Goal: Task Accomplishment & Management: Use online tool/utility

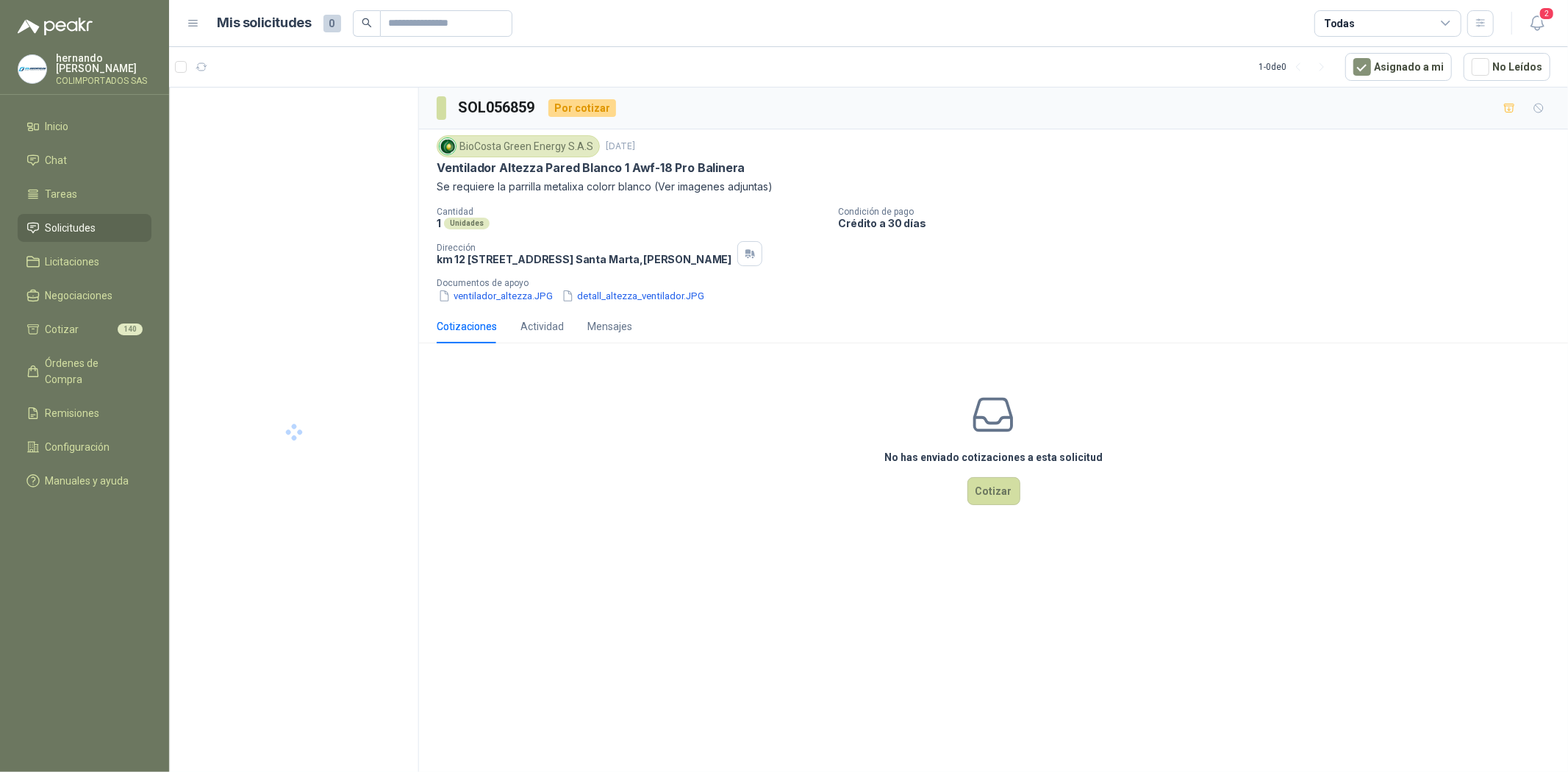
click at [96, 226] on li "Solicitudes" at bounding box center [84, 227] width 116 height 16
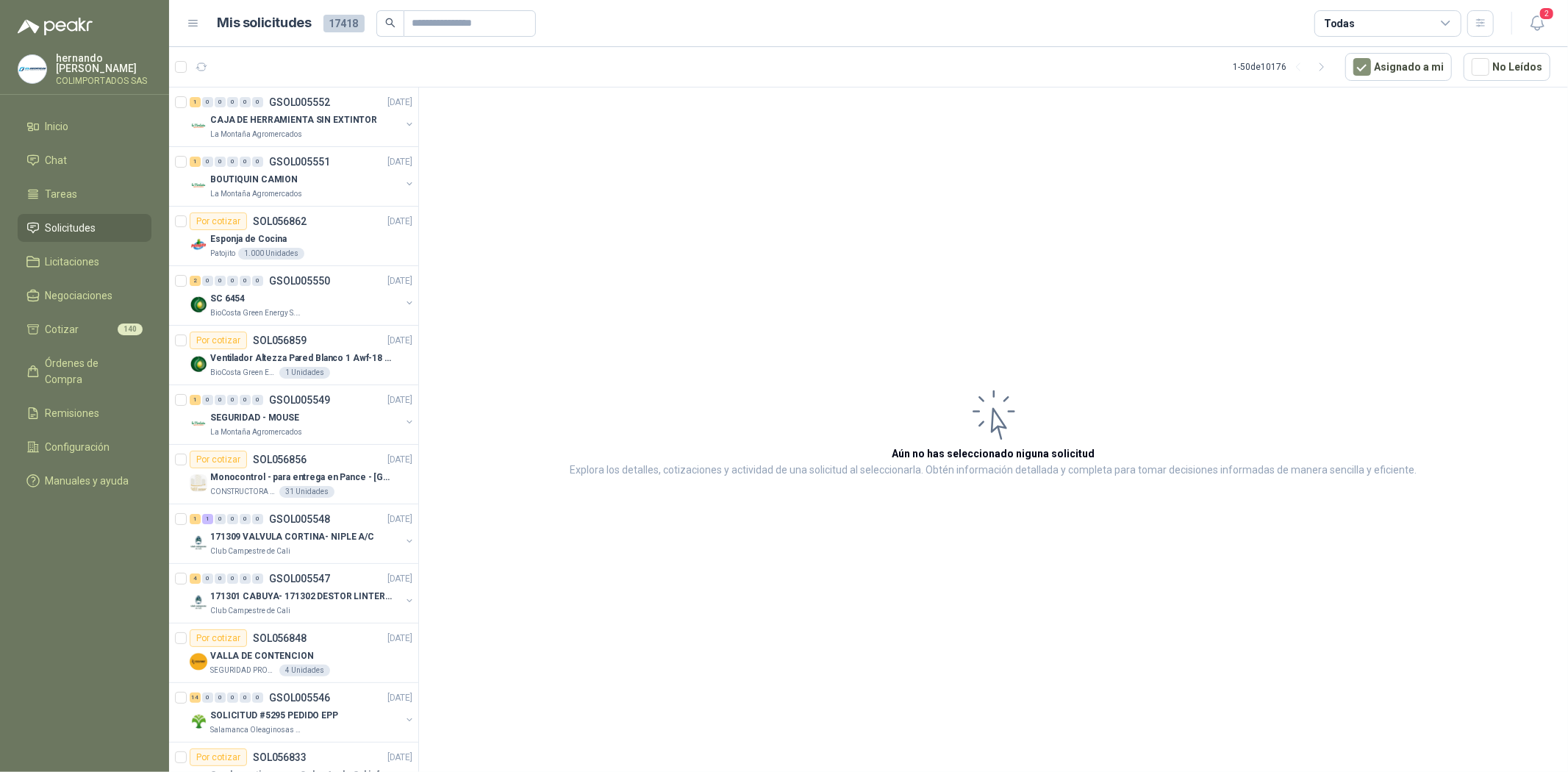
click at [88, 228] on span "Solicitudes" at bounding box center [71, 227] width 51 height 16
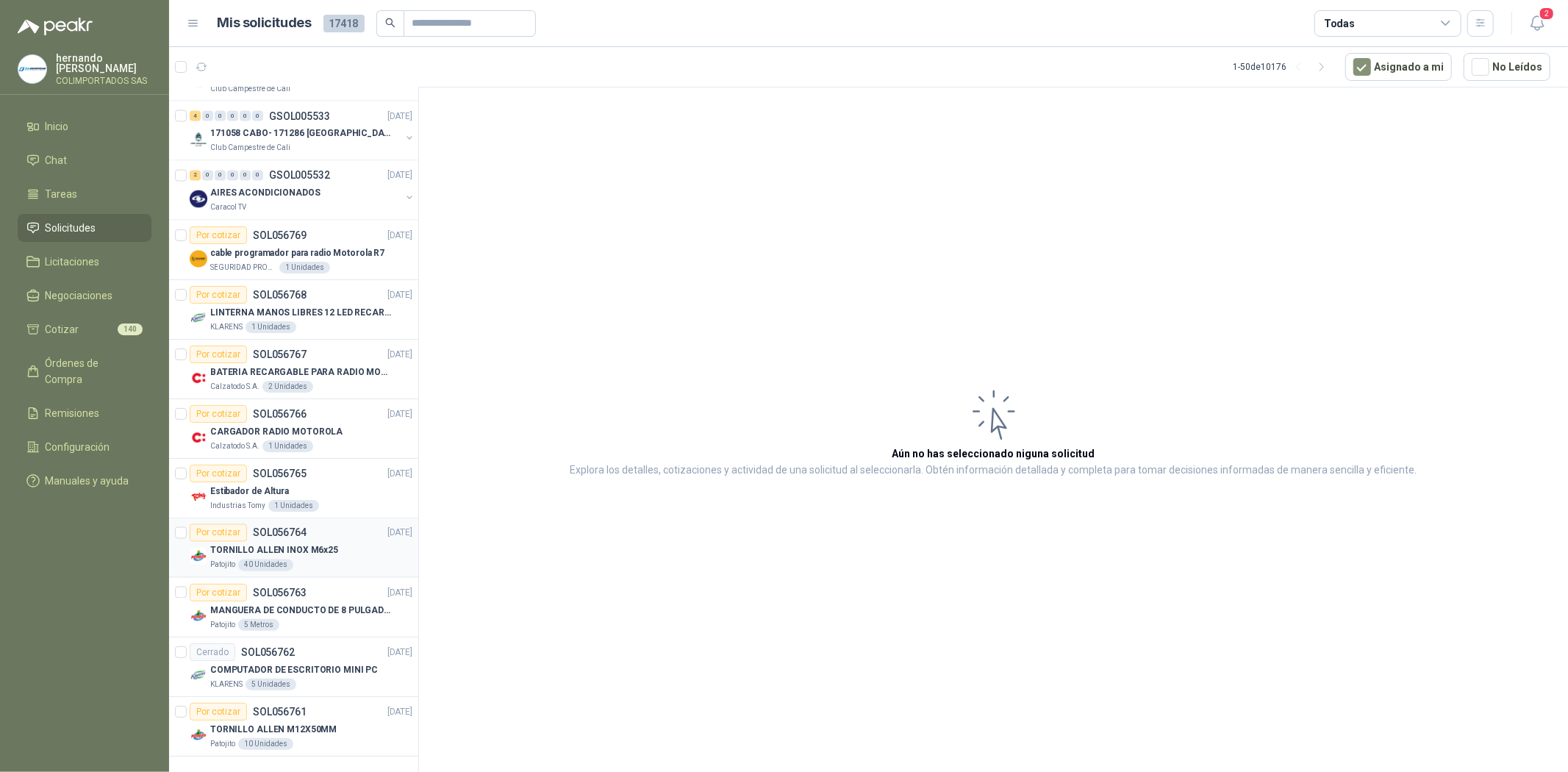
scroll to position [2321, 0]
click at [1328, 63] on icon "button" at bounding box center [1322, 67] width 12 height 12
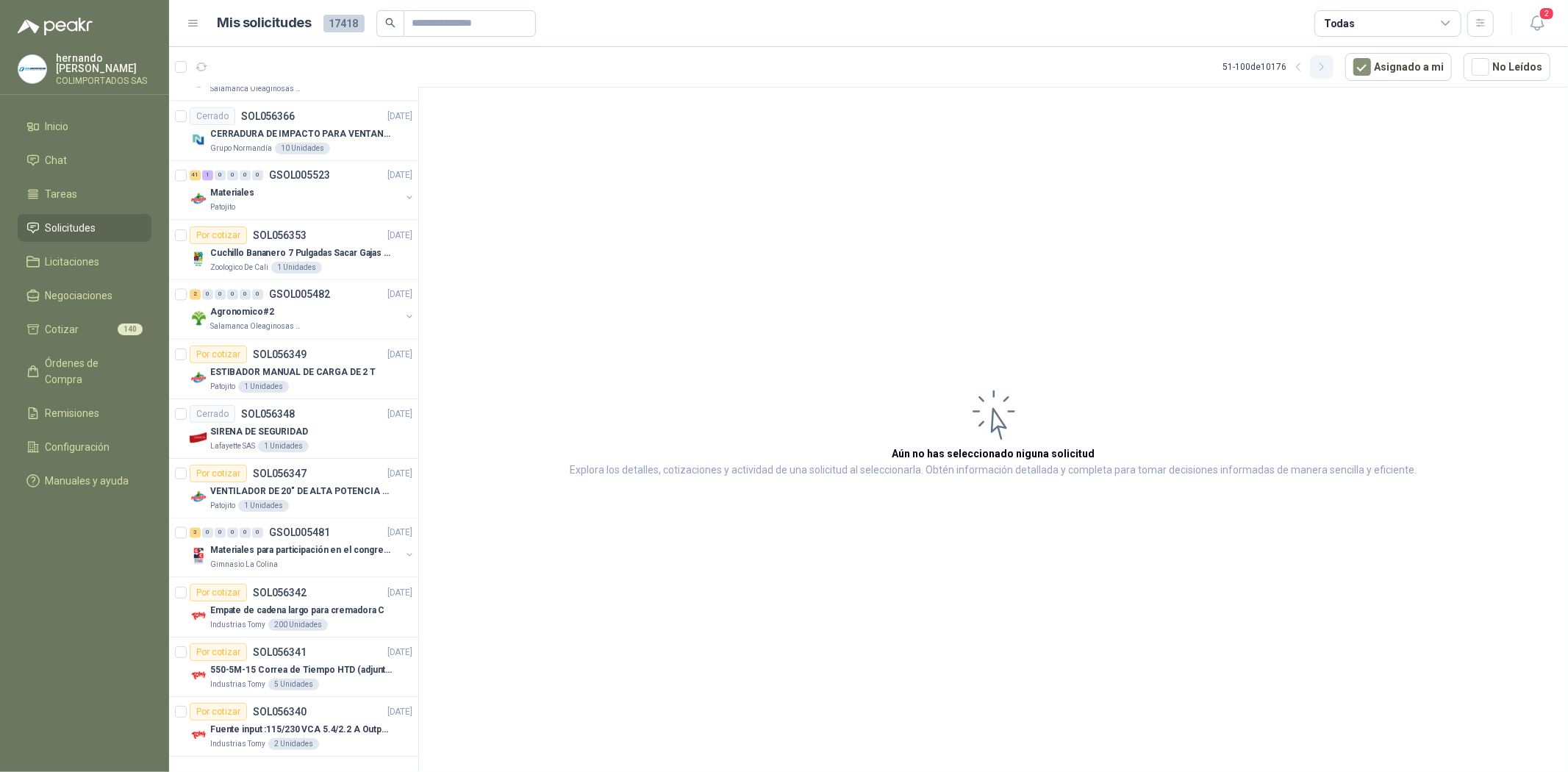
click at [1325, 66] on icon "button" at bounding box center [1322, 67] width 12 height 12
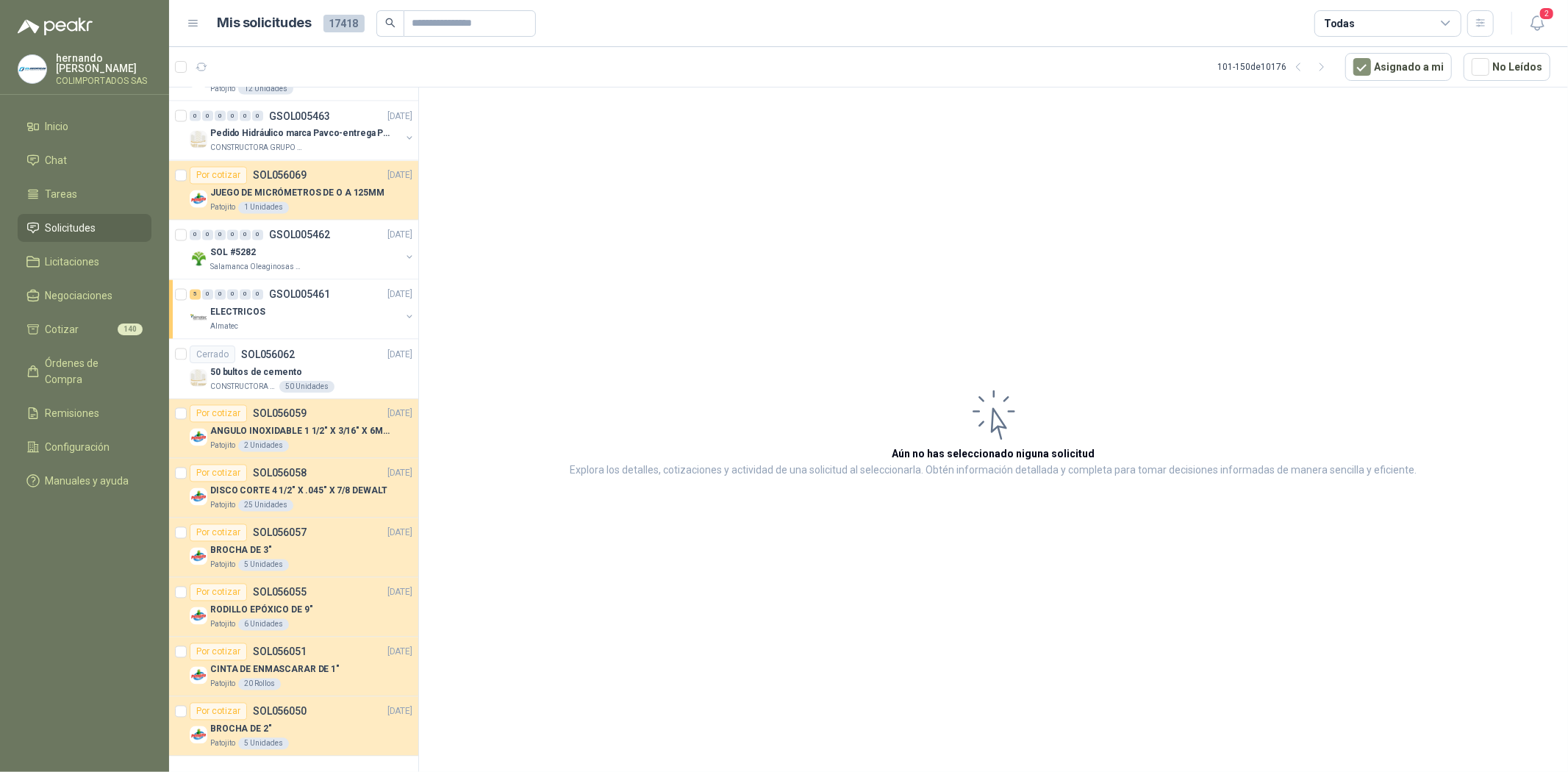
drag, startPoint x: 1333, startPoint y: 64, endPoint x: 1312, endPoint y: 79, distance: 25.8
click at [1328, 64] on icon "button" at bounding box center [1322, 67] width 12 height 12
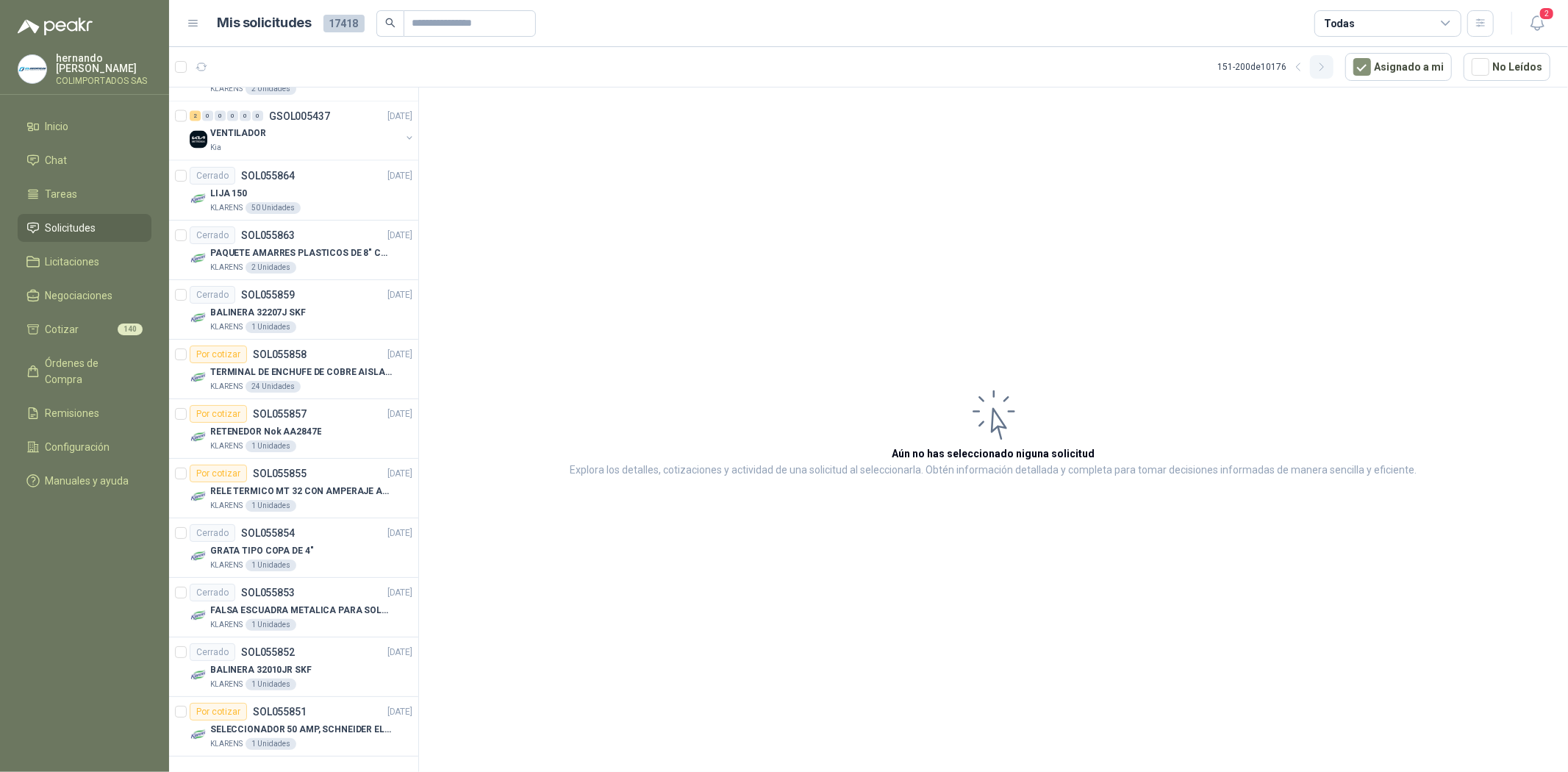
click at [1323, 70] on icon "button" at bounding box center [1321, 66] width 4 height 7
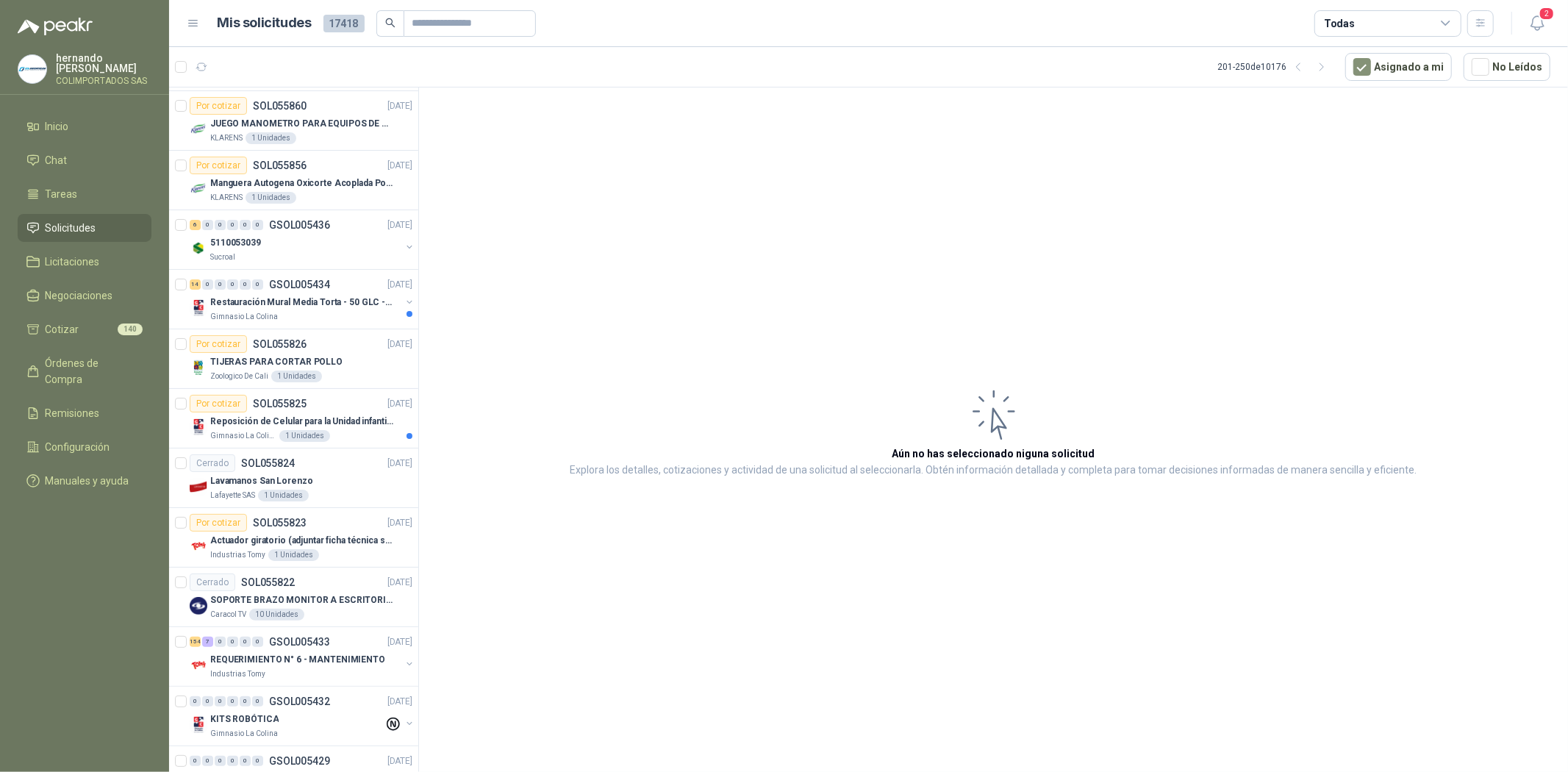
scroll to position [0, 0]
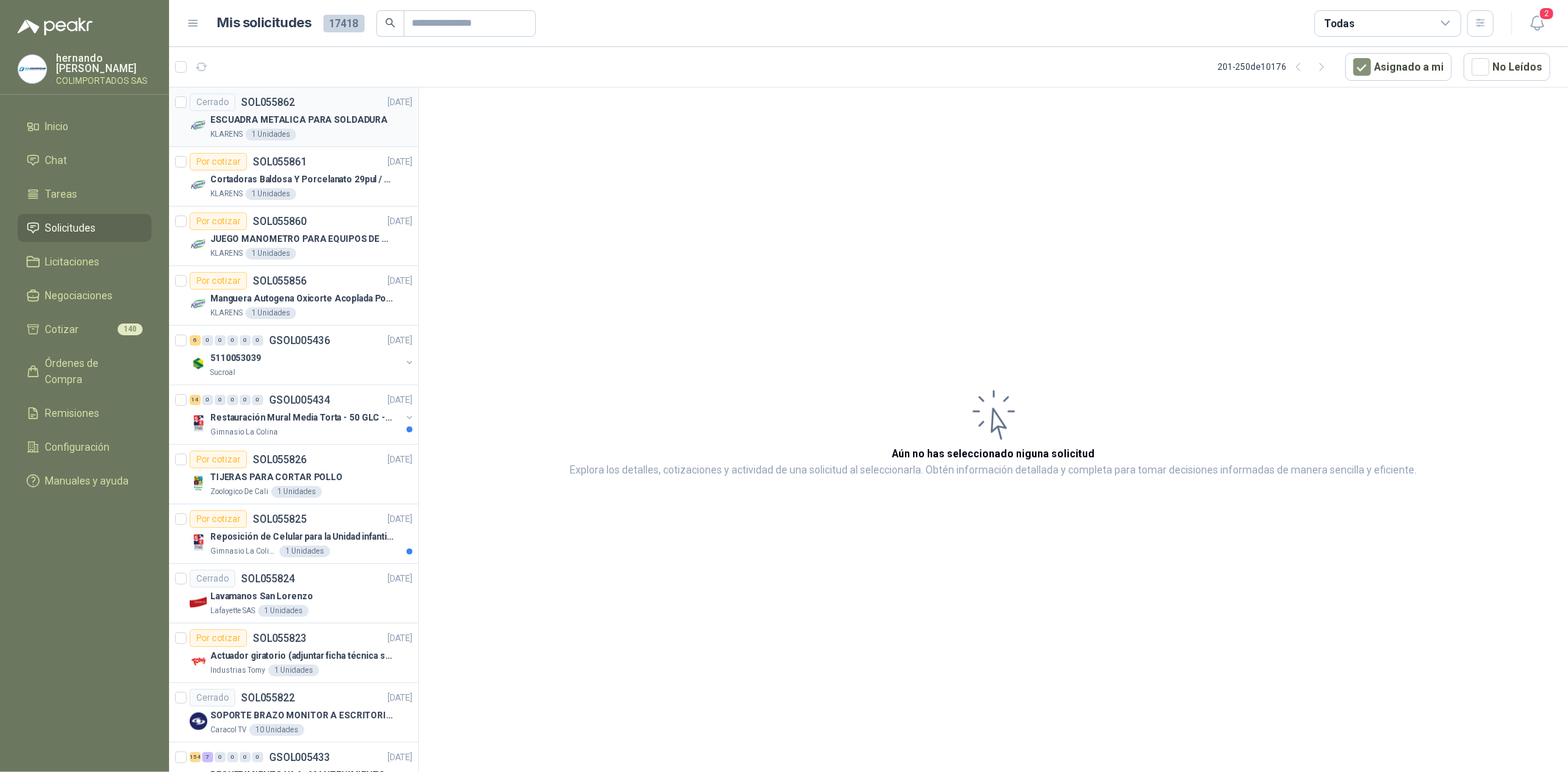
click at [339, 120] on p "ESCUADRA METALICA PARA SOLDADURA" at bounding box center [299, 120] width 177 height 14
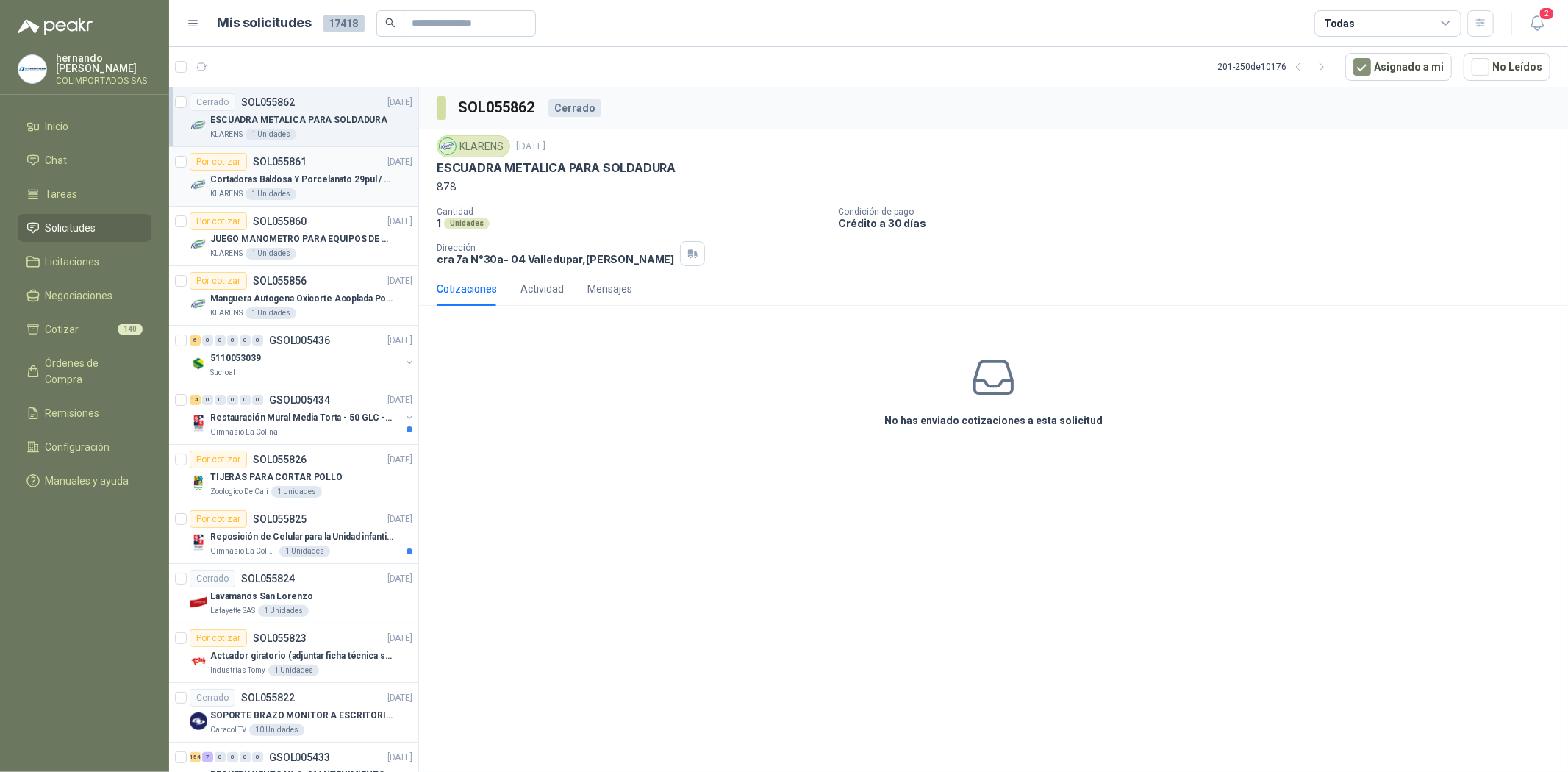
click at [319, 181] on p "Cortadoras Baldosa Y Porcelanato 29pul / 74cm - Truper 15827" at bounding box center [301, 180] width 183 height 14
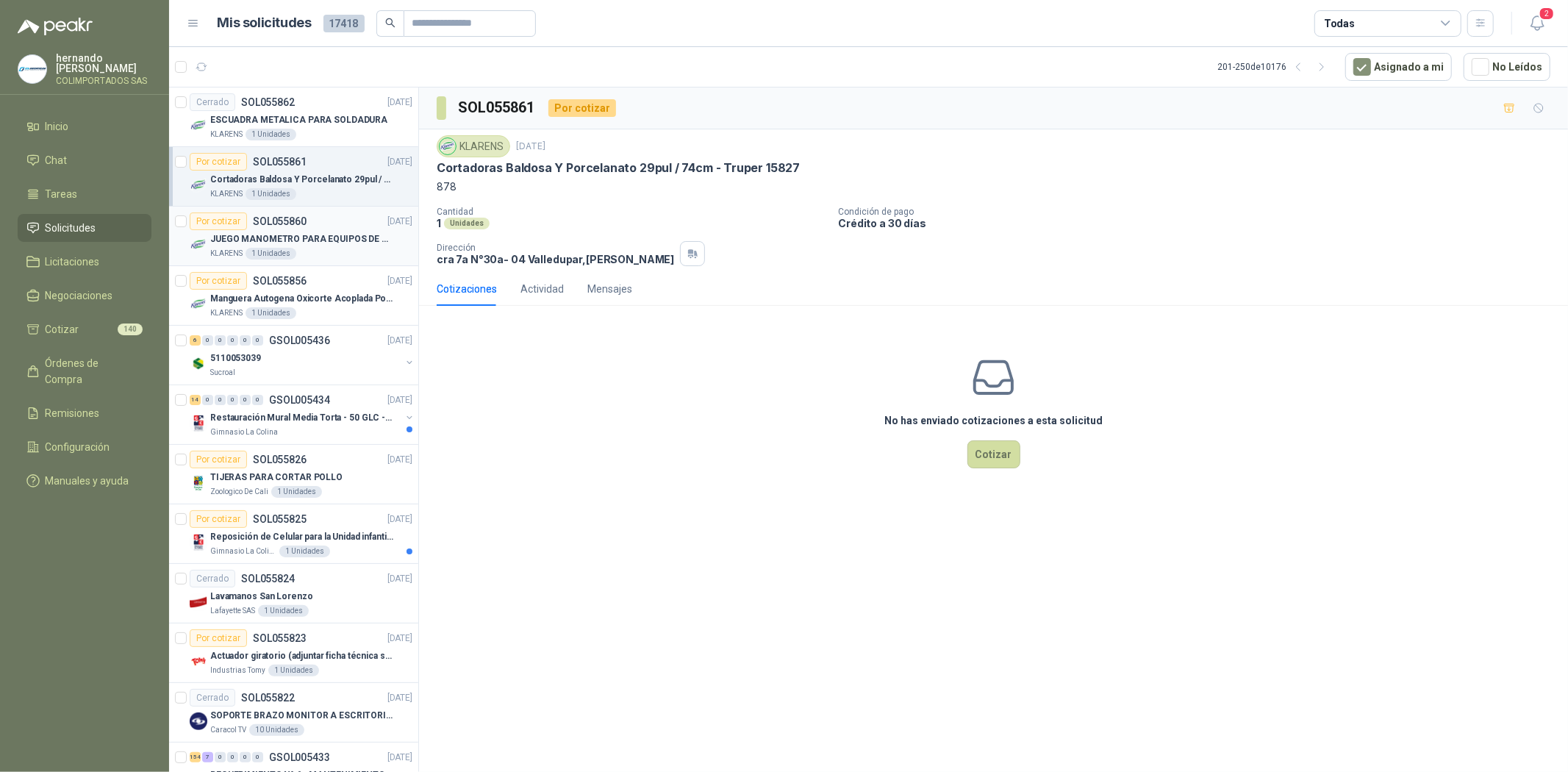
click at [310, 238] on p "JUEGO MANOMETRO PARA EQUIPOS DE ARGON Y OXICORTE VICTOR" at bounding box center [301, 239] width 183 height 14
click at [314, 300] on p "Manguera Autogena Oxicorte Acoplada Por 10 Metros" at bounding box center [301, 299] width 183 height 14
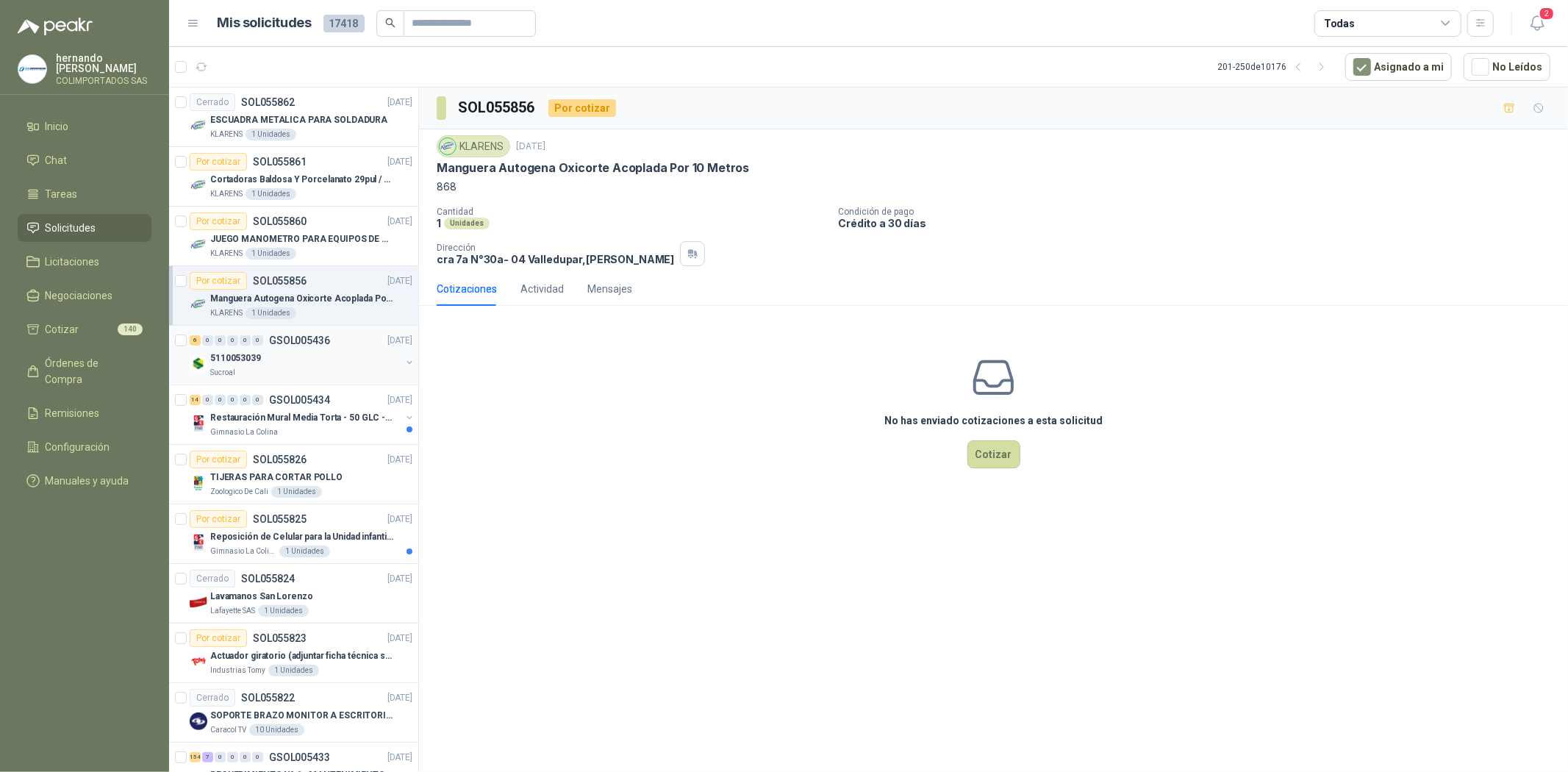
click at [317, 355] on div "5110053039" at bounding box center [305, 358] width 191 height 18
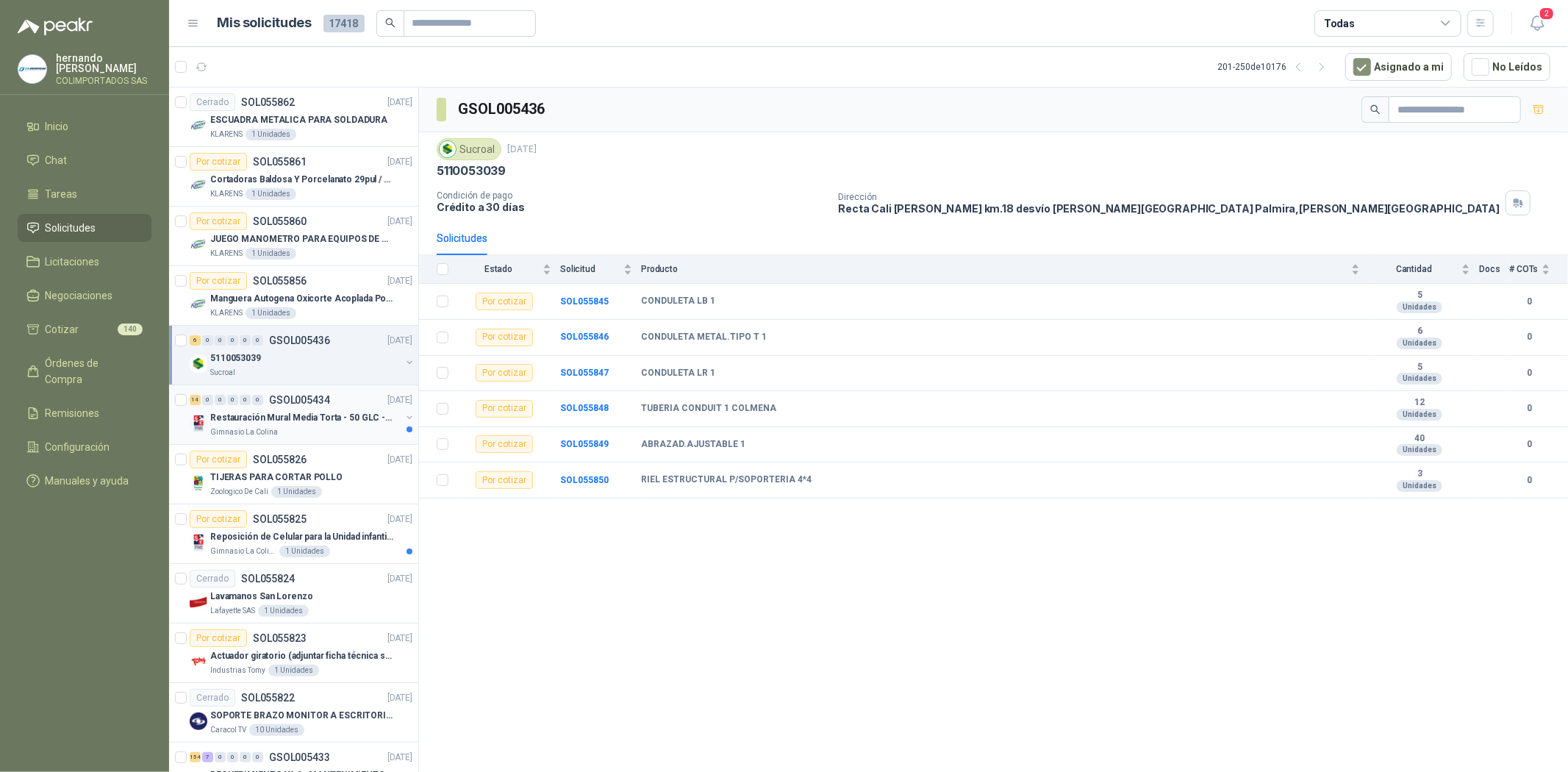
click at [302, 416] on p "Restauración Mural Media Torta - 50 GLC - URGENTE" at bounding box center [301, 418] width 183 height 14
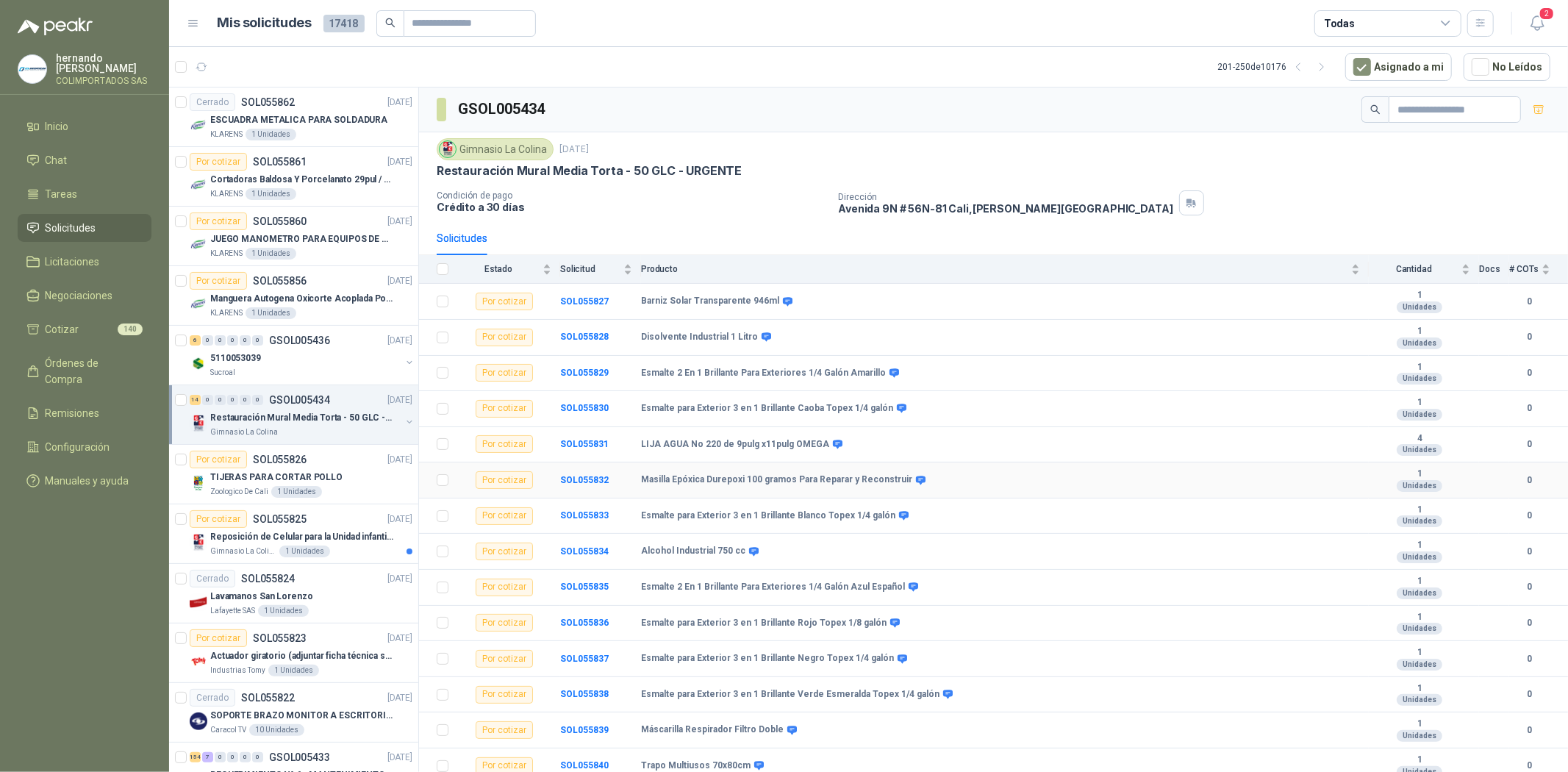
scroll to position [11, 0]
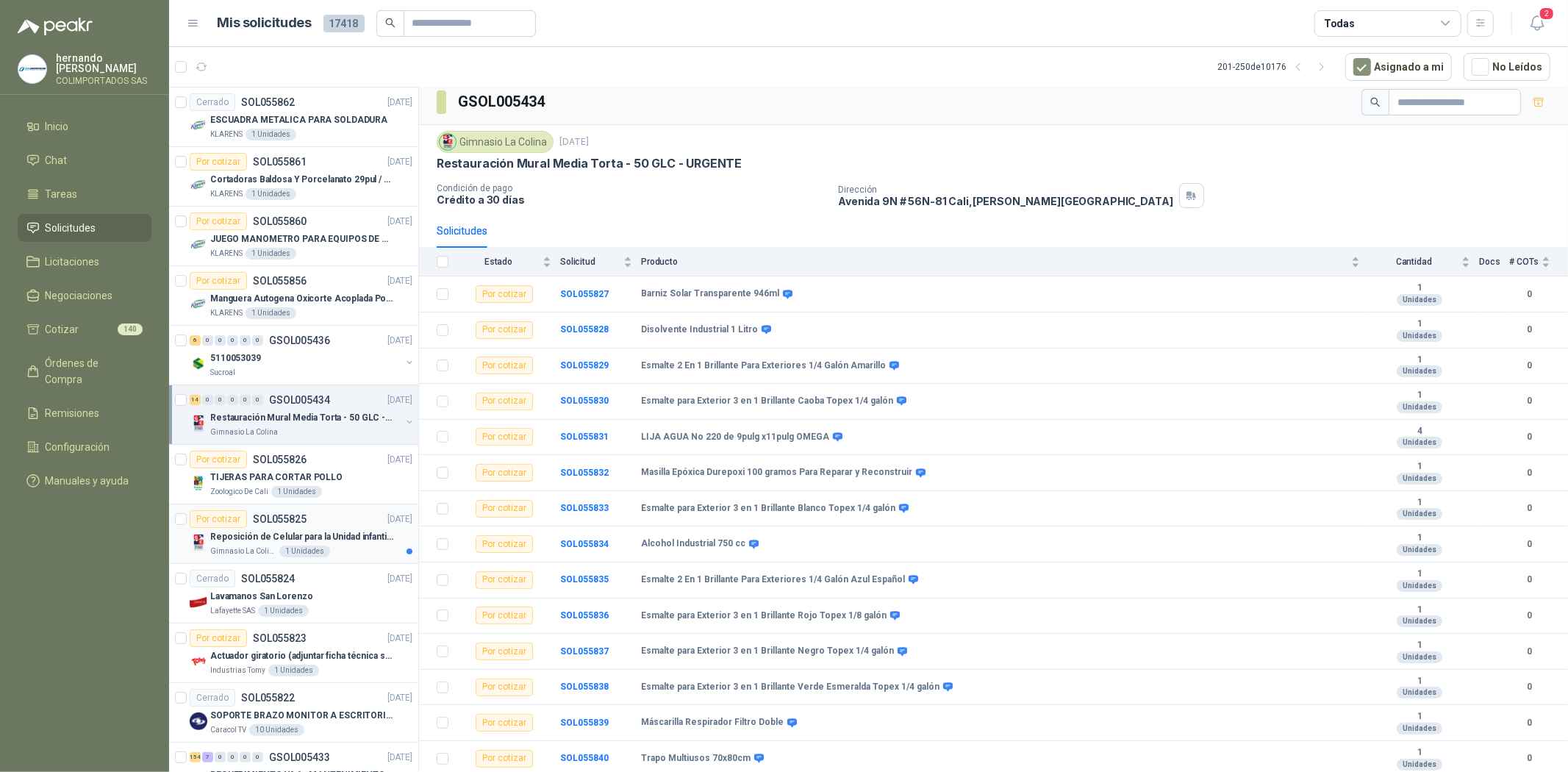
click at [238, 534] on p "Reposición de Celular para la Unidad infantil (con forro, y vidrio protector)" at bounding box center [301, 537] width 183 height 14
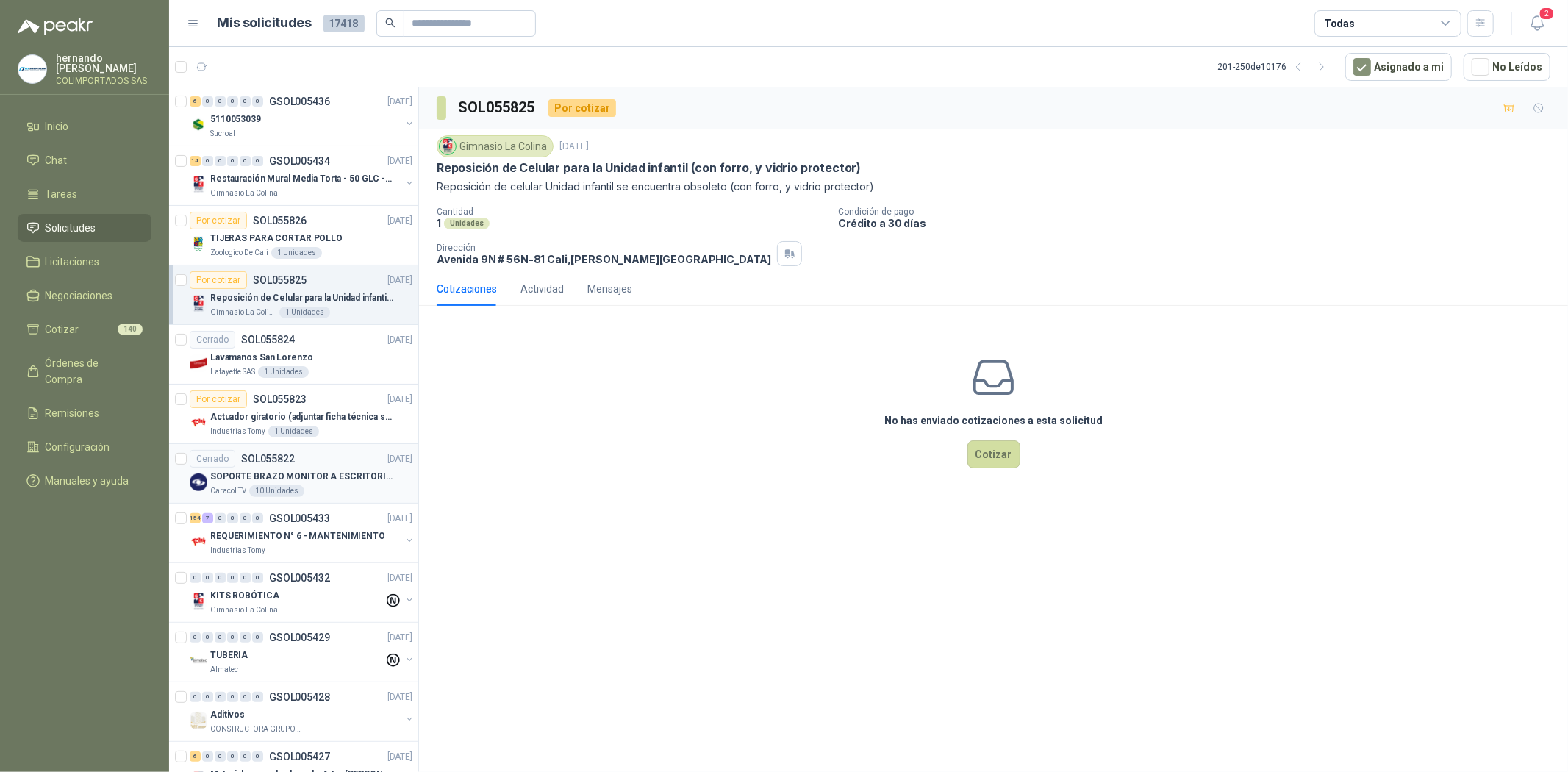
scroll to position [245, 0]
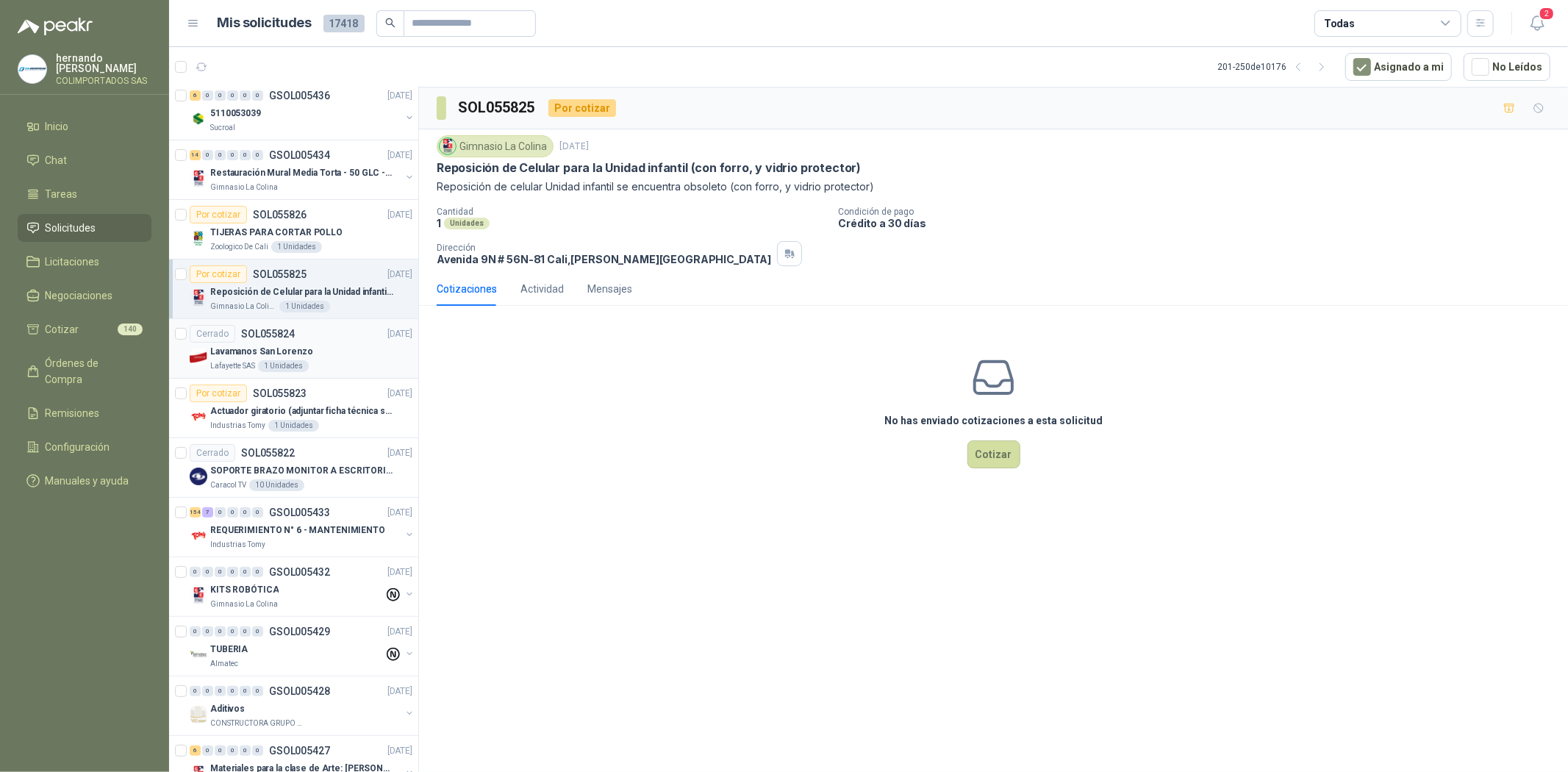
click at [322, 339] on div "Cerrado SOL055824 [DATE]" at bounding box center [301, 333] width 223 height 18
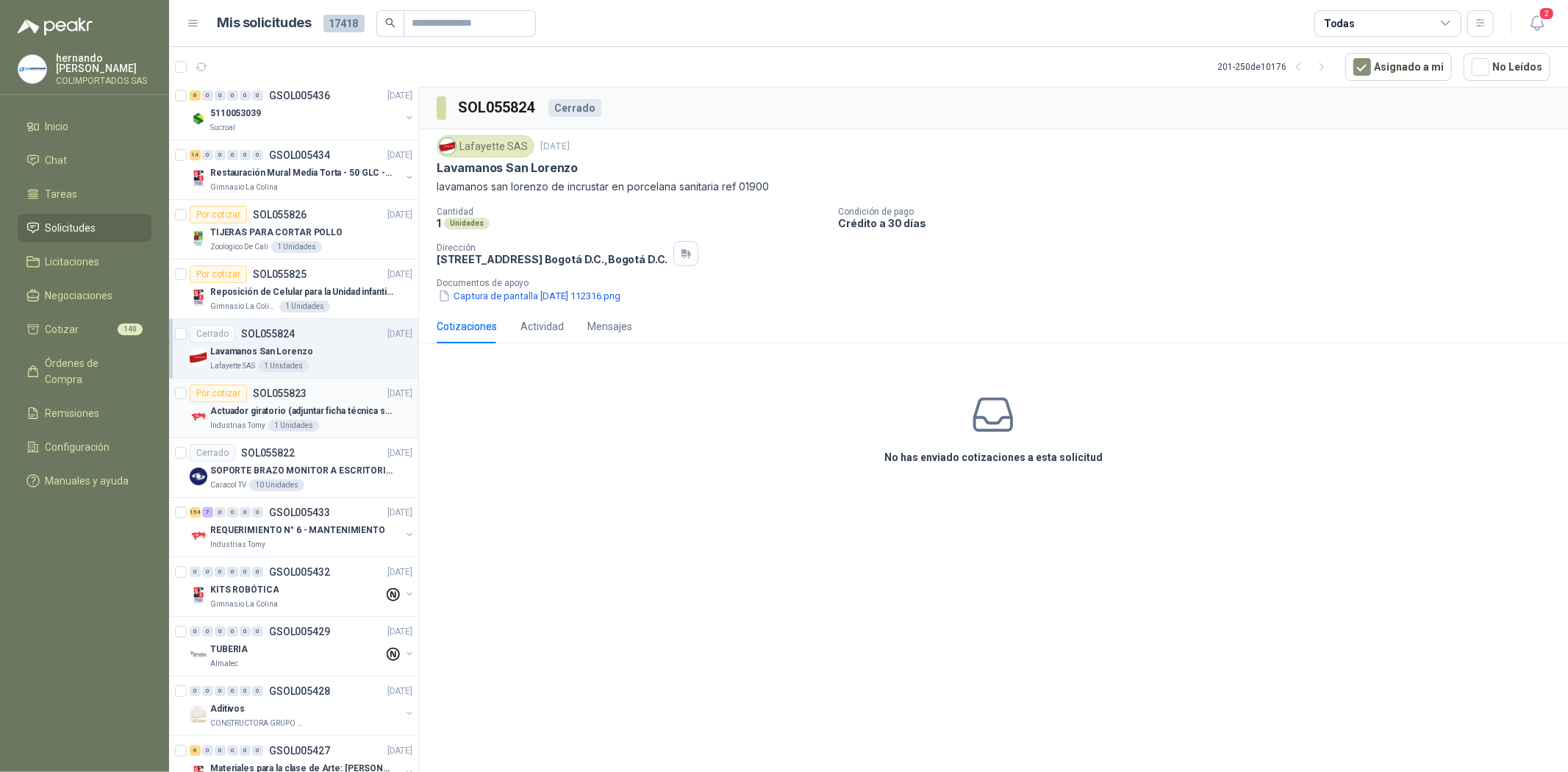
click at [285, 415] on p "Actuador giratorio (adjuntar ficha técnica si es diferente a festo)" at bounding box center [301, 411] width 183 height 14
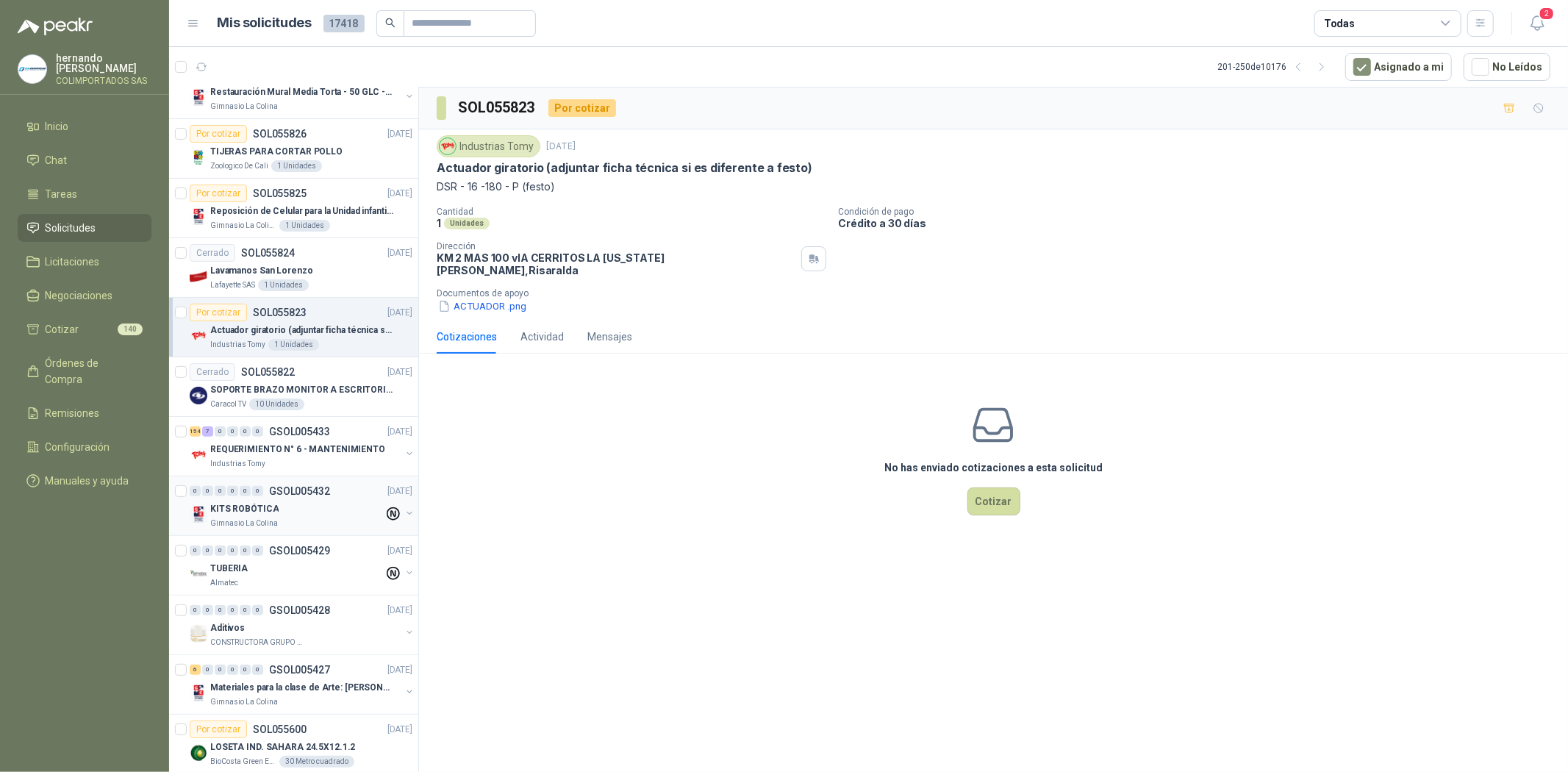
scroll to position [408, 0]
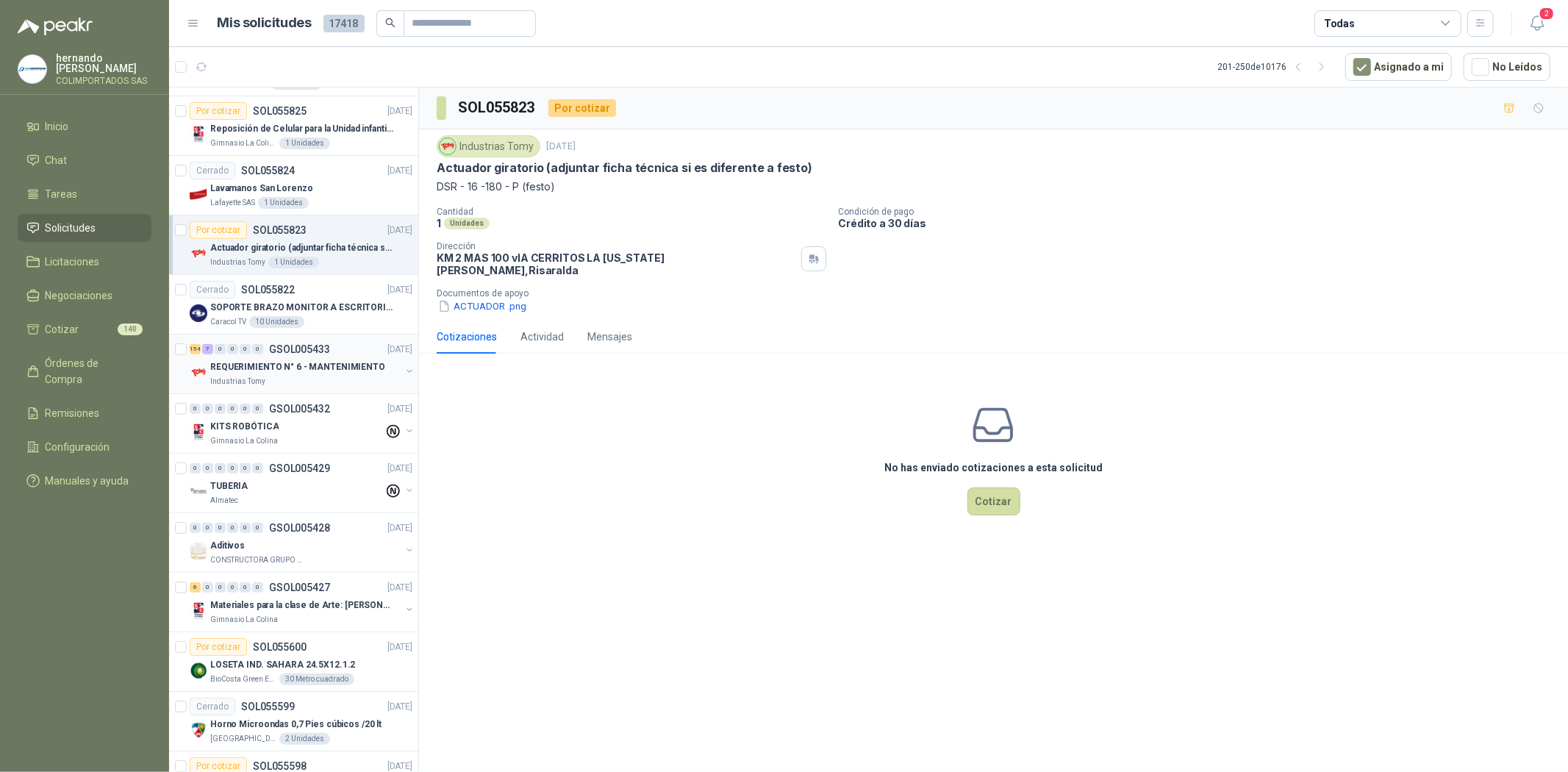
click at [319, 355] on div "154 7 0 0 0 0 GSOL005433 [DATE]" at bounding box center [303, 349] width 226 height 18
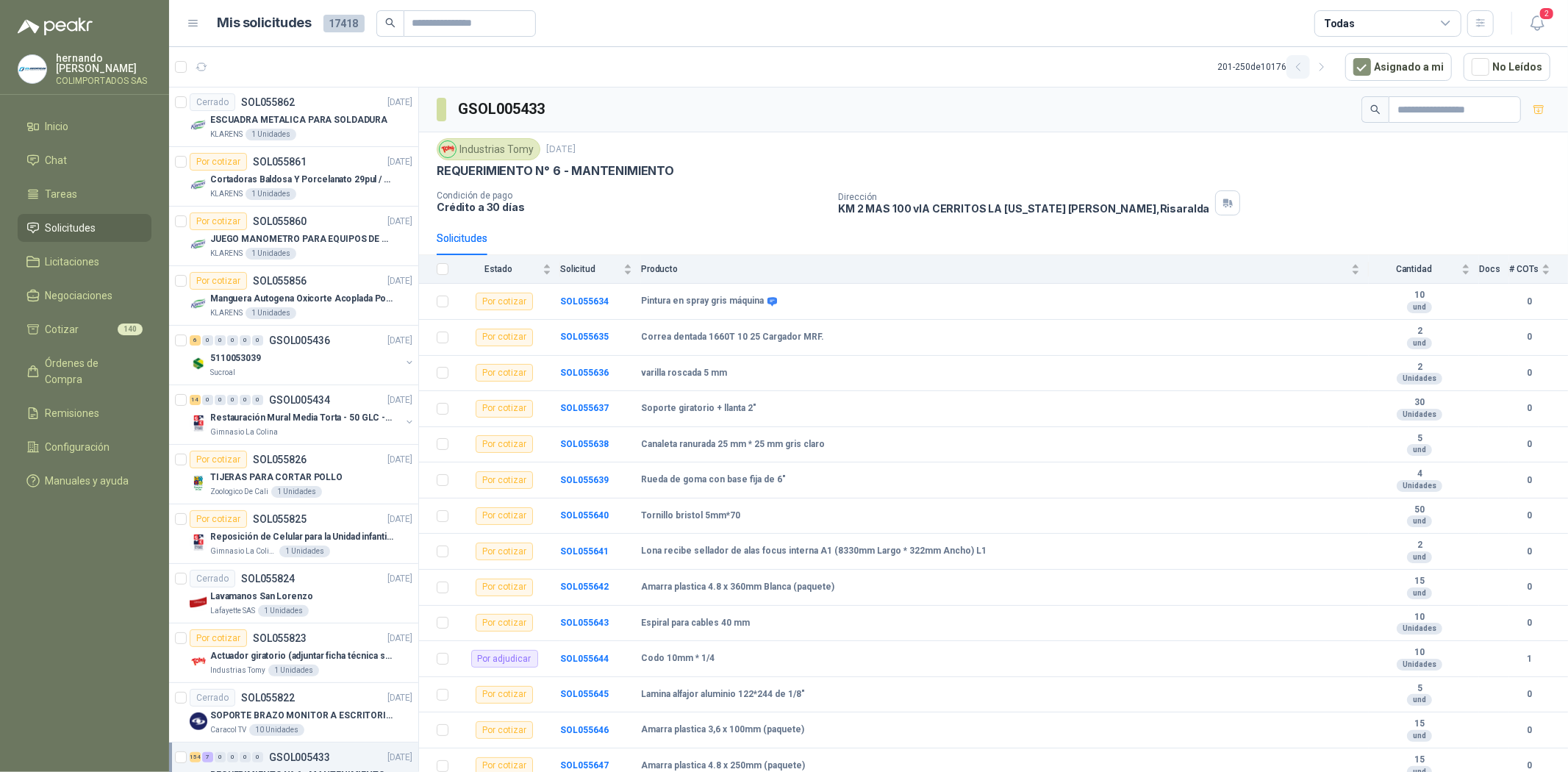
click at [1302, 61] on icon "button" at bounding box center [1298, 67] width 12 height 12
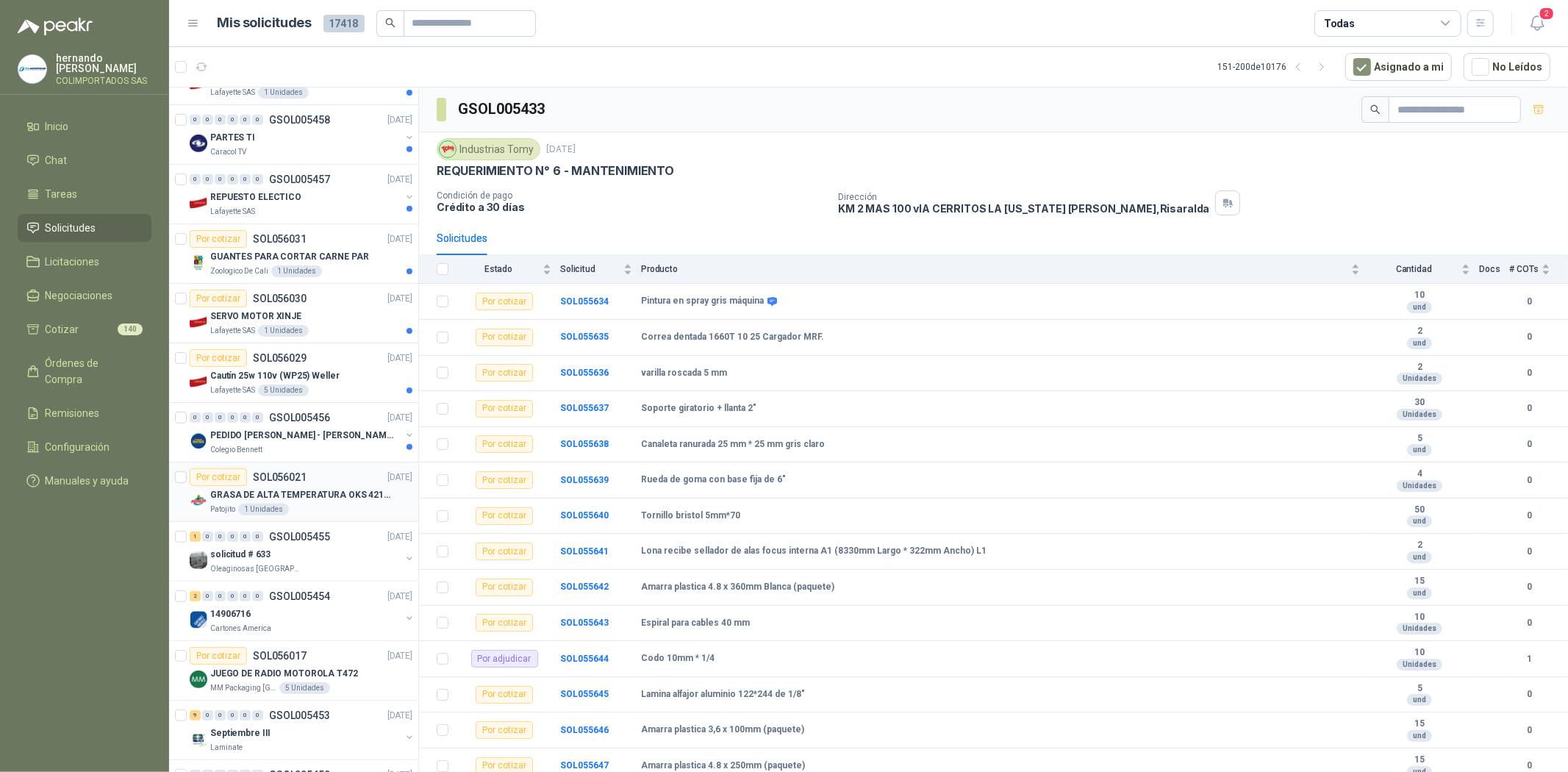
scroll to position [571, 0]
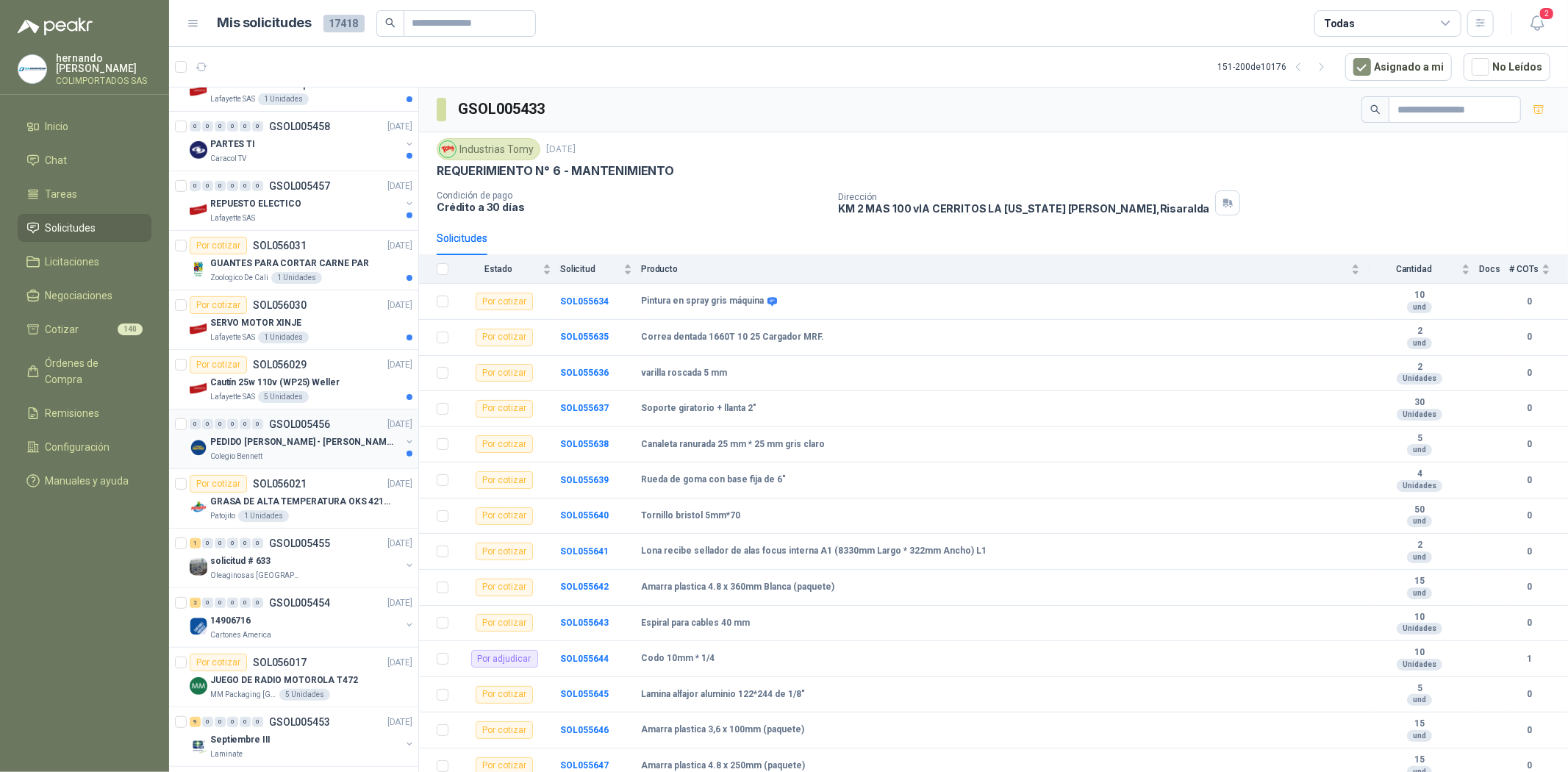
click at [317, 442] on div "PEDIDO [PERSON_NAME] - [PERSON_NAME]" at bounding box center [305, 441] width 191 height 18
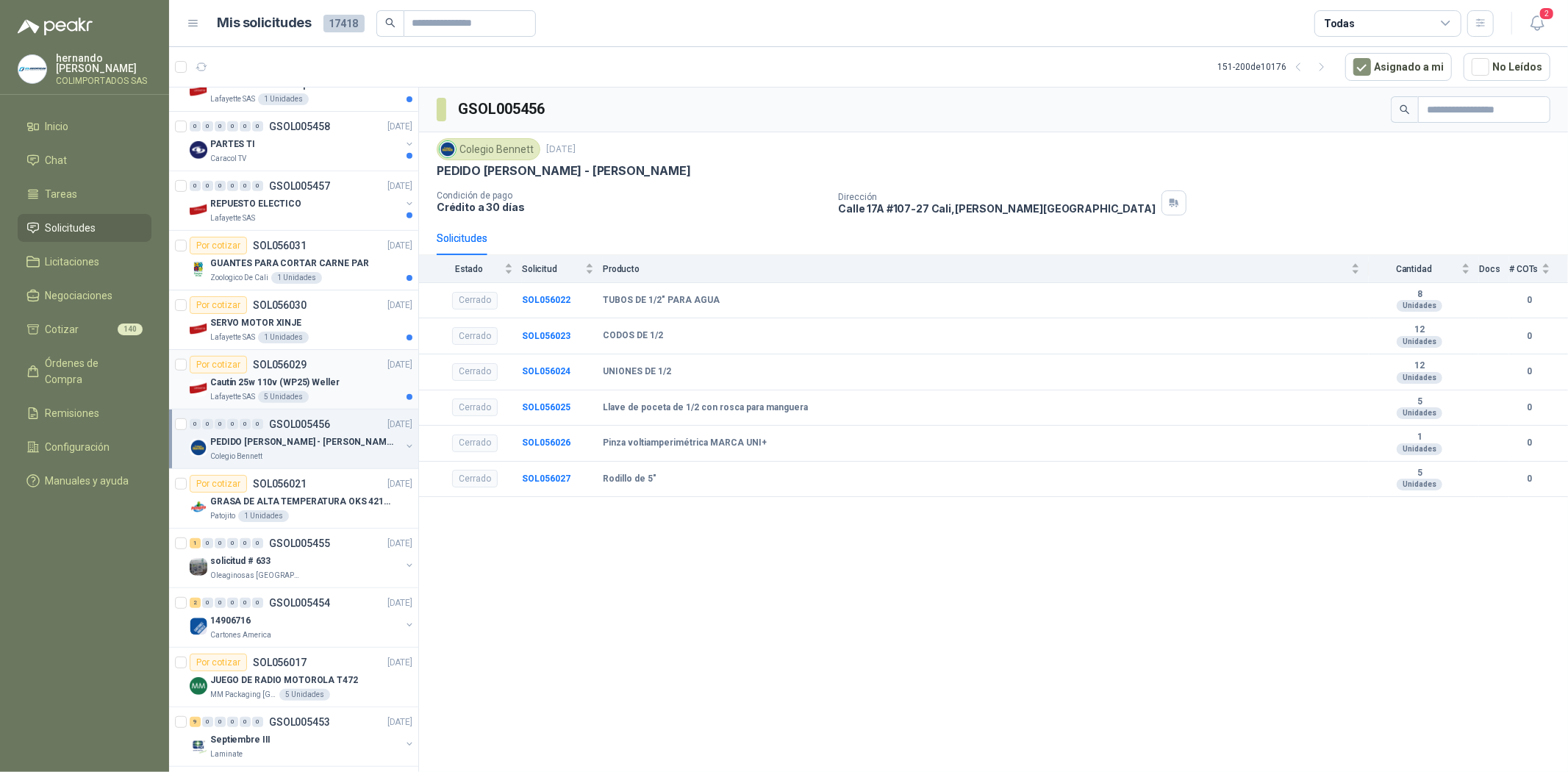
click at [304, 390] on div "Cautín 25w 110v (WP25) Weller" at bounding box center [311, 382] width 202 height 18
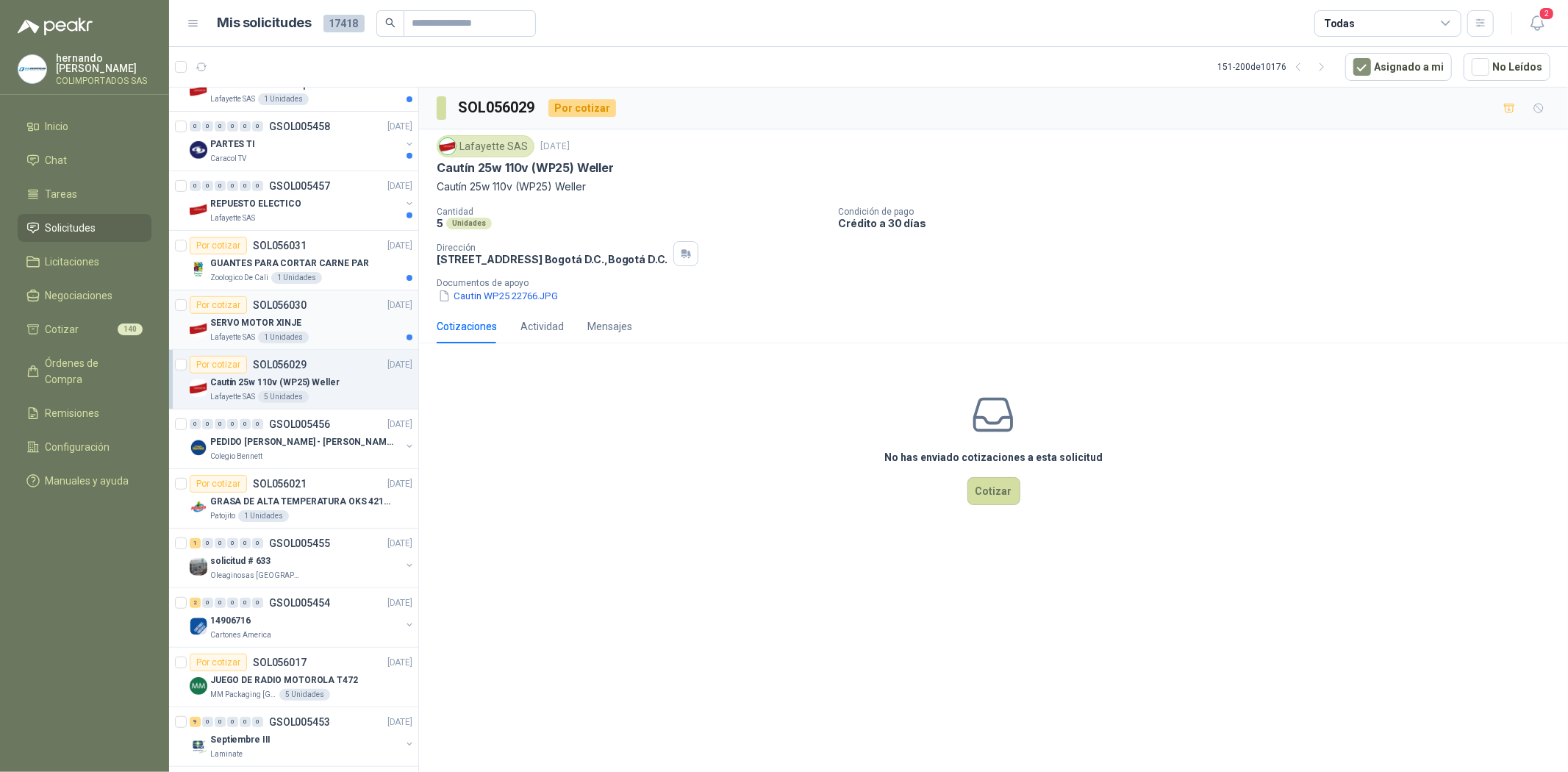
click at [302, 322] on div "SERVO MOTOR XINJE" at bounding box center [311, 322] width 202 height 18
click at [298, 258] on p "GUANTES PARA CORTAR CARNE PAR" at bounding box center [289, 264] width 159 height 14
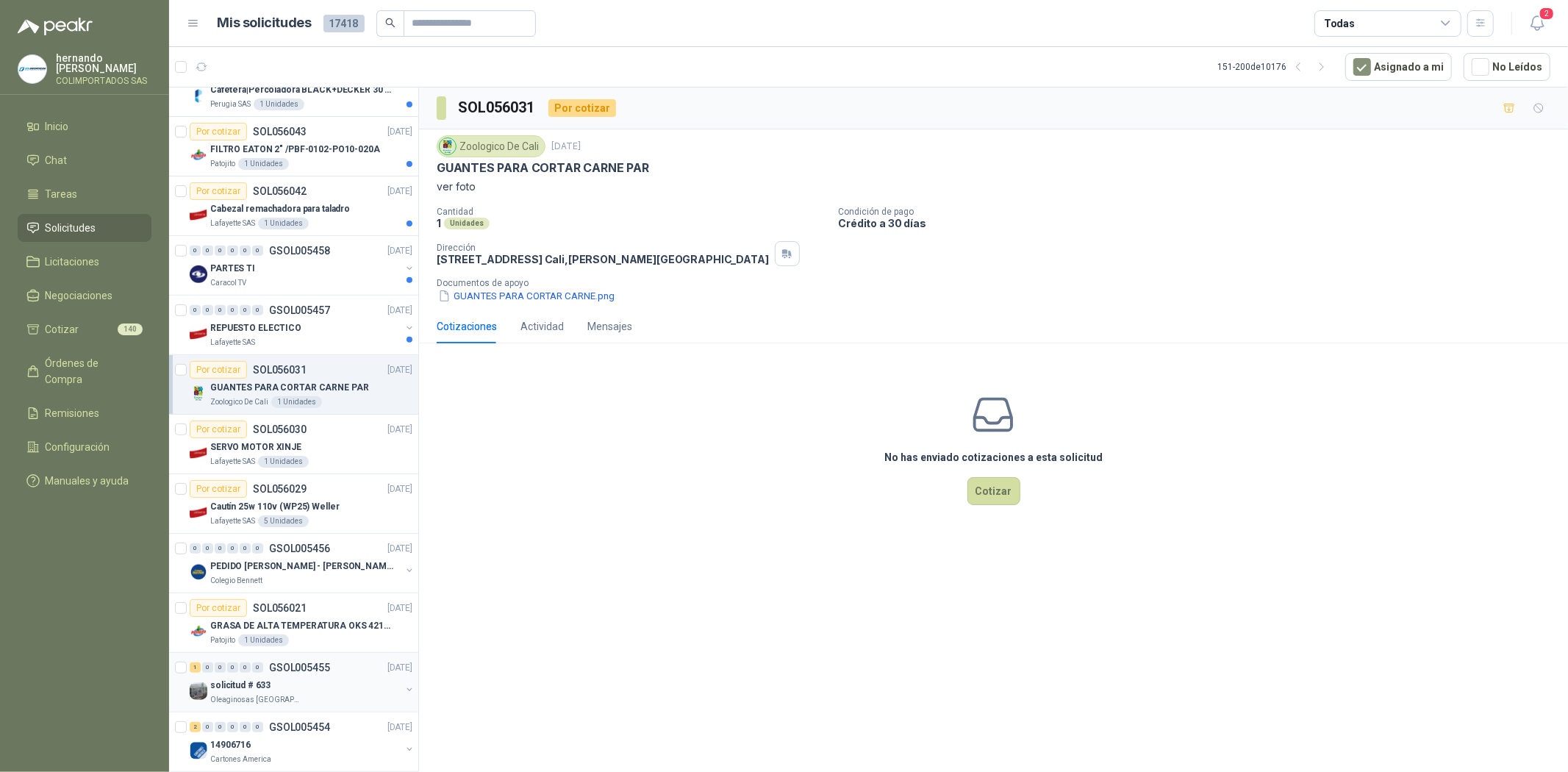
scroll to position [408, 0]
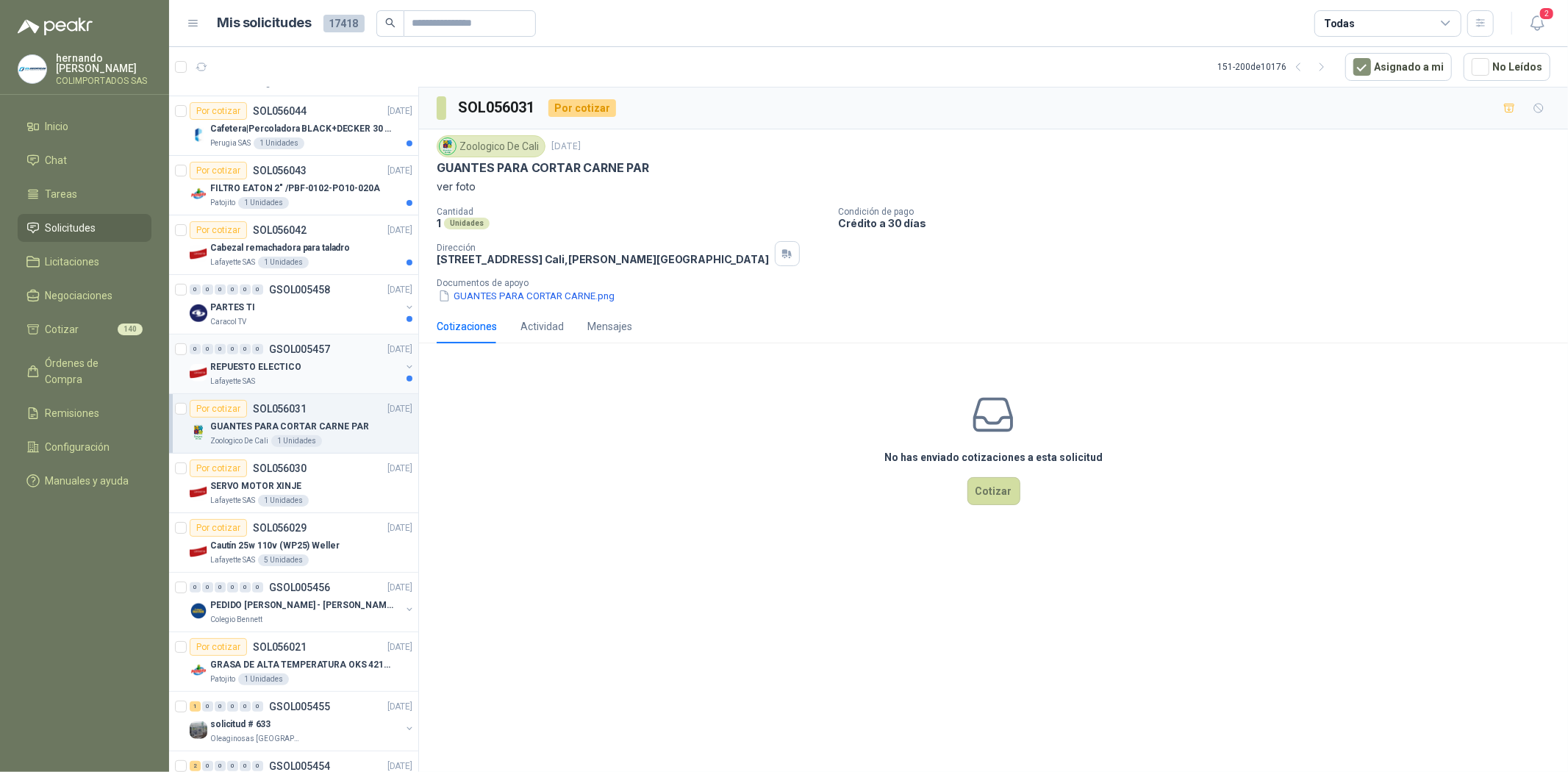
click at [314, 366] on div "REPUESTO ELECTICO" at bounding box center [305, 367] width 191 height 18
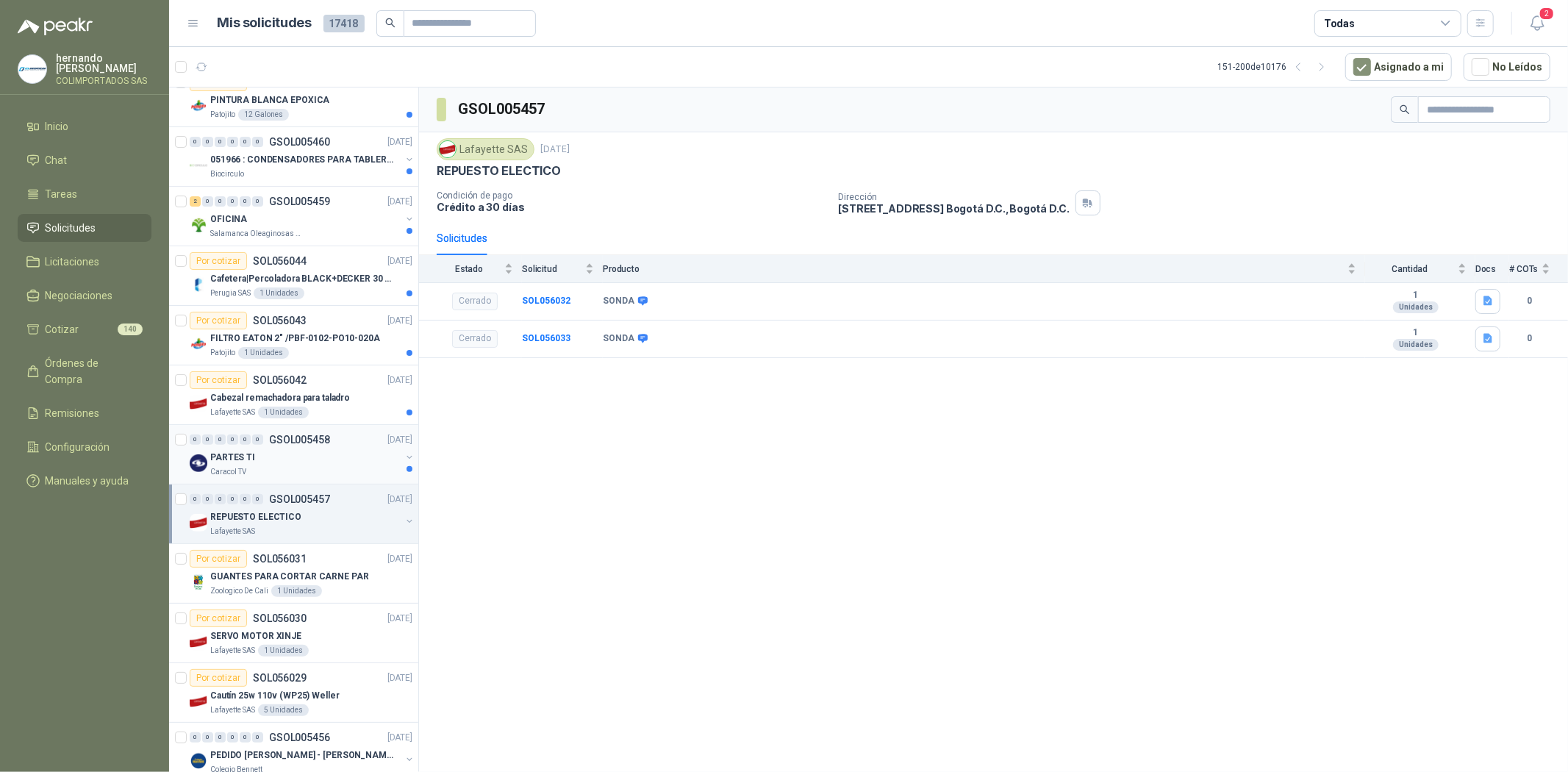
scroll to position [245, 0]
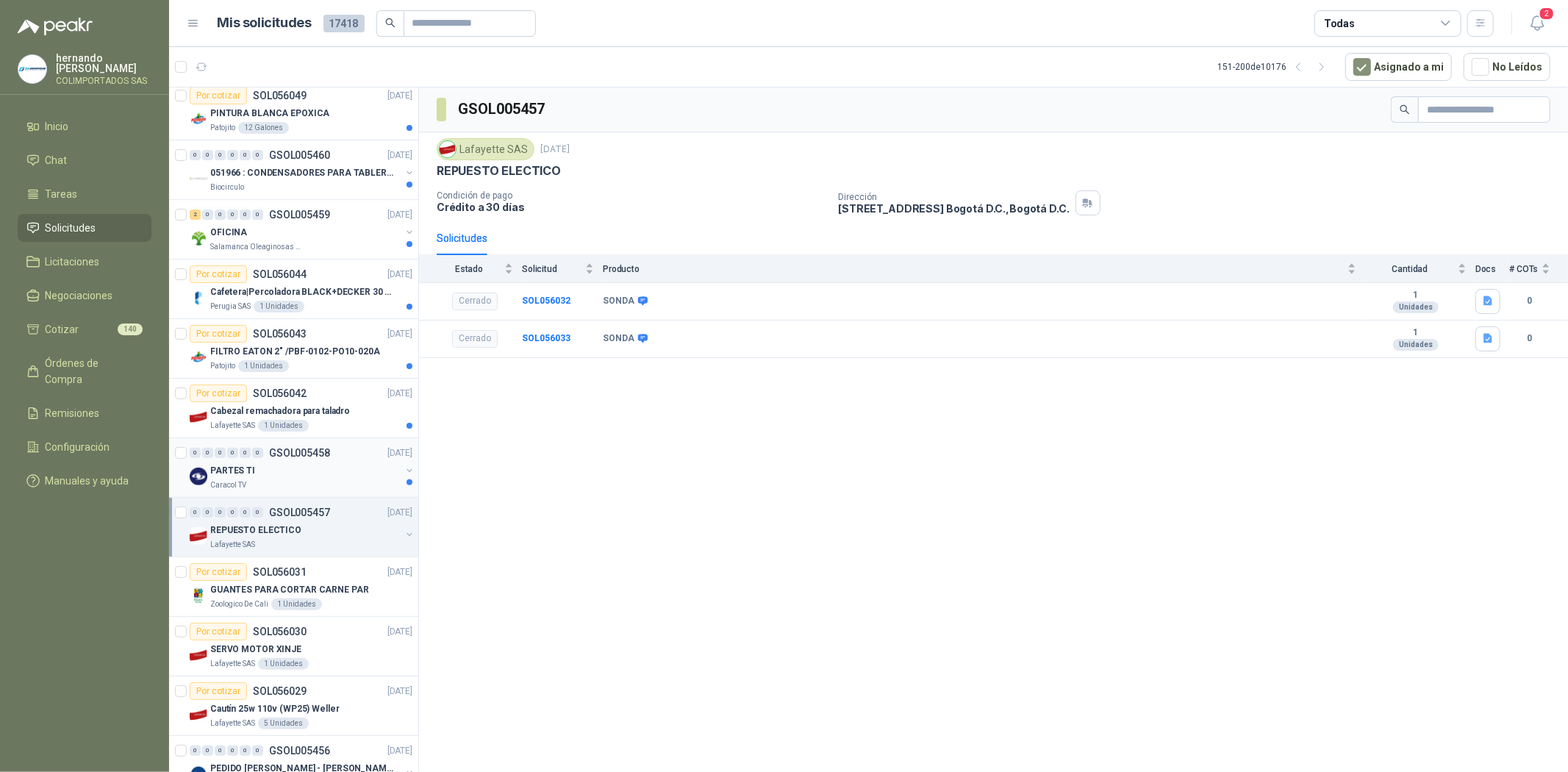
click at [300, 461] on div "PARTES TI" at bounding box center [305, 470] width 191 height 18
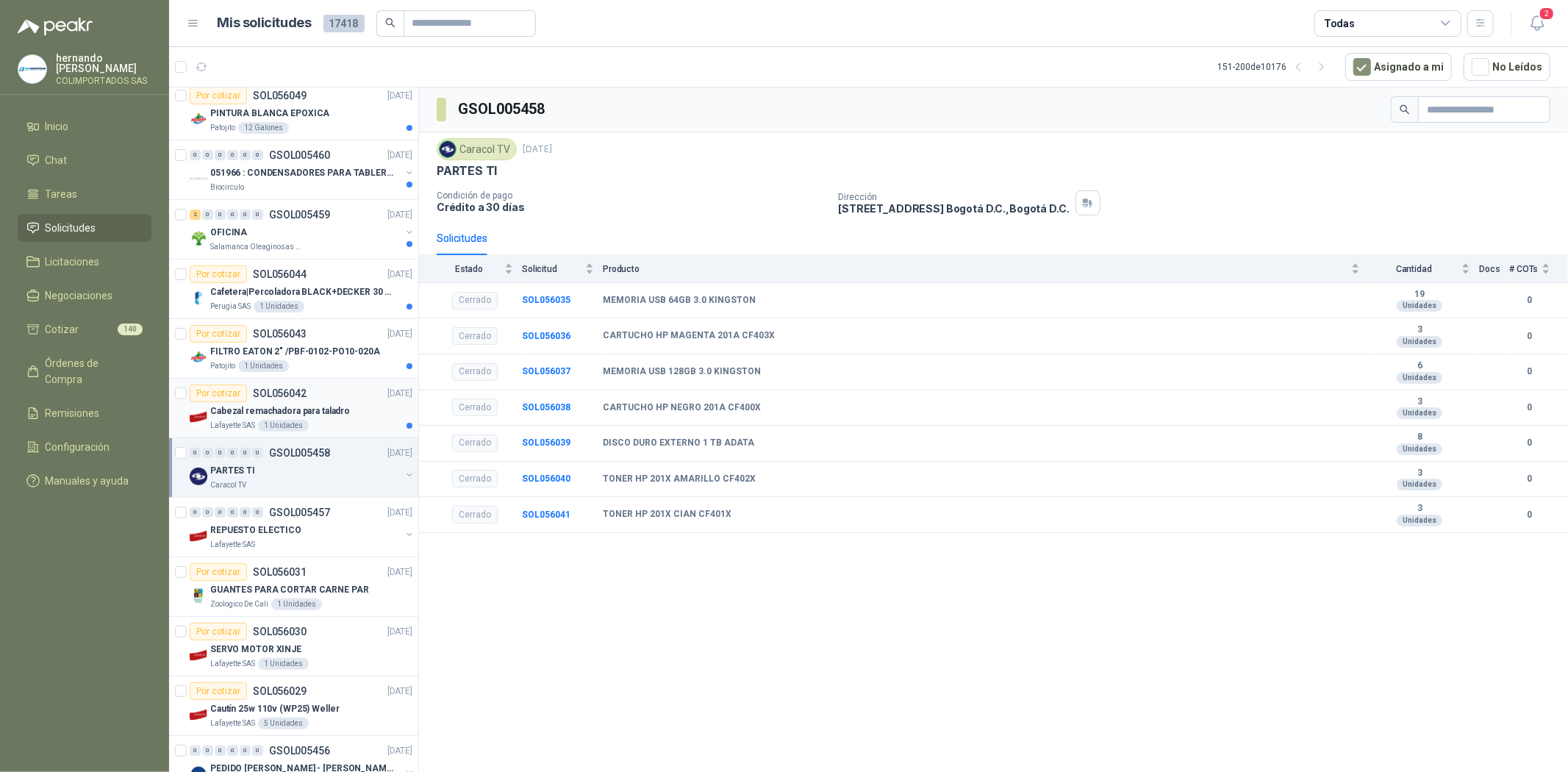
click at [313, 409] on p "Cabezal remachadora para taladro" at bounding box center [279, 411] width 139 height 14
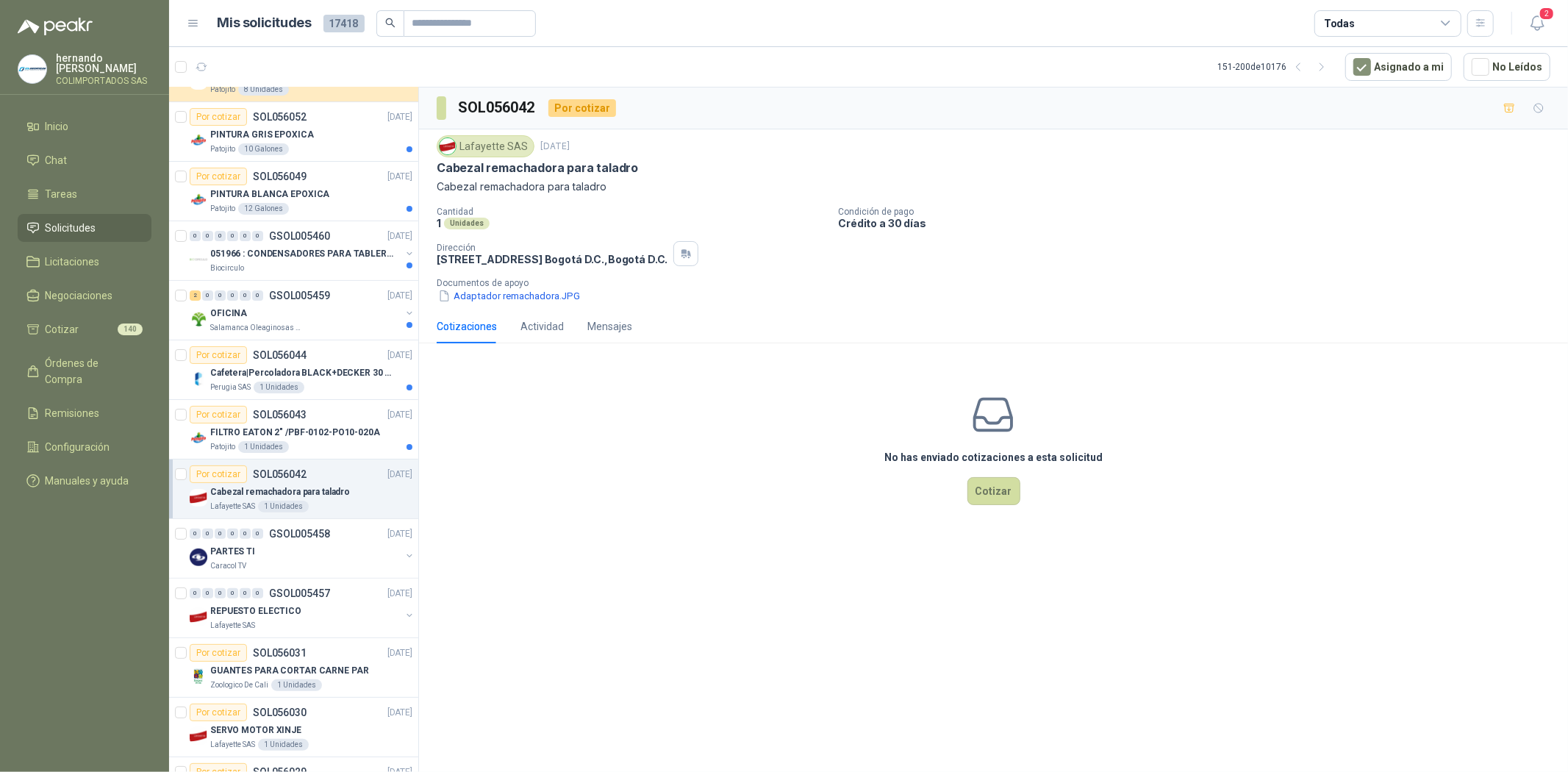
scroll to position [163, 0]
click at [311, 438] on p "FILTRO EATON 2" /PBF-0102-PO10-020A" at bounding box center [295, 433] width 170 height 14
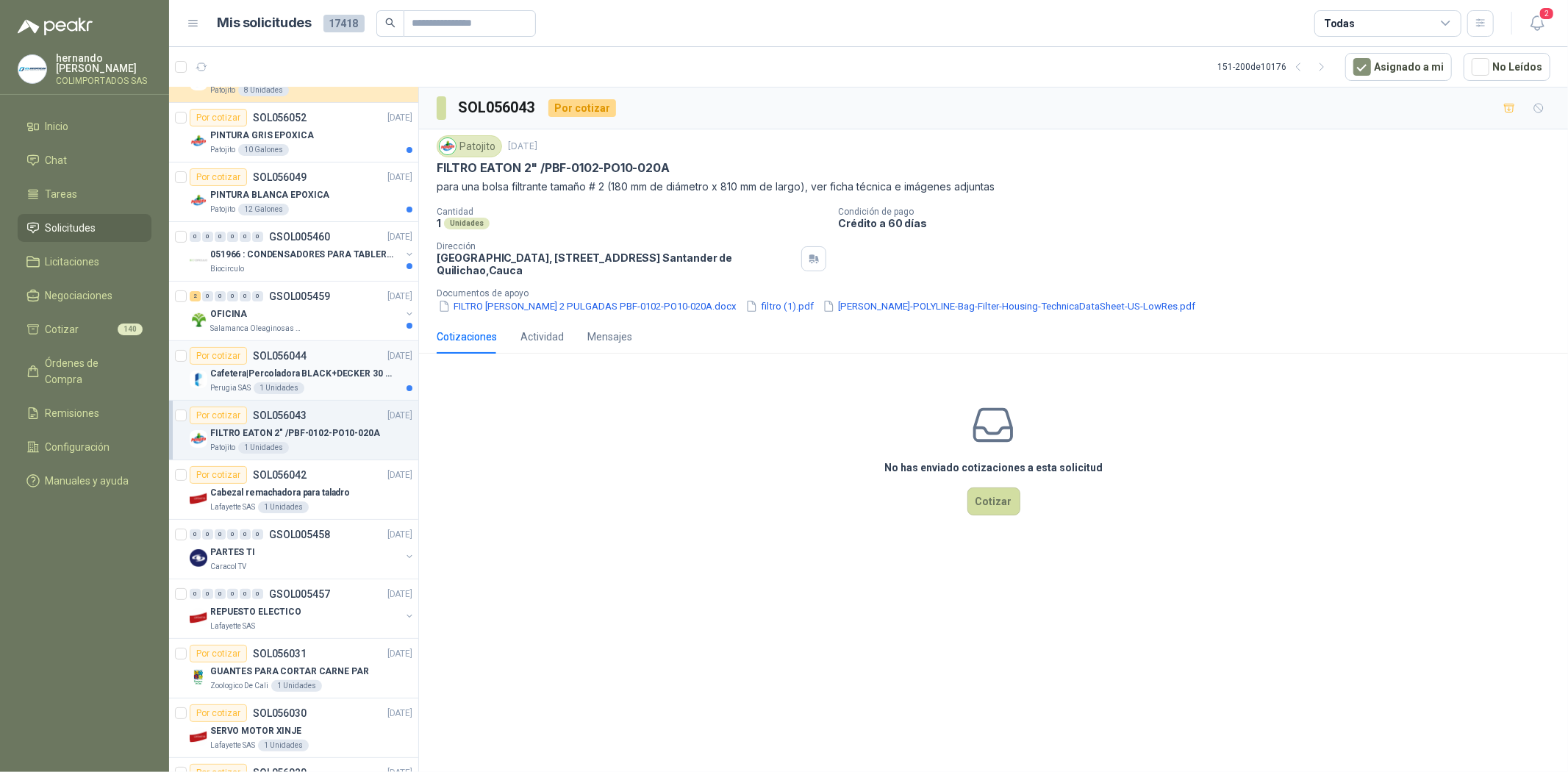
click at [346, 374] on p "Cafetera|Percoladora BLACK+DECKER 30 Tazas CMU3000 Plateado" at bounding box center [301, 374] width 183 height 14
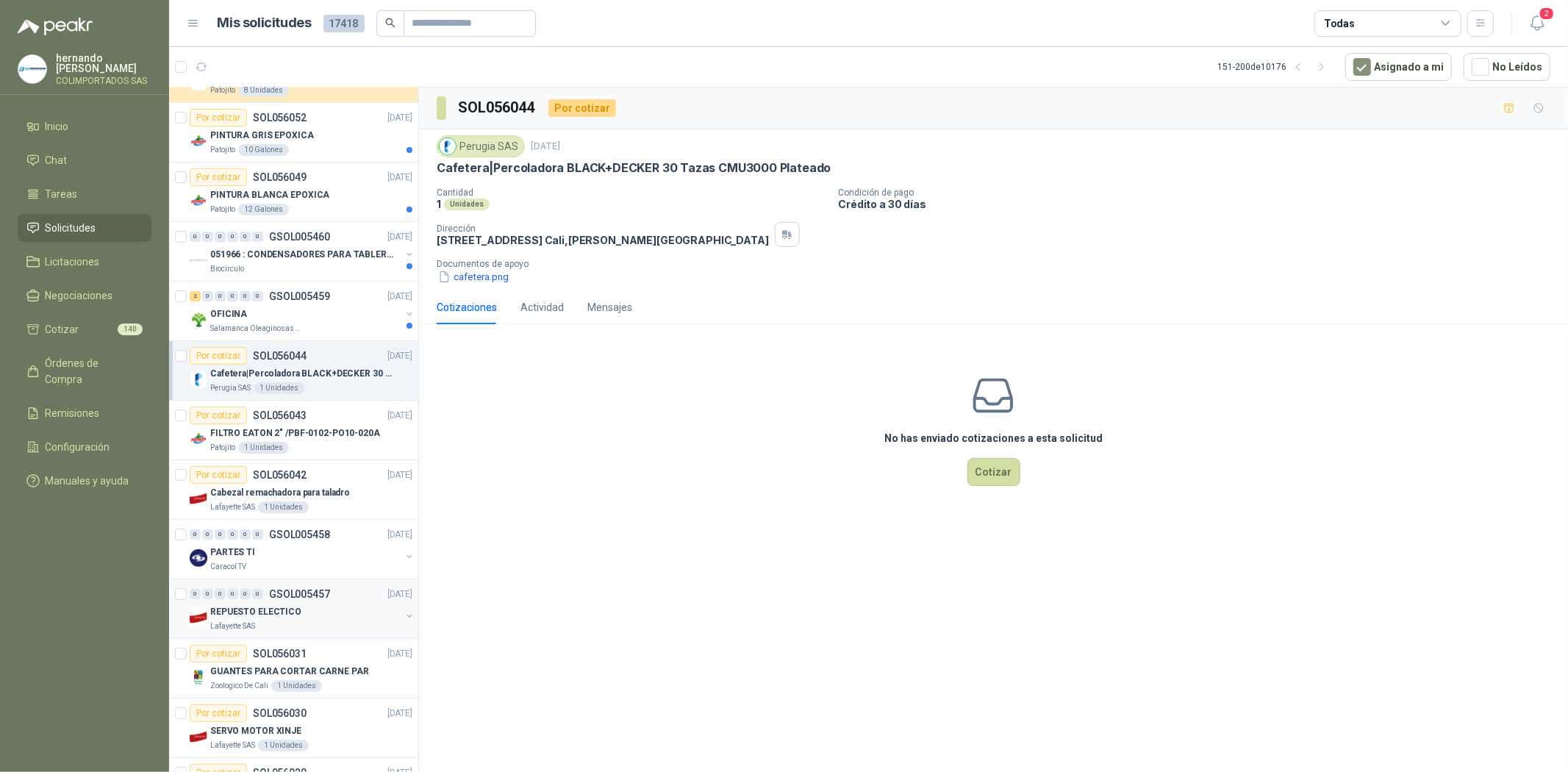
scroll to position [82, 0]
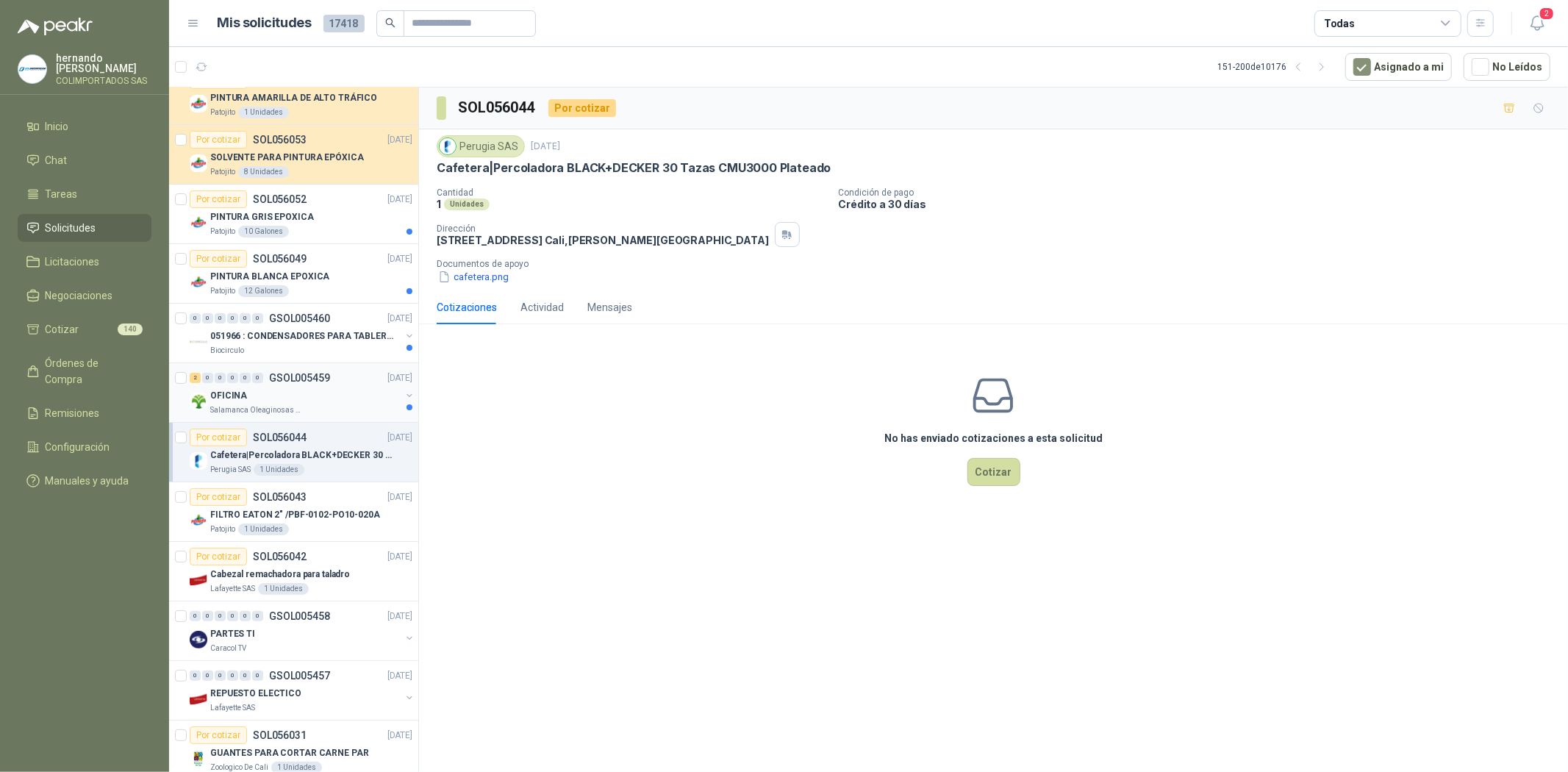
click at [356, 403] on div "OFICINA" at bounding box center [305, 395] width 191 height 18
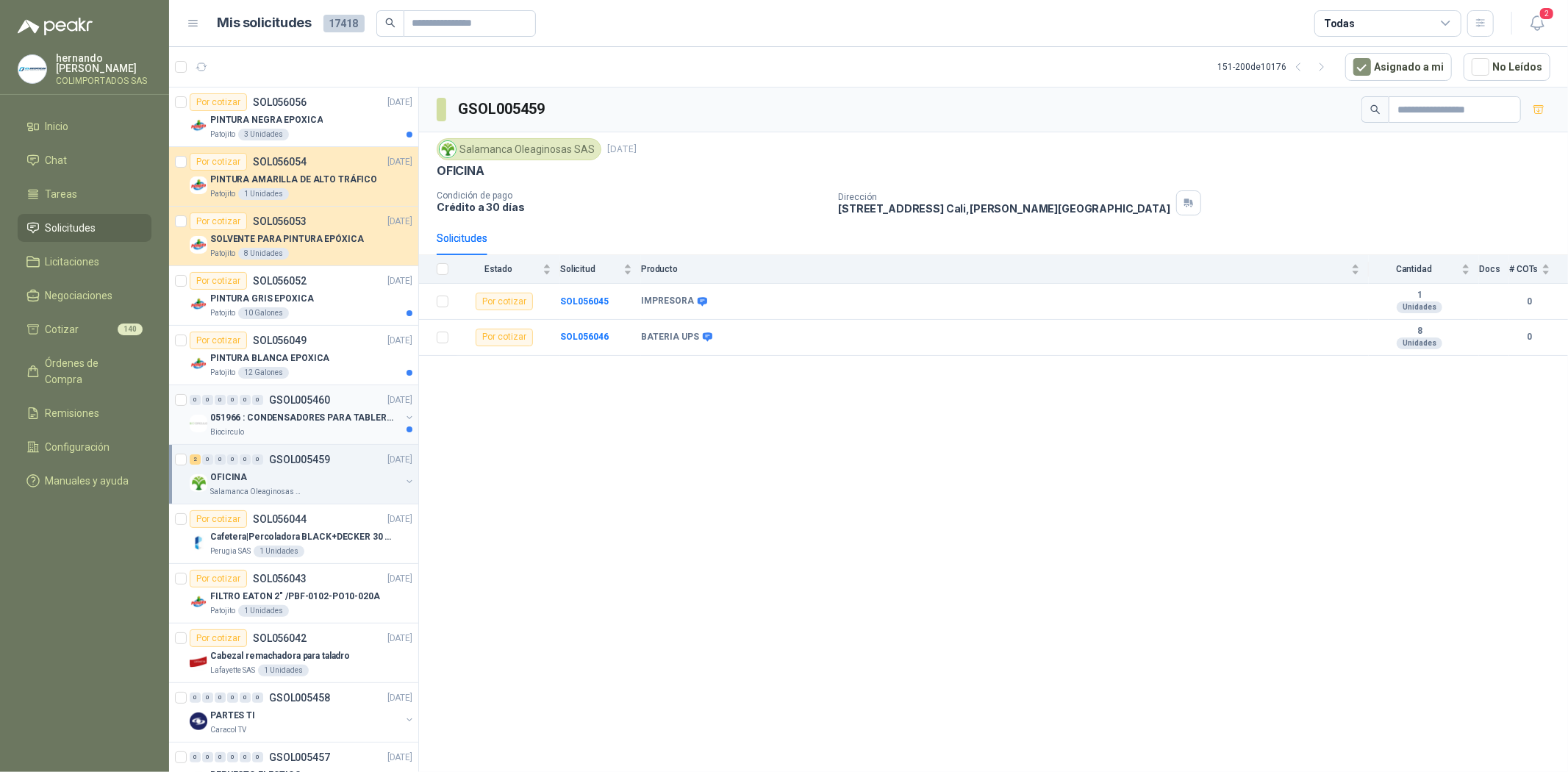
click at [332, 426] on div "Biocirculo" at bounding box center [305, 432] width 191 height 12
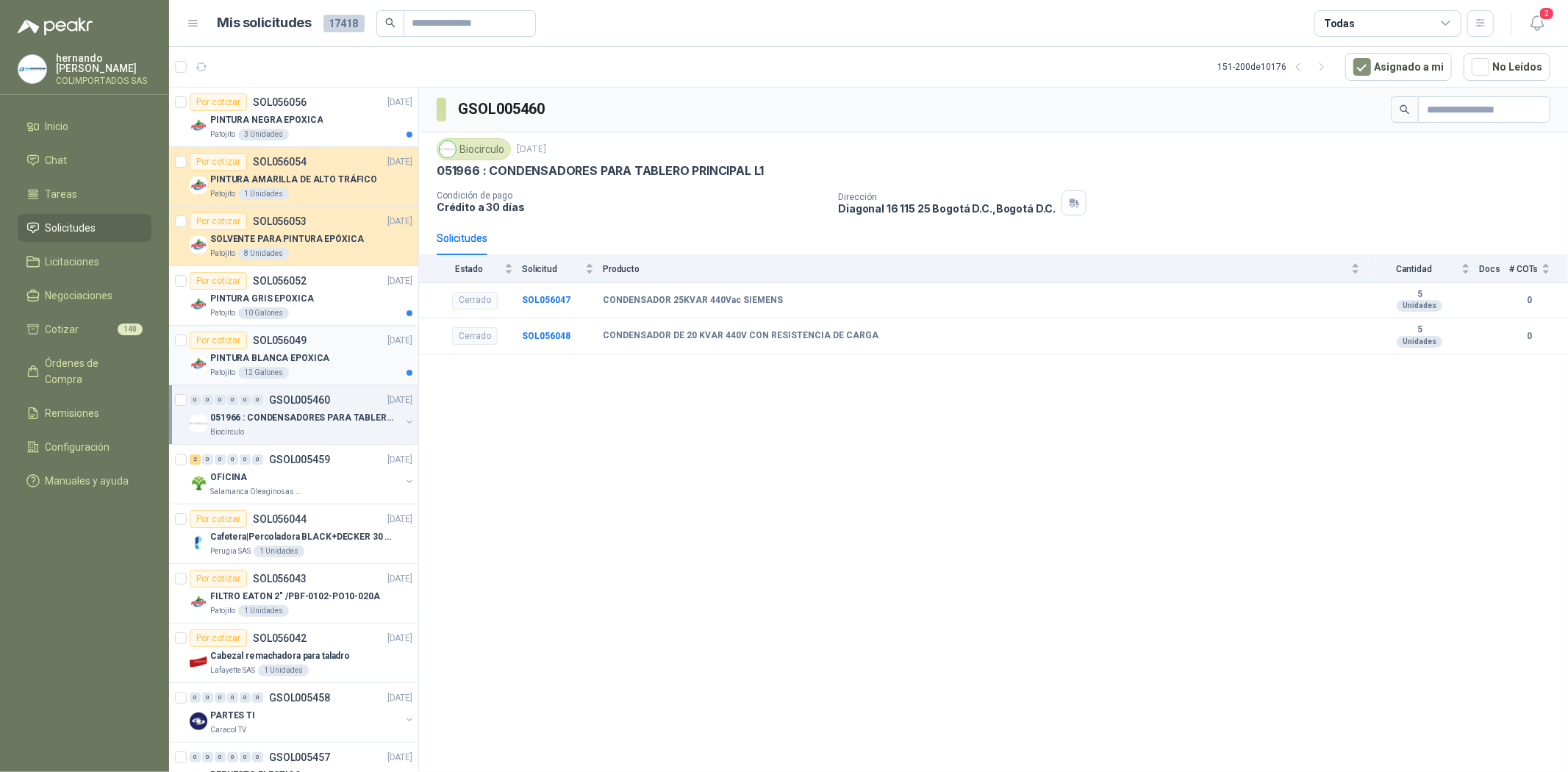
click at [341, 350] on div "PINTURA BLANCA EPOXICA" at bounding box center [311, 358] width 202 height 18
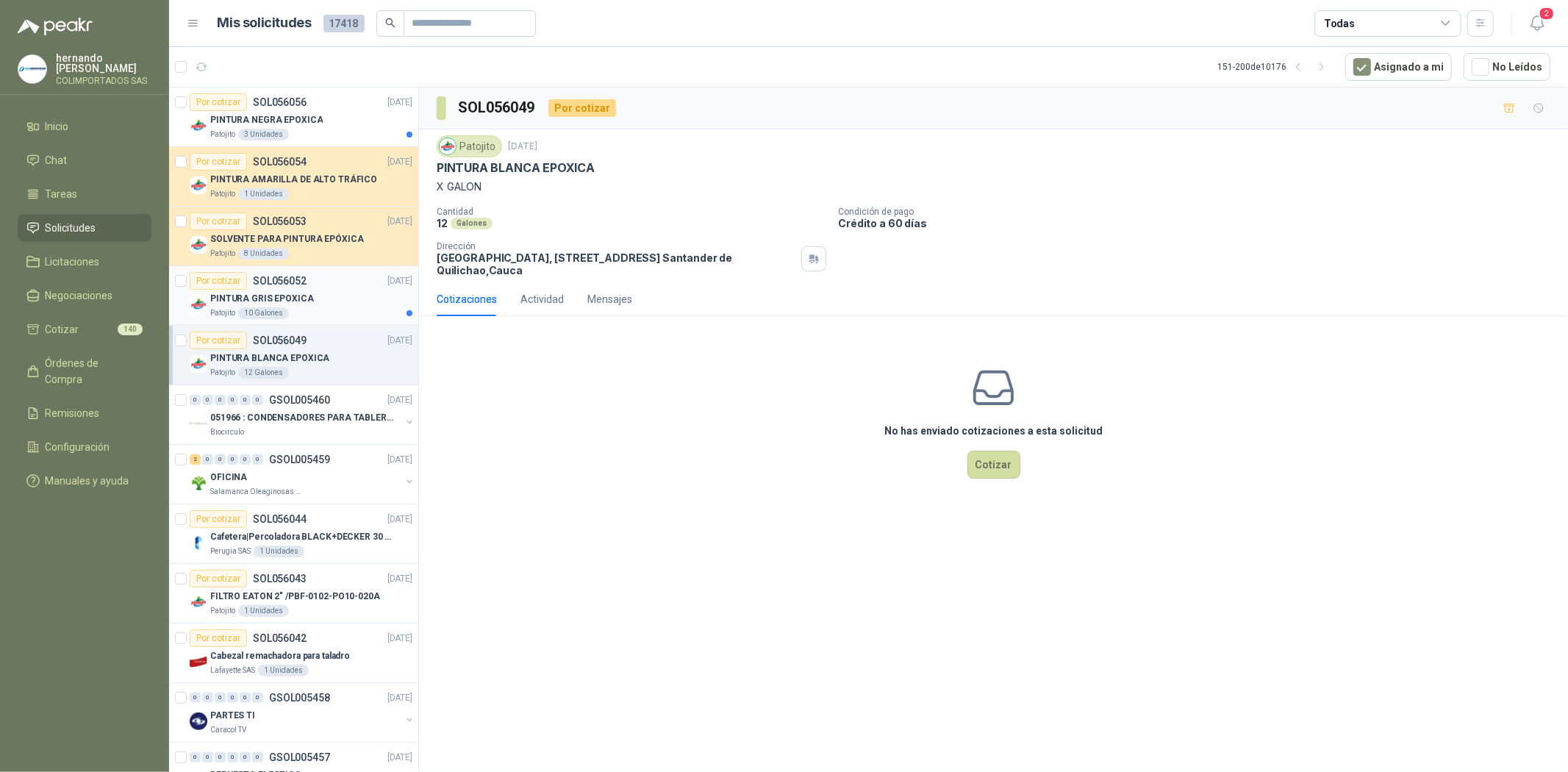
click at [324, 286] on div "Por cotizar SOL056052 [DATE]" at bounding box center [301, 280] width 223 height 18
click at [275, 108] on div "Por cotizar SOL056056" at bounding box center [248, 102] width 117 height 18
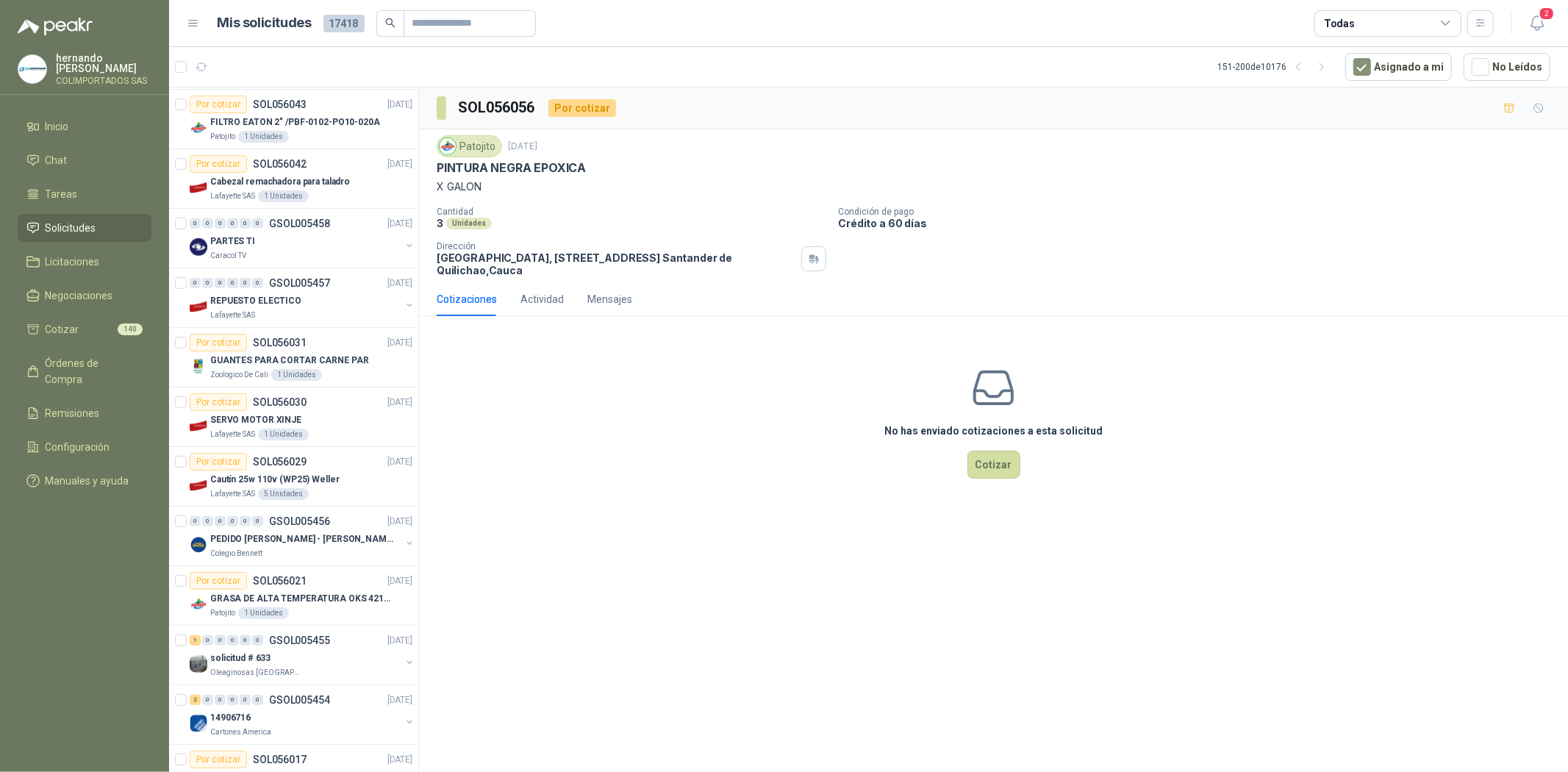
scroll to position [408, 0]
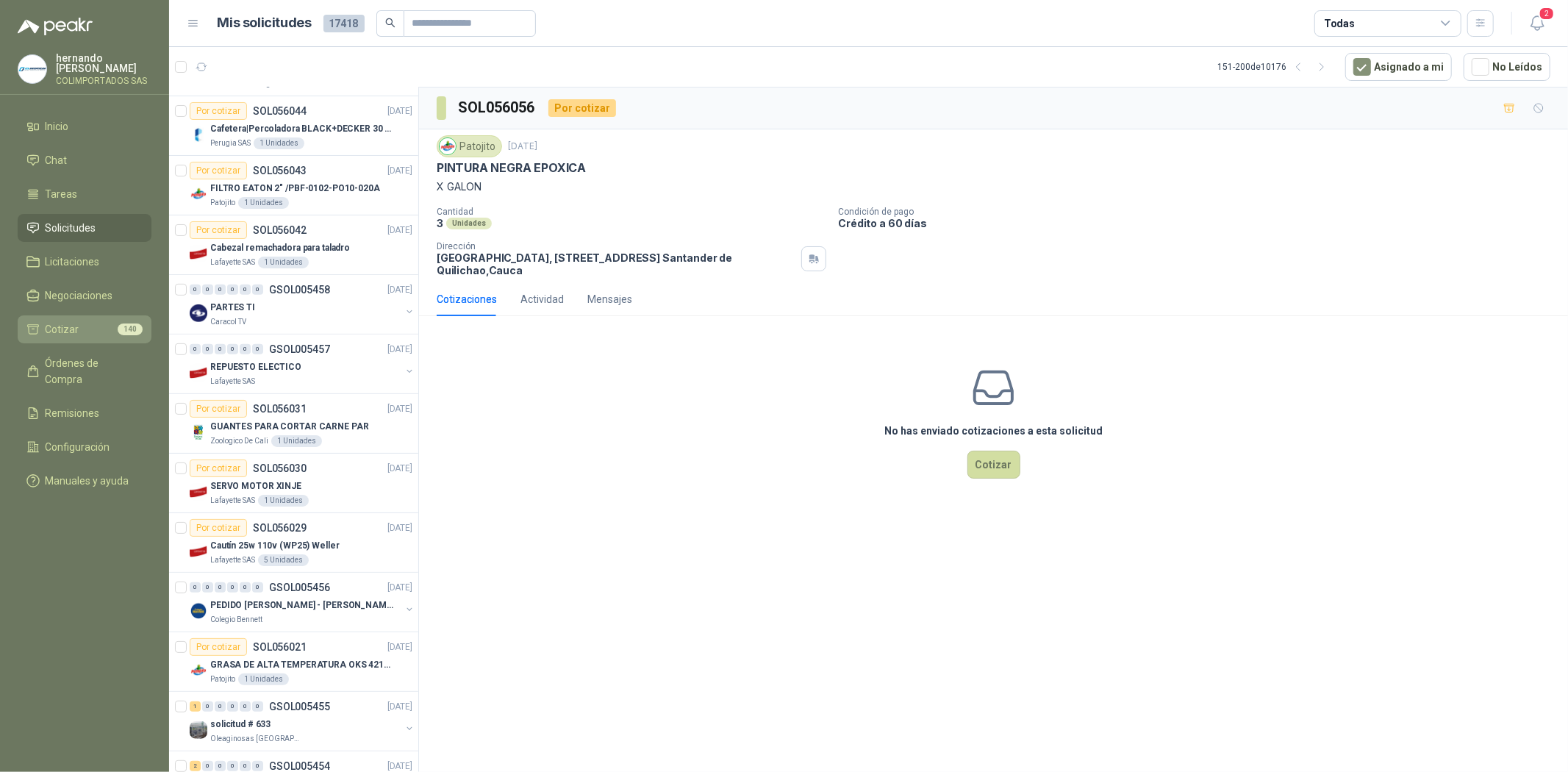
click at [86, 326] on li "Cotizar 140" at bounding box center [84, 329] width 116 height 16
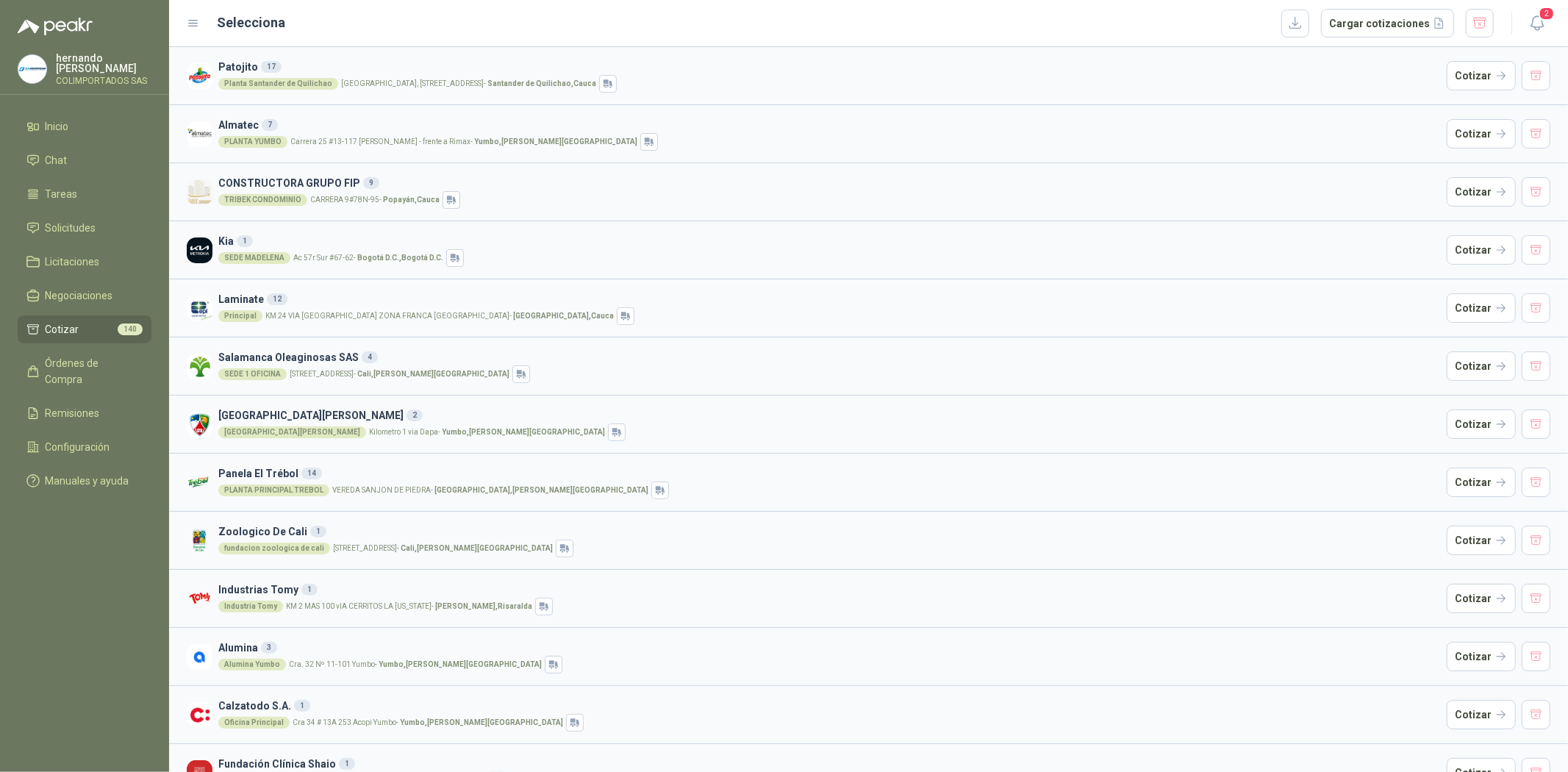
click at [250, 68] on h3 "Patojito 17" at bounding box center [830, 67] width 1222 height 16
click at [608, 79] on div "Planta [GEOGRAPHIC_DATA], [STREET_ADDRESS]" at bounding box center [830, 83] width 1222 height 18
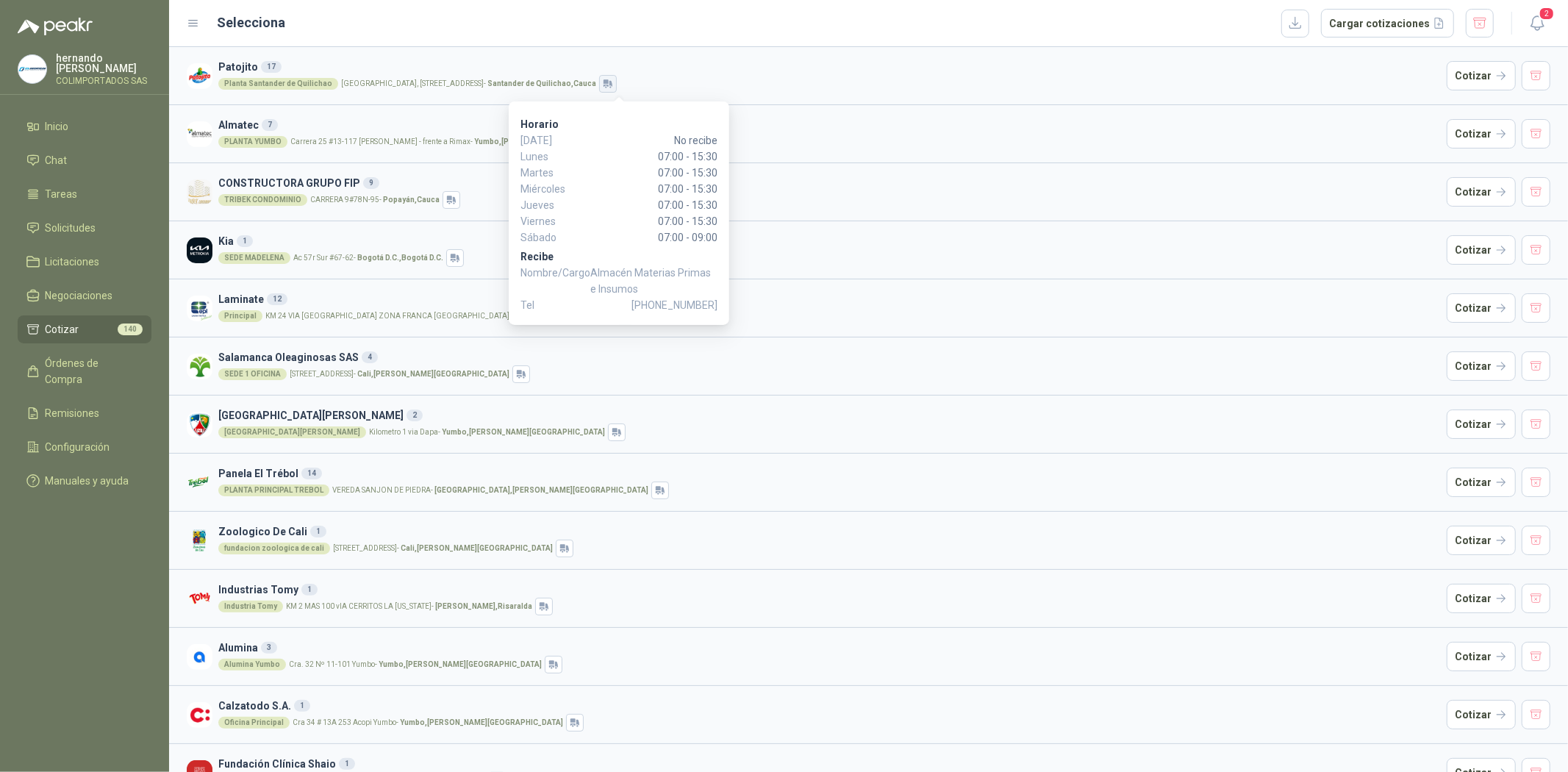
click at [615, 84] on icon "button" at bounding box center [609, 83] width 12 height 12
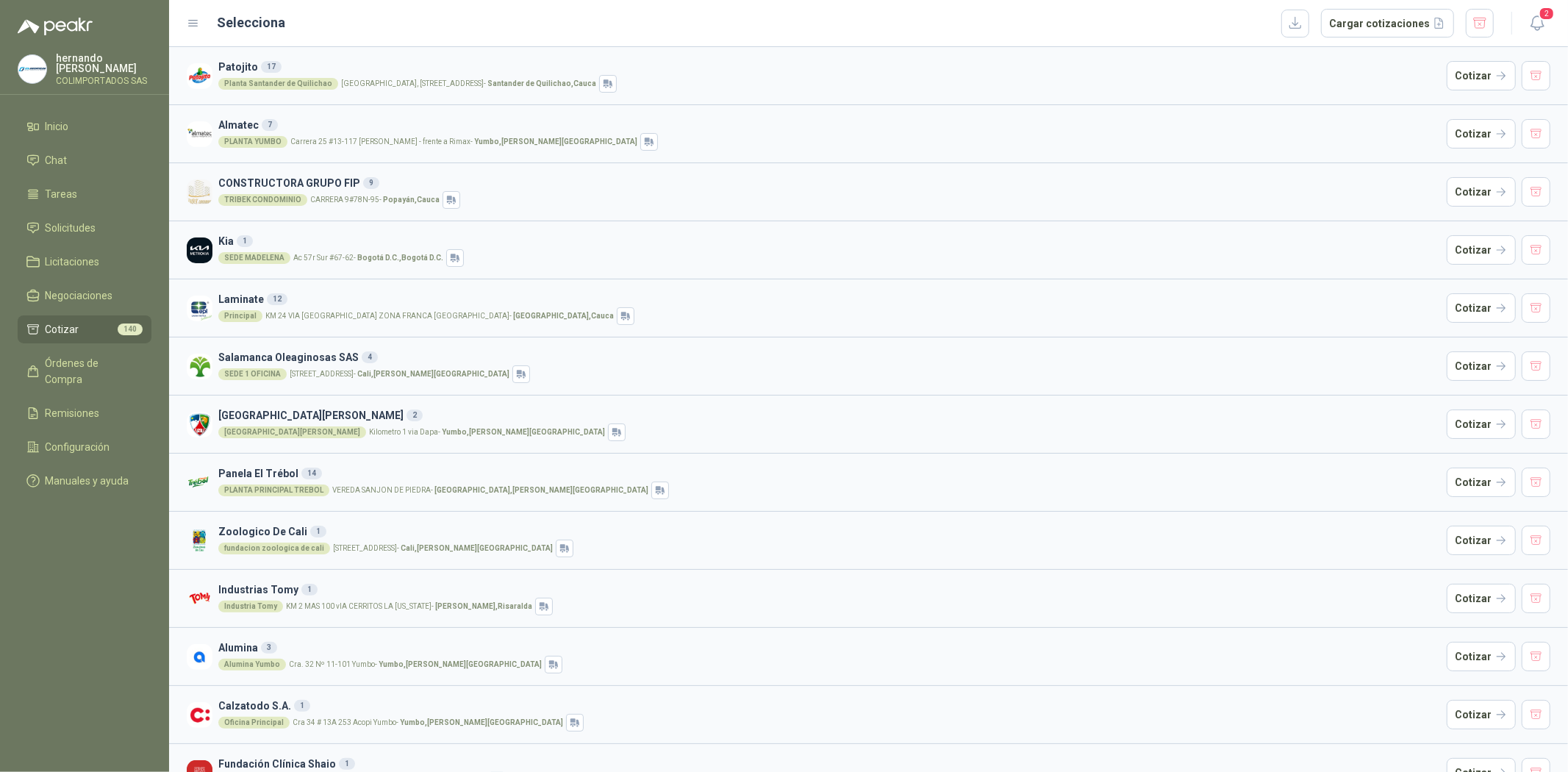
click at [431, 78] on div "Planta [GEOGRAPHIC_DATA], [STREET_ADDRESS]" at bounding box center [830, 83] width 1222 height 18
drag, startPoint x: 324, startPoint y: 92, endPoint x: 253, endPoint y: 84, distance: 71.4
click at [321, 90] on div "Planta [GEOGRAPHIC_DATA], [STREET_ADDRESS]" at bounding box center [830, 83] width 1222 height 18
drag, startPoint x: 251, startPoint y: 84, endPoint x: 248, endPoint y: 73, distance: 11.4
click at [251, 79] on div "Planta Santander de Quilichao" at bounding box center [279, 83] width 120 height 12
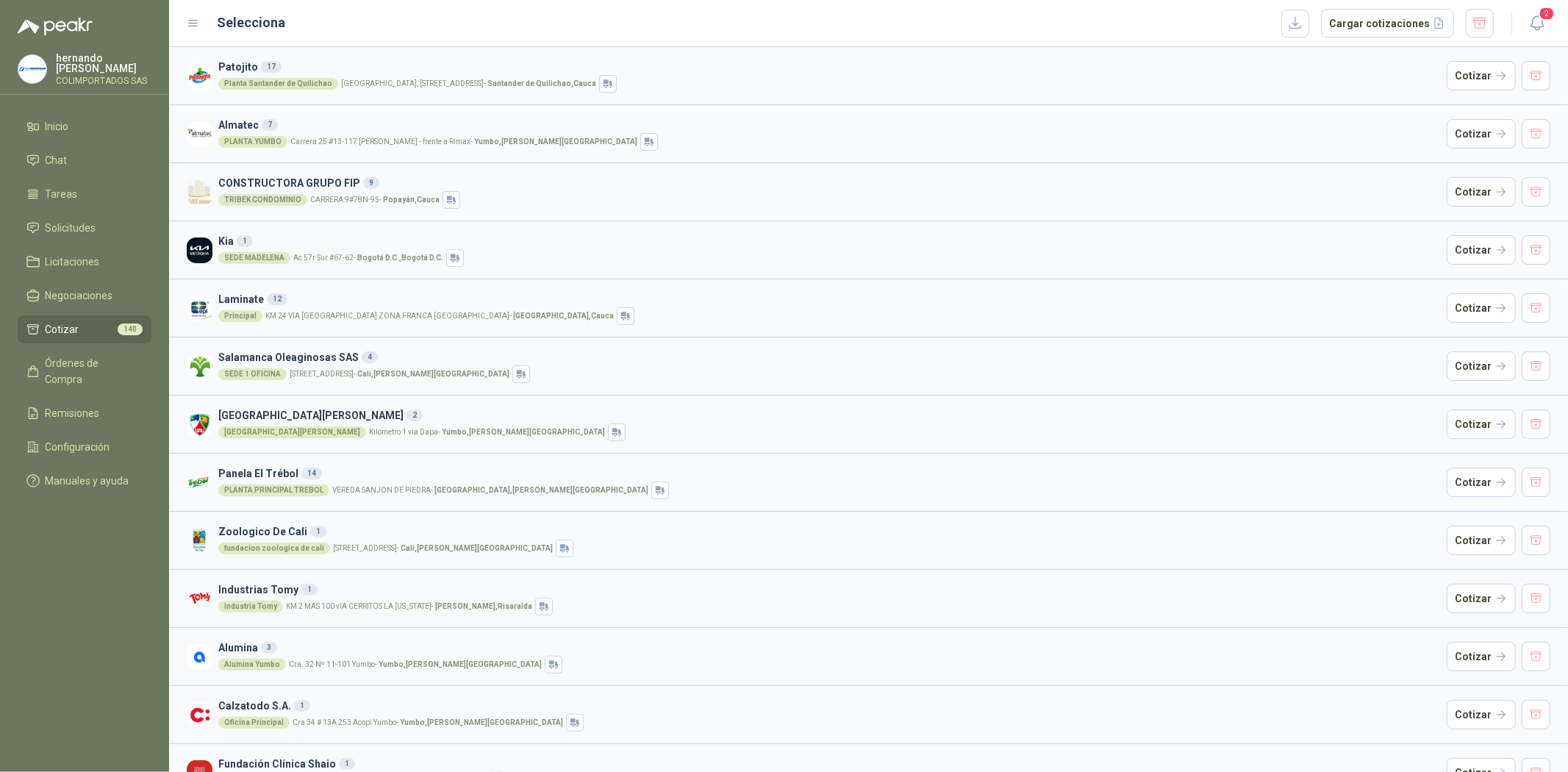
drag, startPoint x: 248, startPoint y: 73, endPoint x: 241, endPoint y: 64, distance: 11.4
click at [248, 72] on h3 "Patojito 17" at bounding box center [830, 67] width 1222 height 16
click at [241, 64] on h3 "Patojito 17" at bounding box center [830, 67] width 1222 height 16
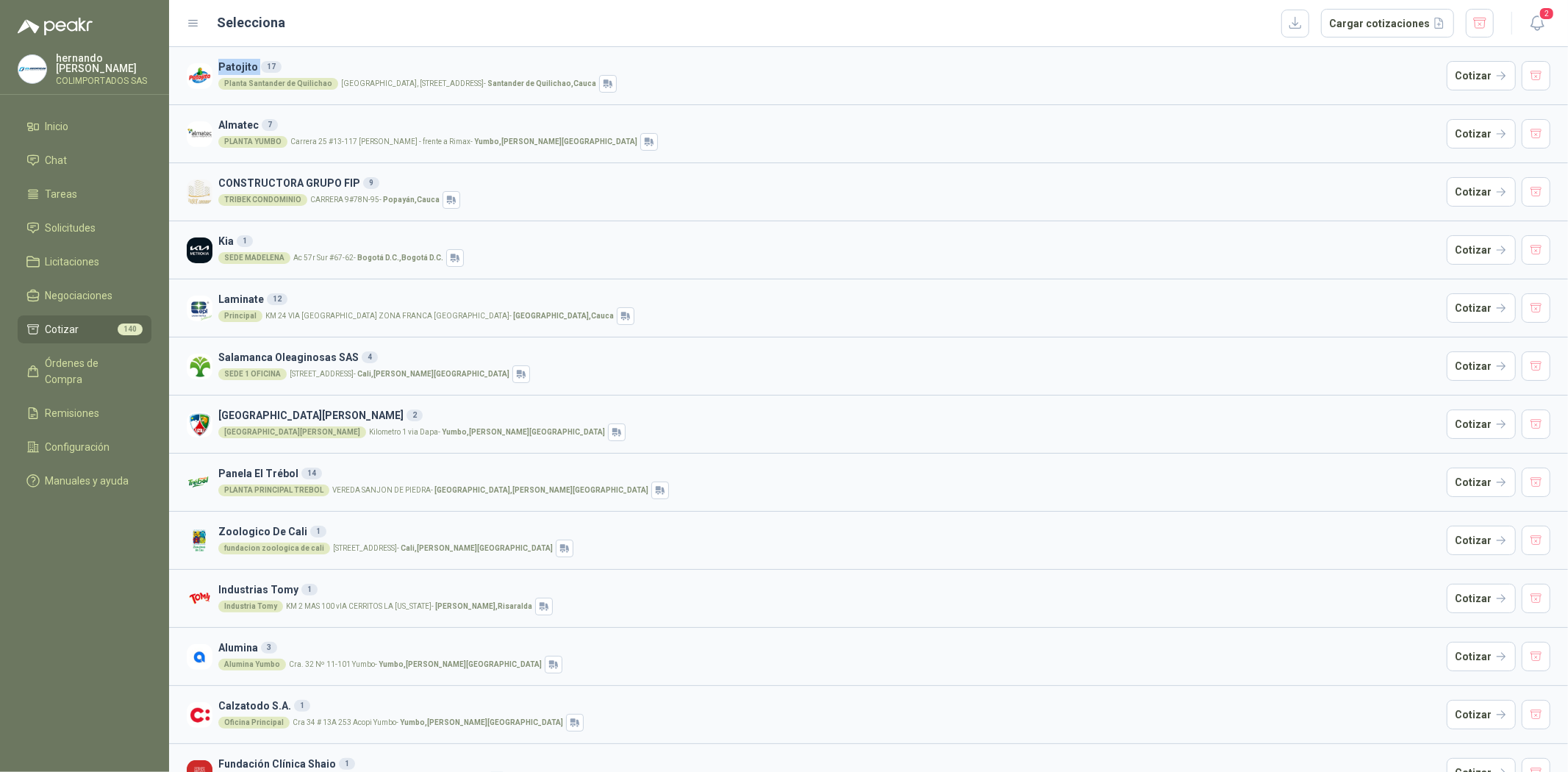
click at [241, 64] on h3 "Patojito 17" at bounding box center [830, 67] width 1222 height 16
click at [1465, 82] on button "Cotizar" at bounding box center [1481, 75] width 69 height 30
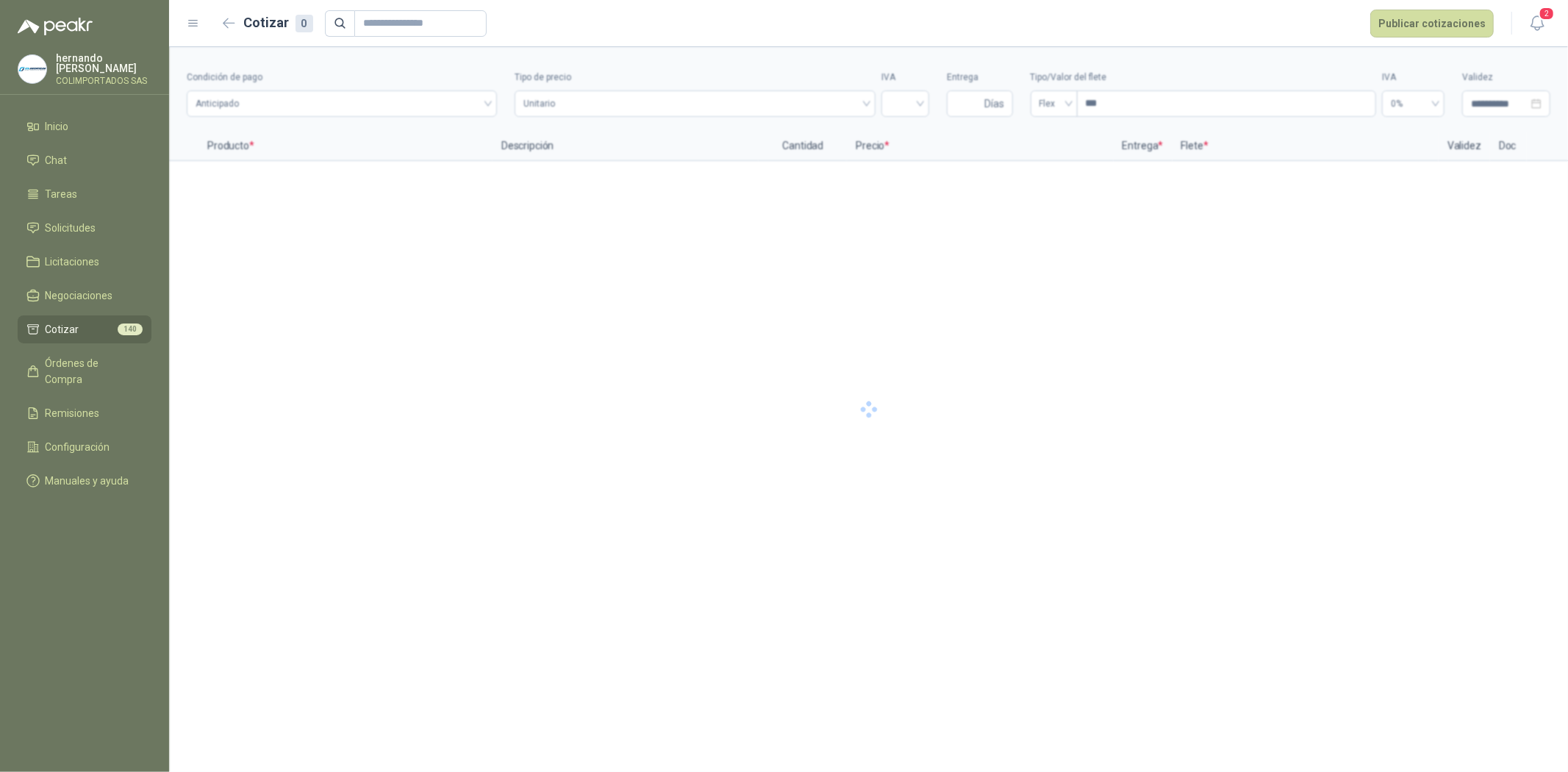
click at [1460, 139] on div at bounding box center [868, 409] width 1398 height 725
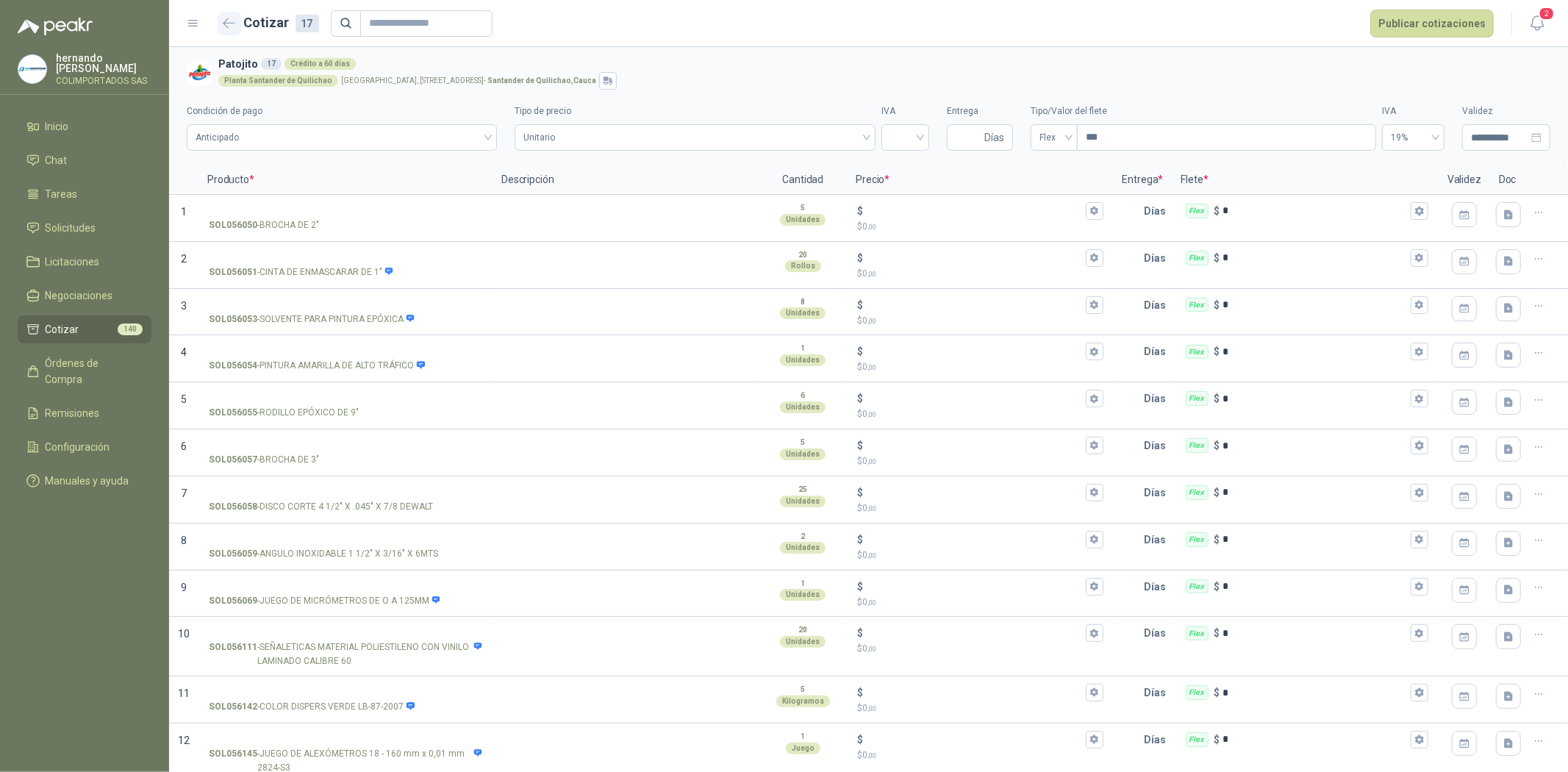
click at [232, 23] on icon "button" at bounding box center [229, 23] width 11 height 9
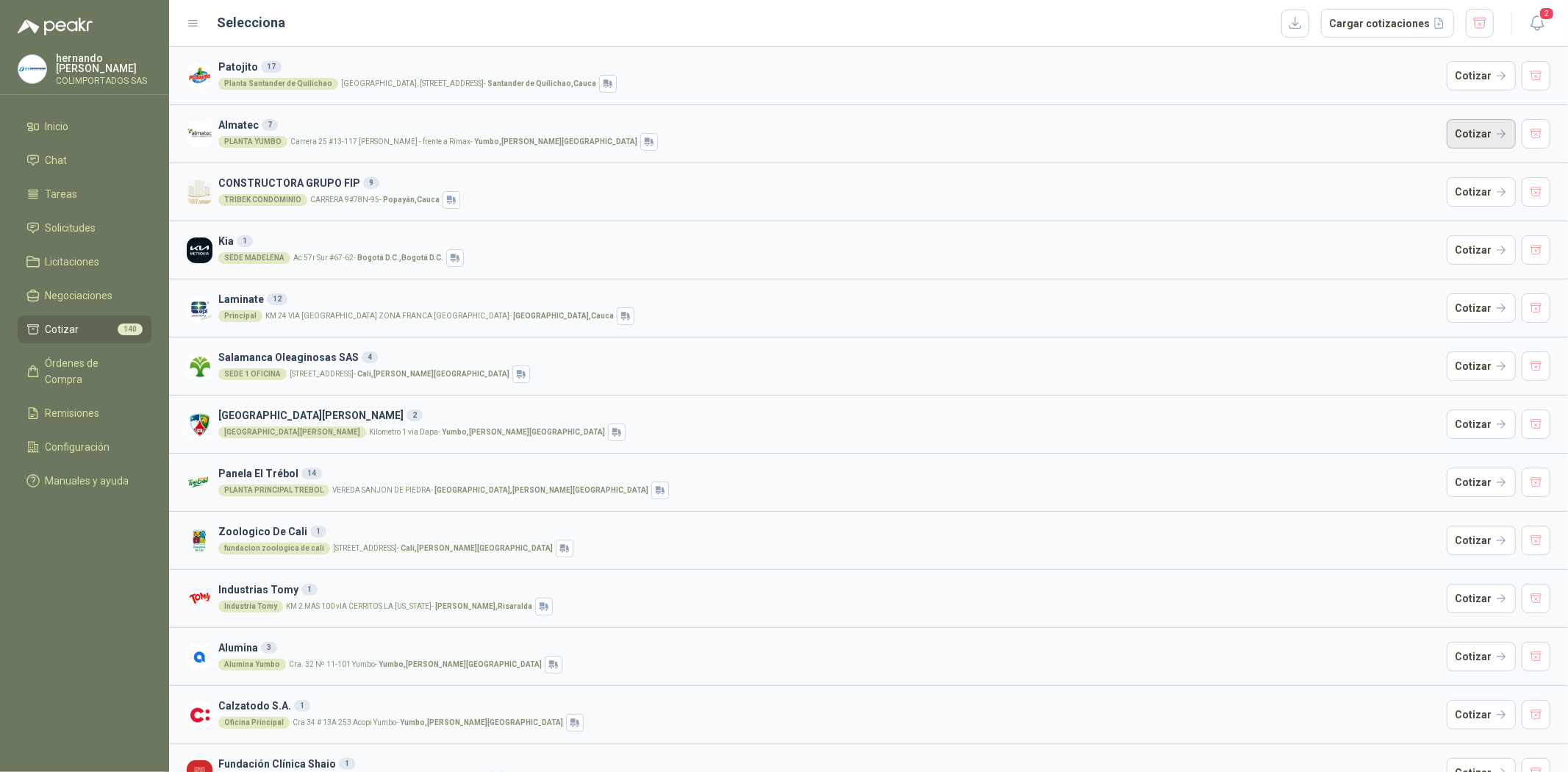
click at [1472, 133] on button "Cotizar" at bounding box center [1481, 134] width 69 height 30
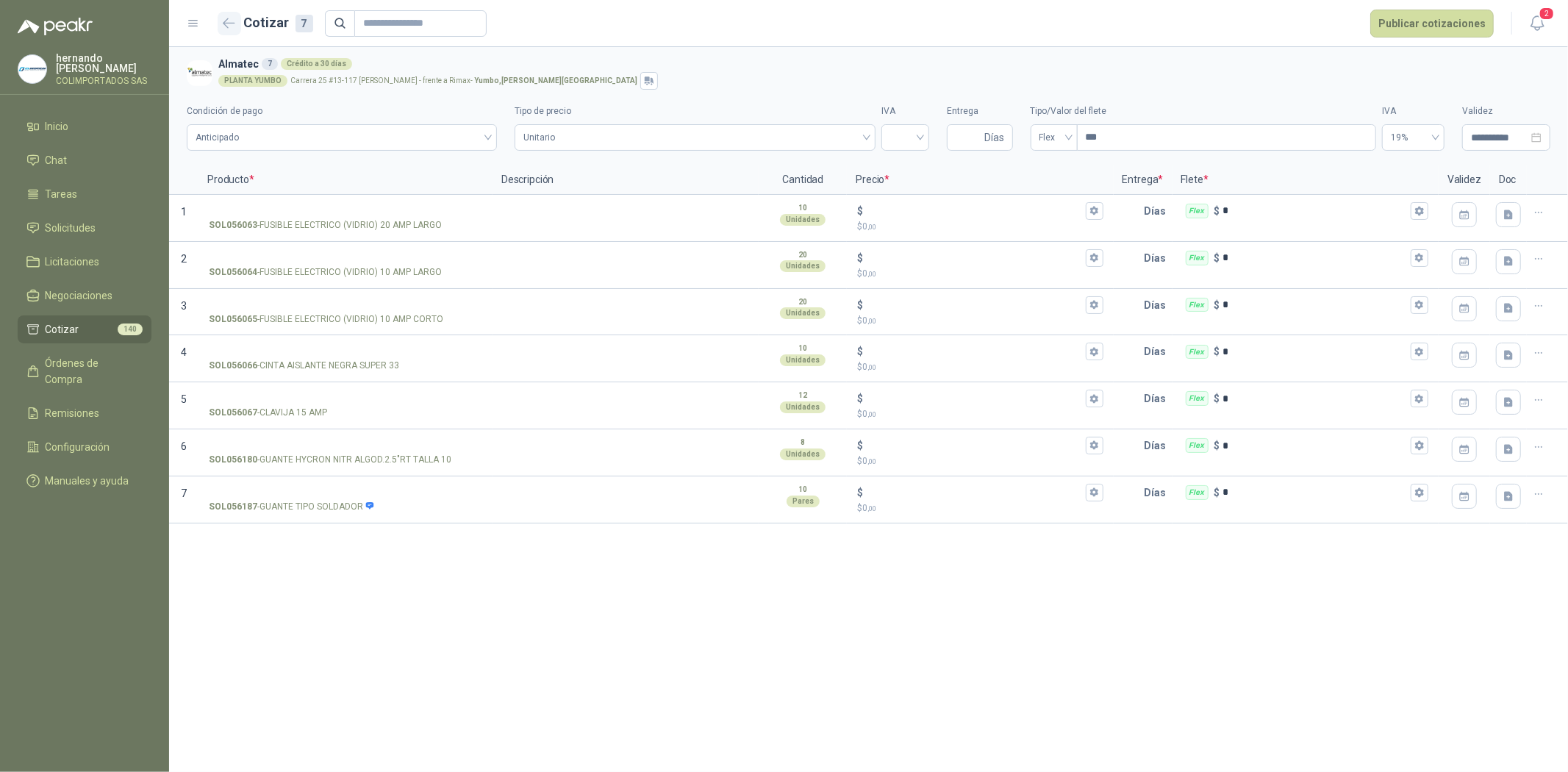
click at [223, 22] on icon "button" at bounding box center [229, 23] width 12 height 11
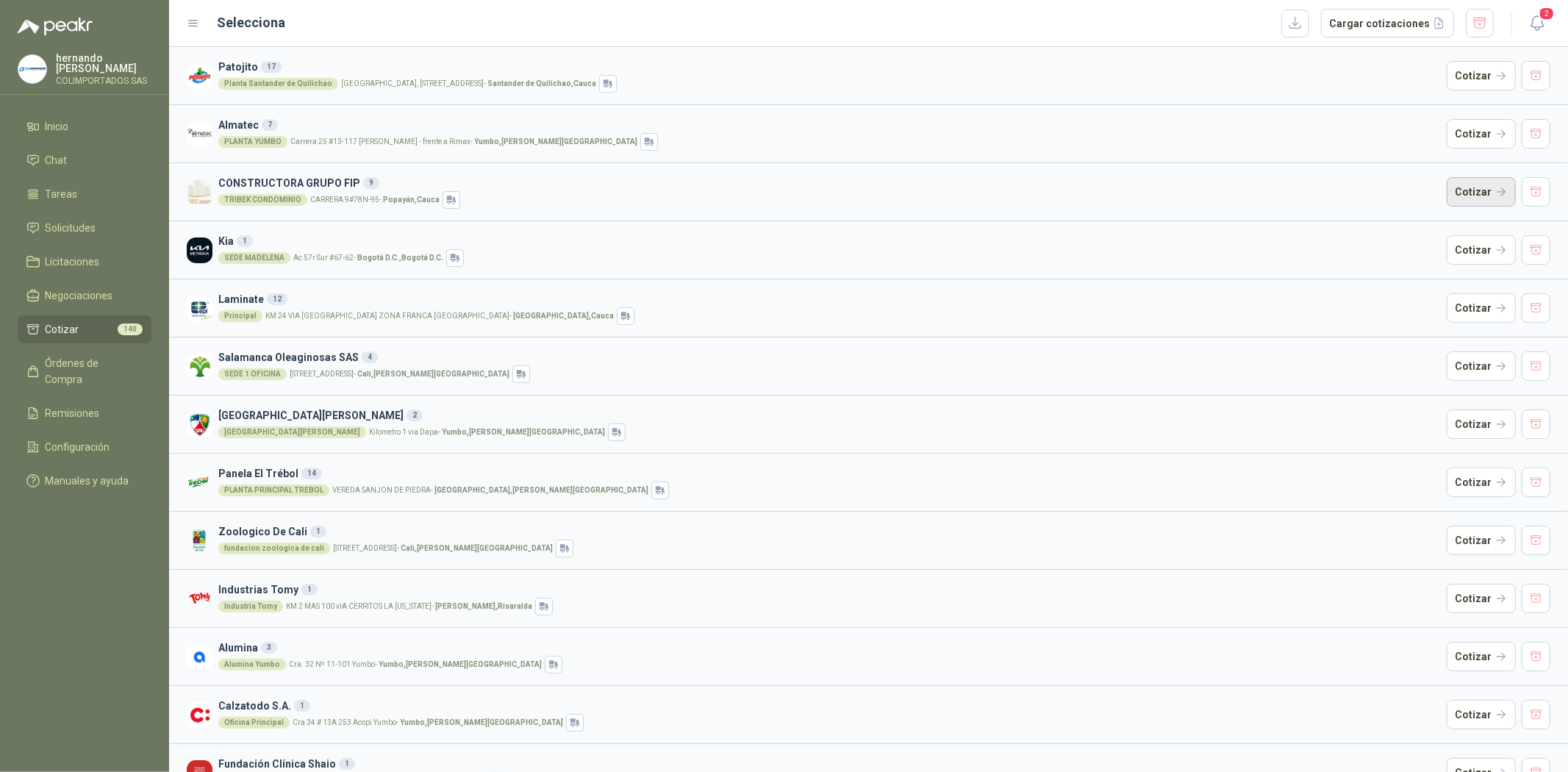
click at [1458, 186] on button "Cotizar" at bounding box center [1481, 192] width 69 height 30
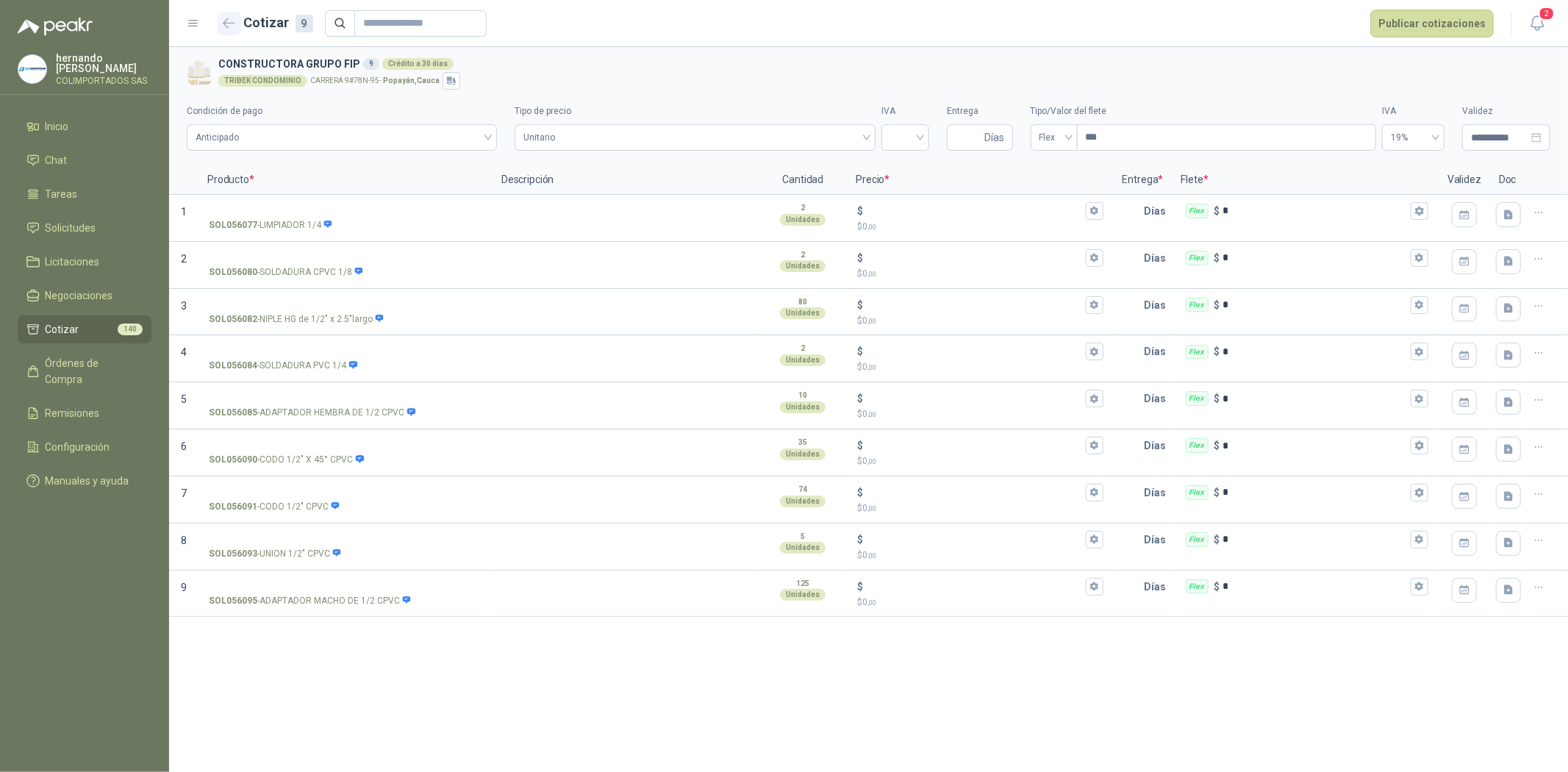
click at [237, 23] on button "button" at bounding box center [230, 23] width 23 height 23
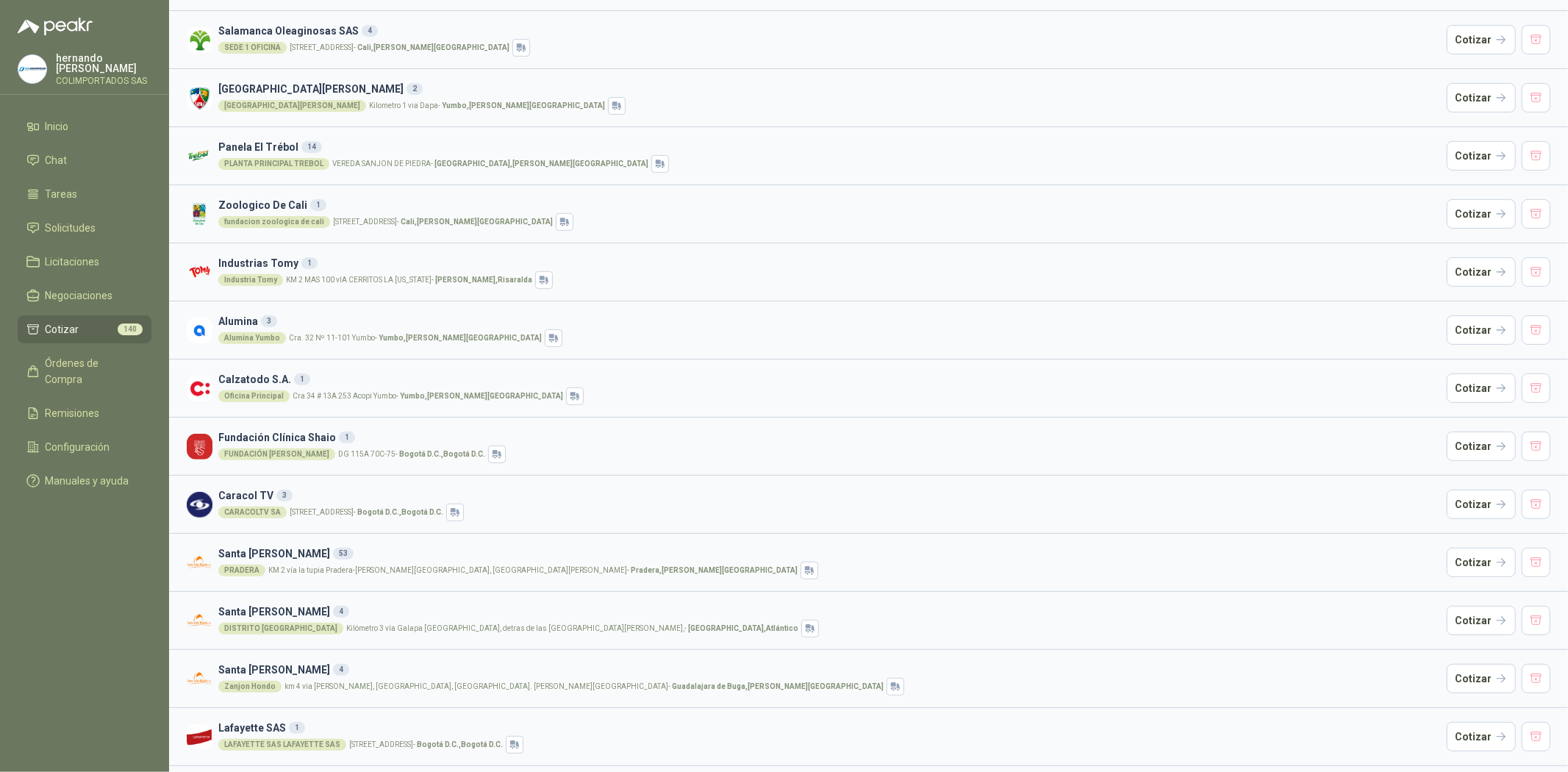
scroll to position [437, 0]
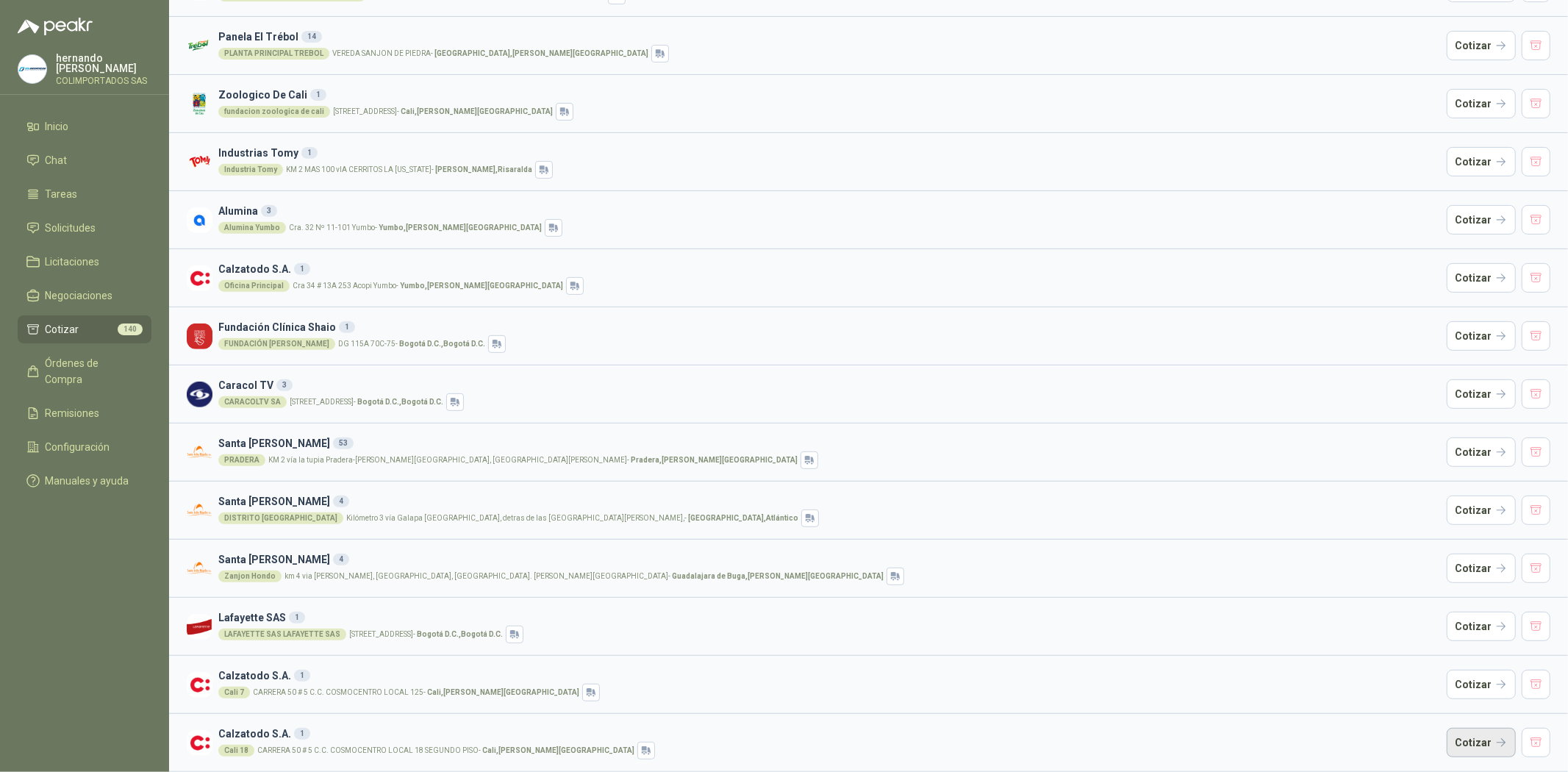
click at [1468, 746] on button "Cotizar" at bounding box center [1481, 742] width 69 height 30
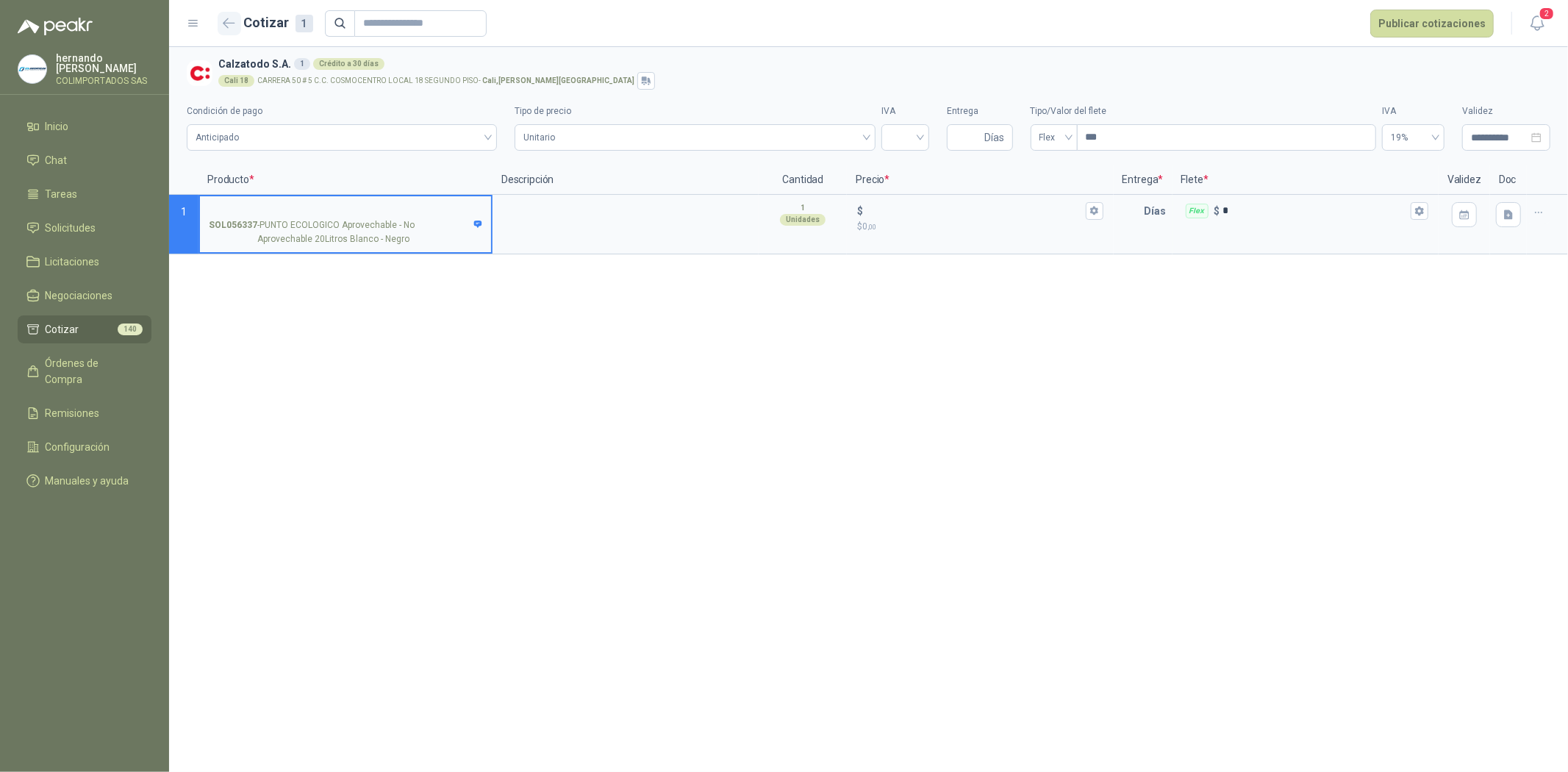
click at [233, 22] on icon "button" at bounding box center [229, 23] width 12 height 11
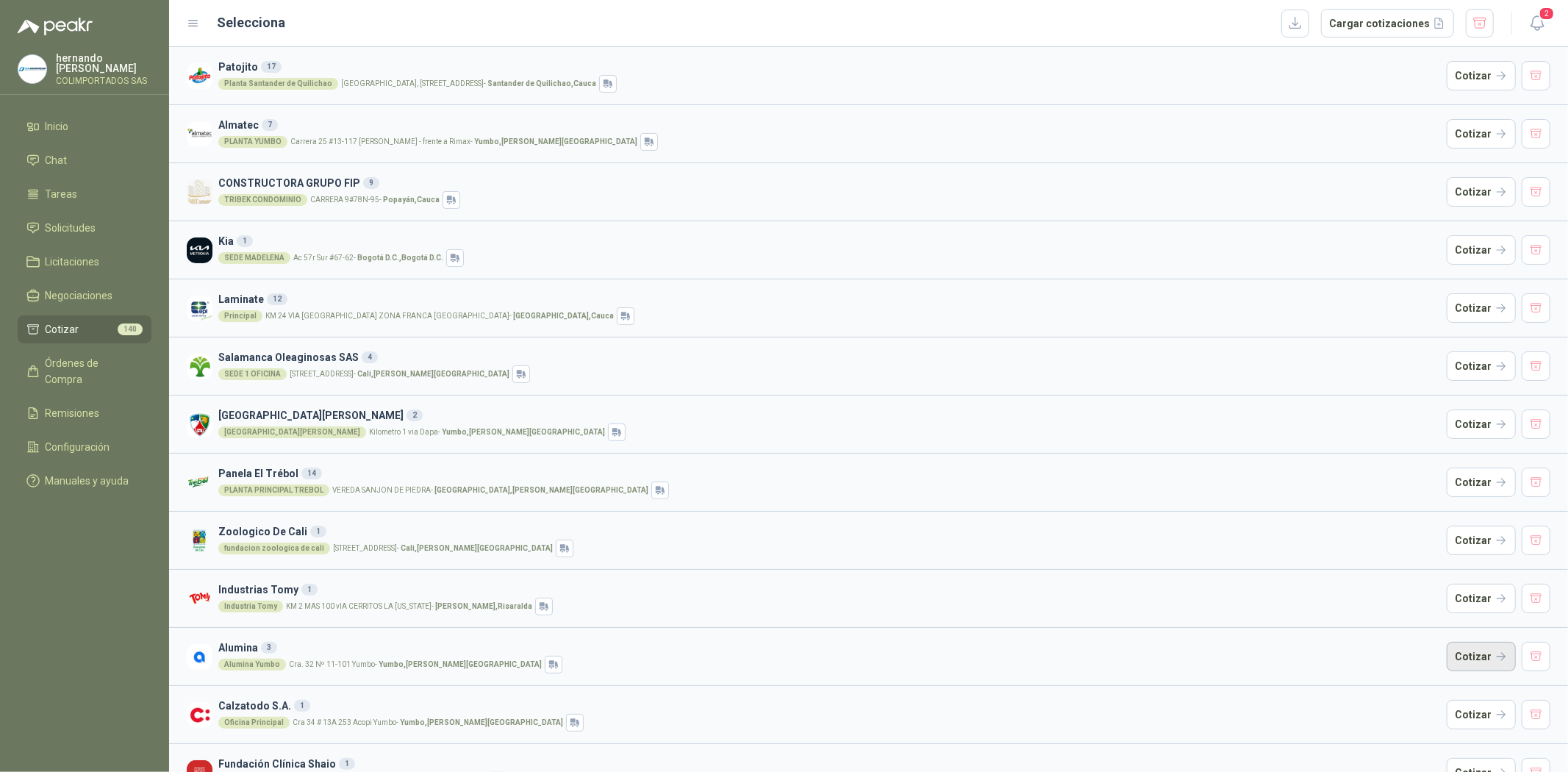
click at [1450, 657] on button "Cotizar" at bounding box center [1481, 657] width 69 height 30
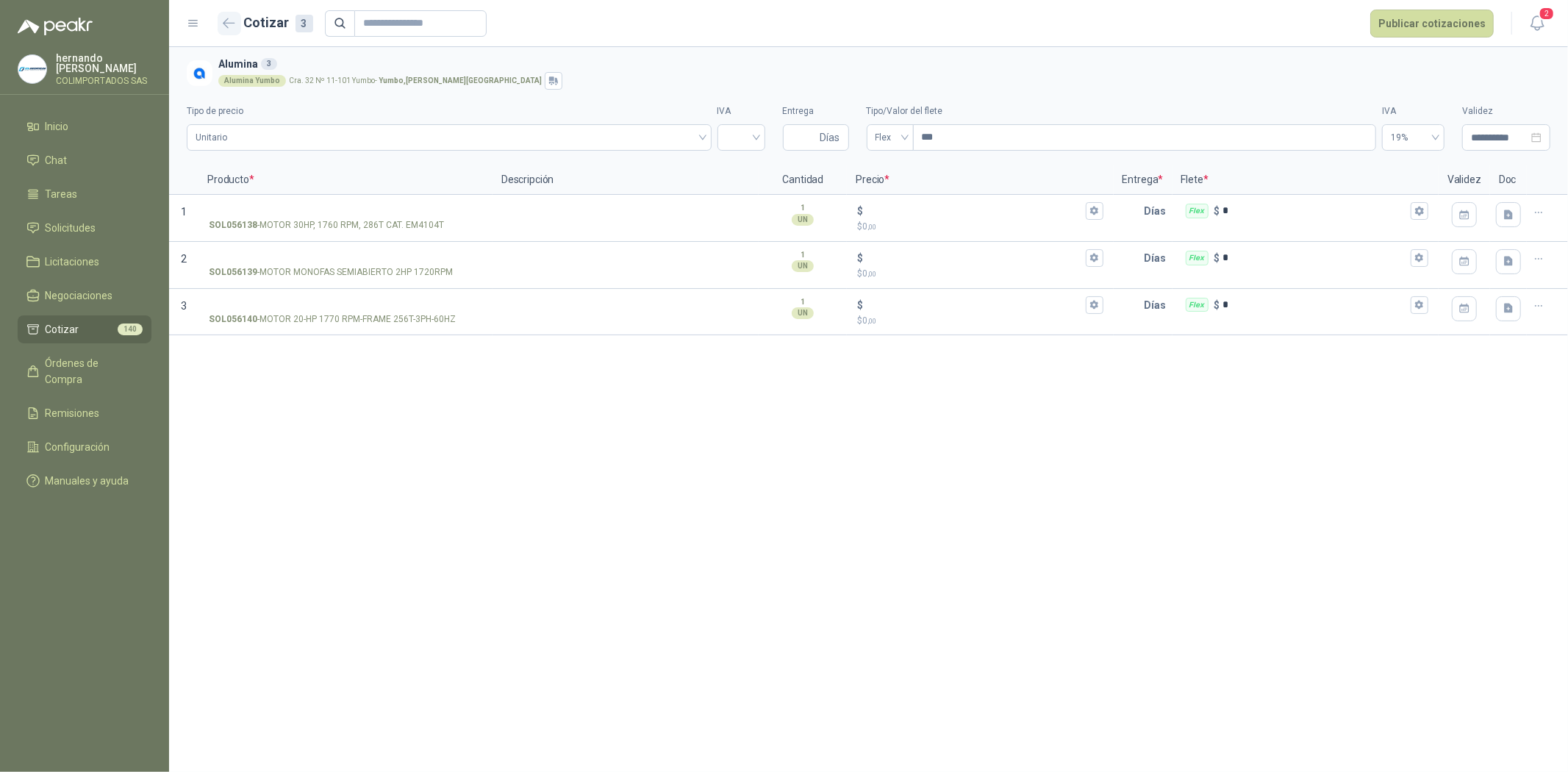
click at [219, 23] on button "button" at bounding box center [230, 23] width 23 height 23
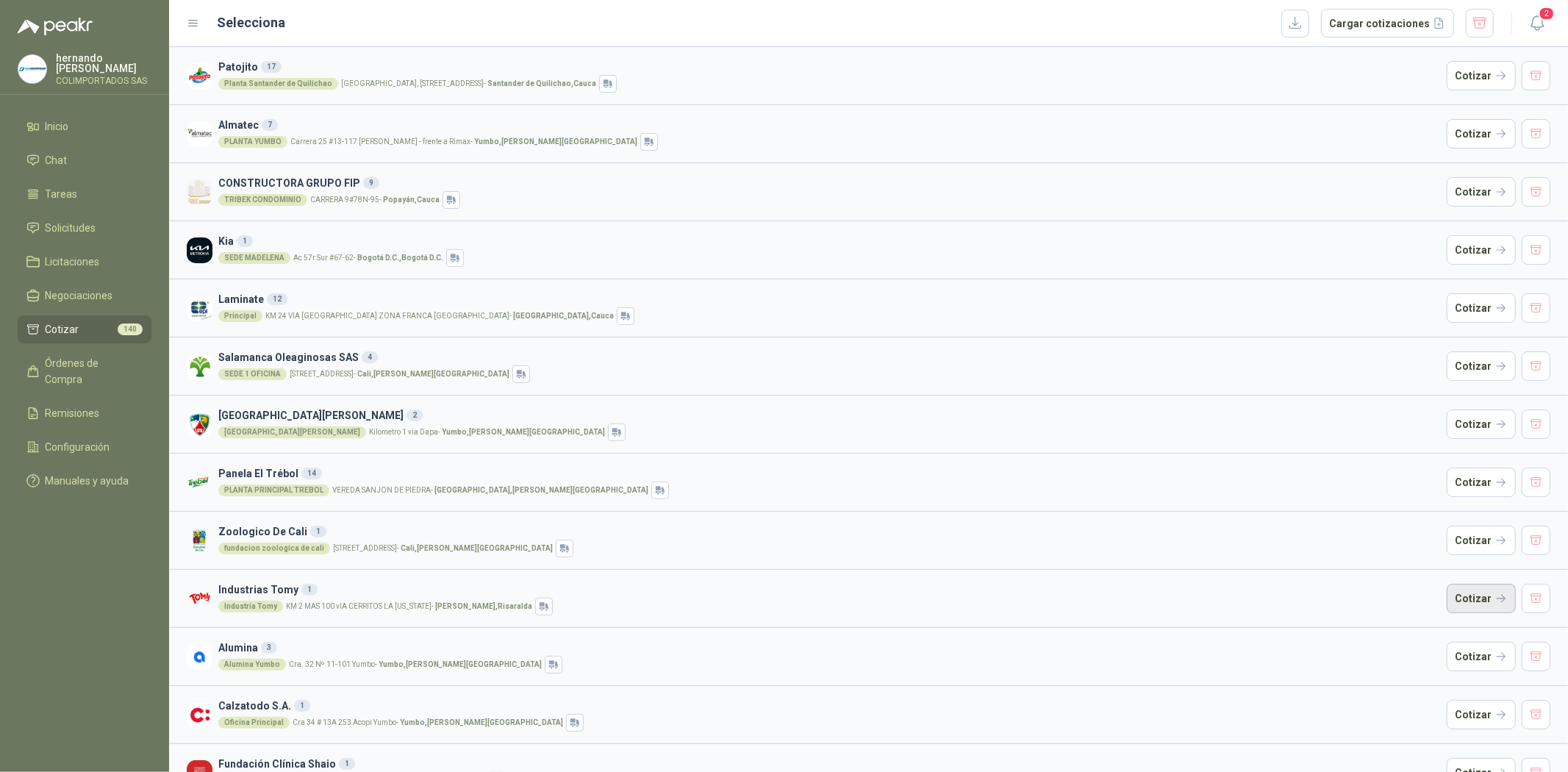
click at [1463, 596] on button "Cotizar" at bounding box center [1481, 598] width 69 height 30
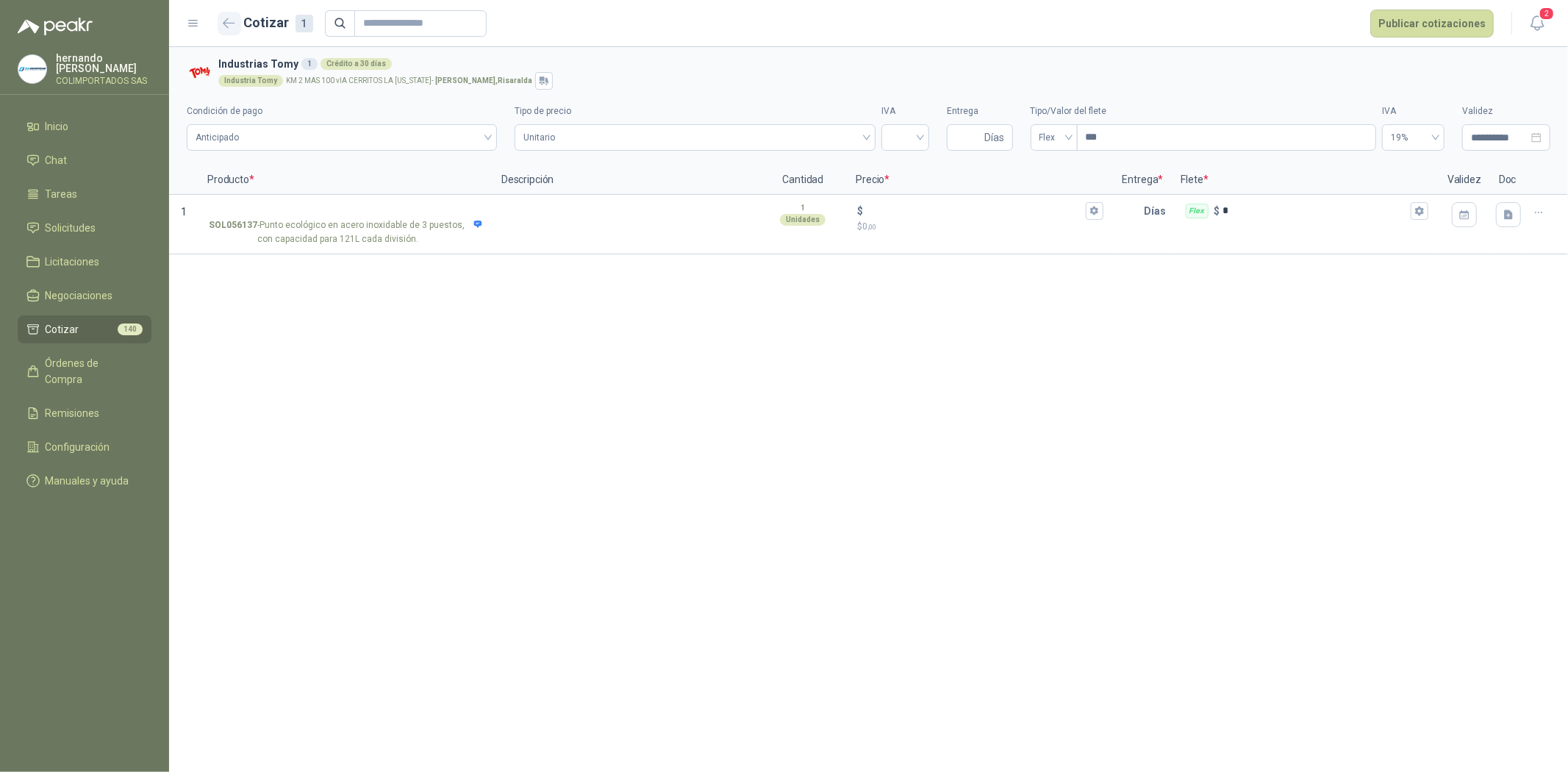
click at [229, 26] on icon "button" at bounding box center [229, 23] width 12 height 11
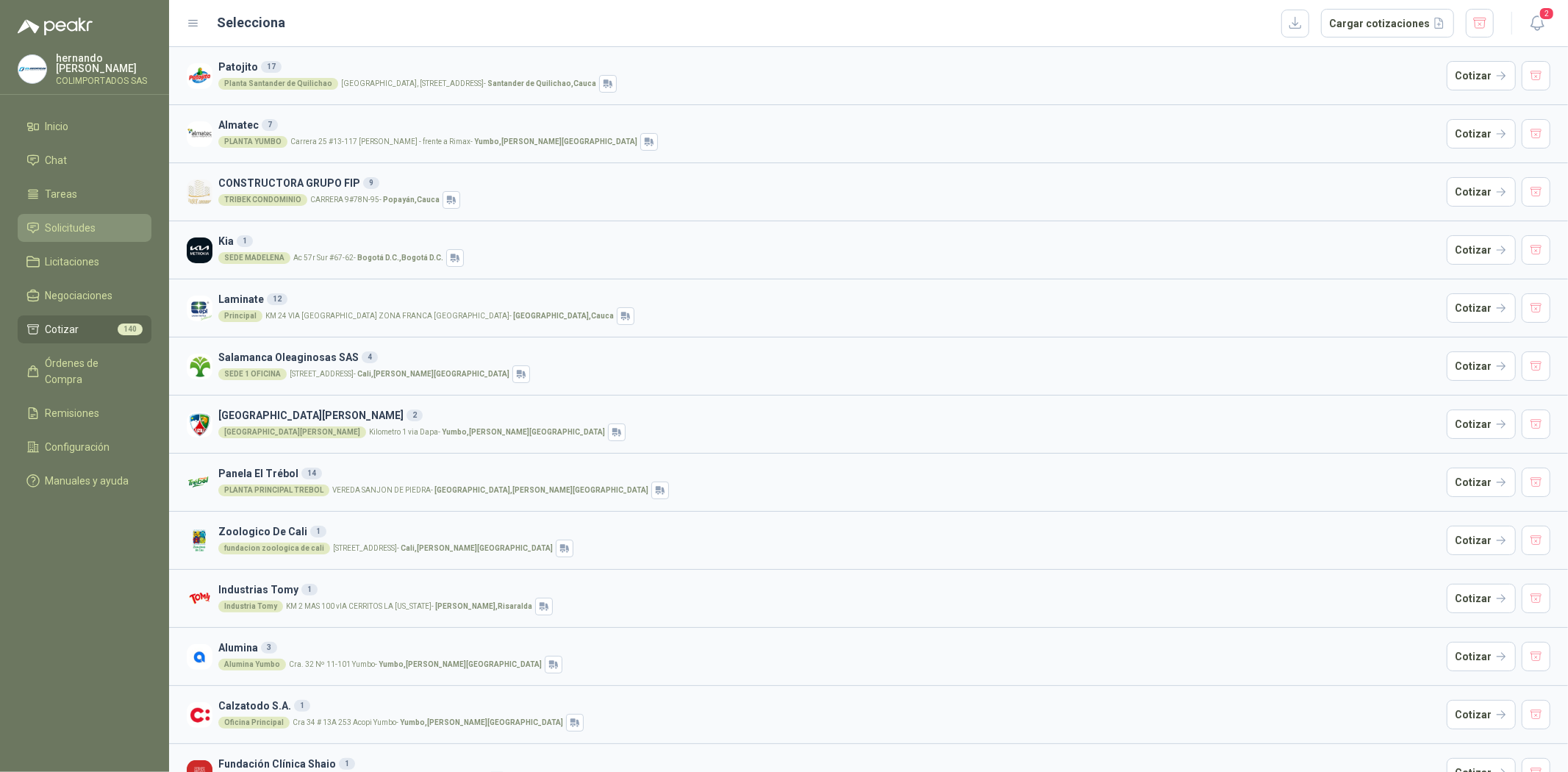
click at [63, 215] on link "Solicitudes" at bounding box center [85, 228] width 134 height 28
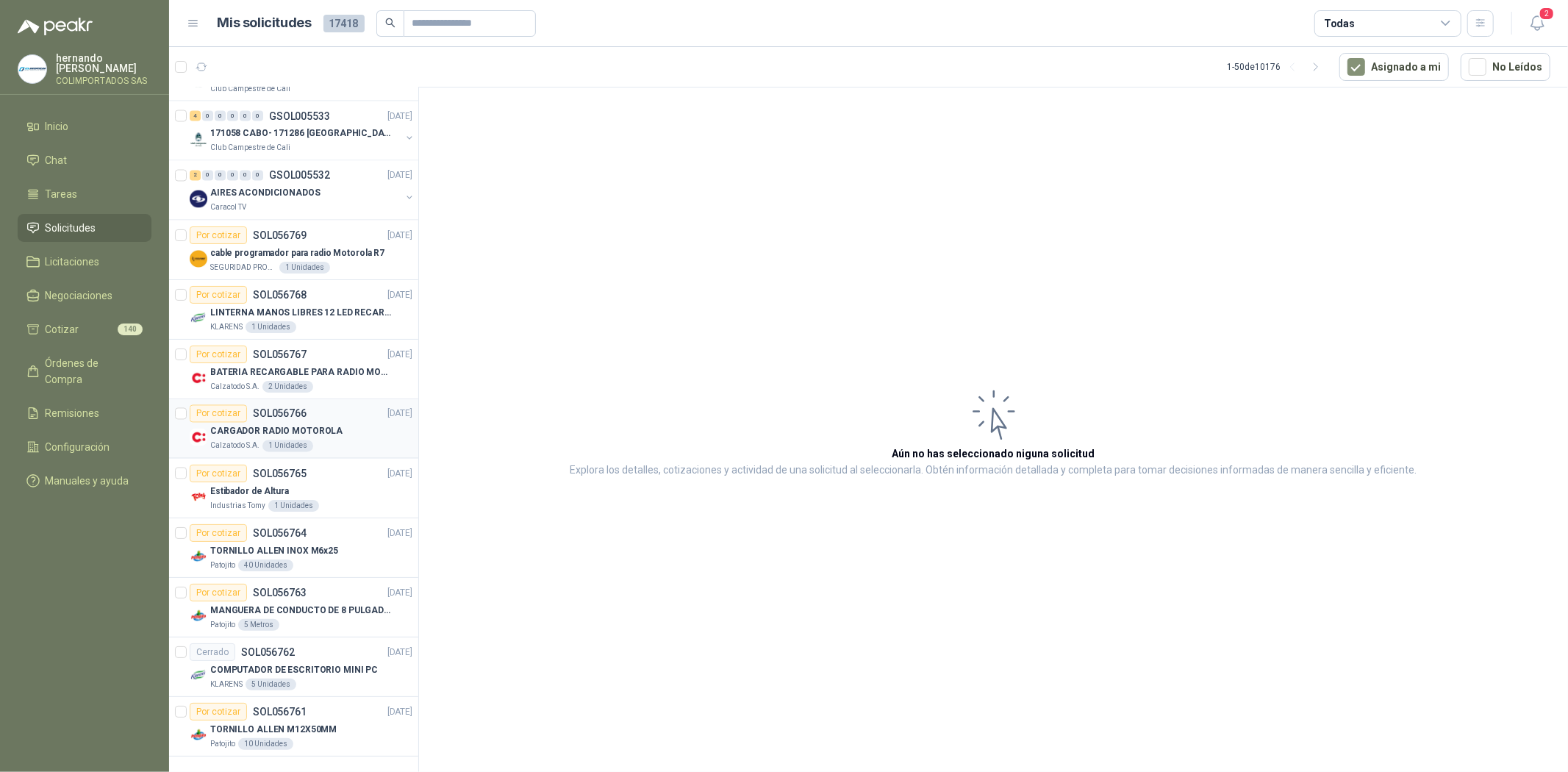
scroll to position [2321, 0]
click at [1317, 66] on icon "button" at bounding box center [1316, 67] width 12 height 12
